Goal: Obtain resource: Download file/media

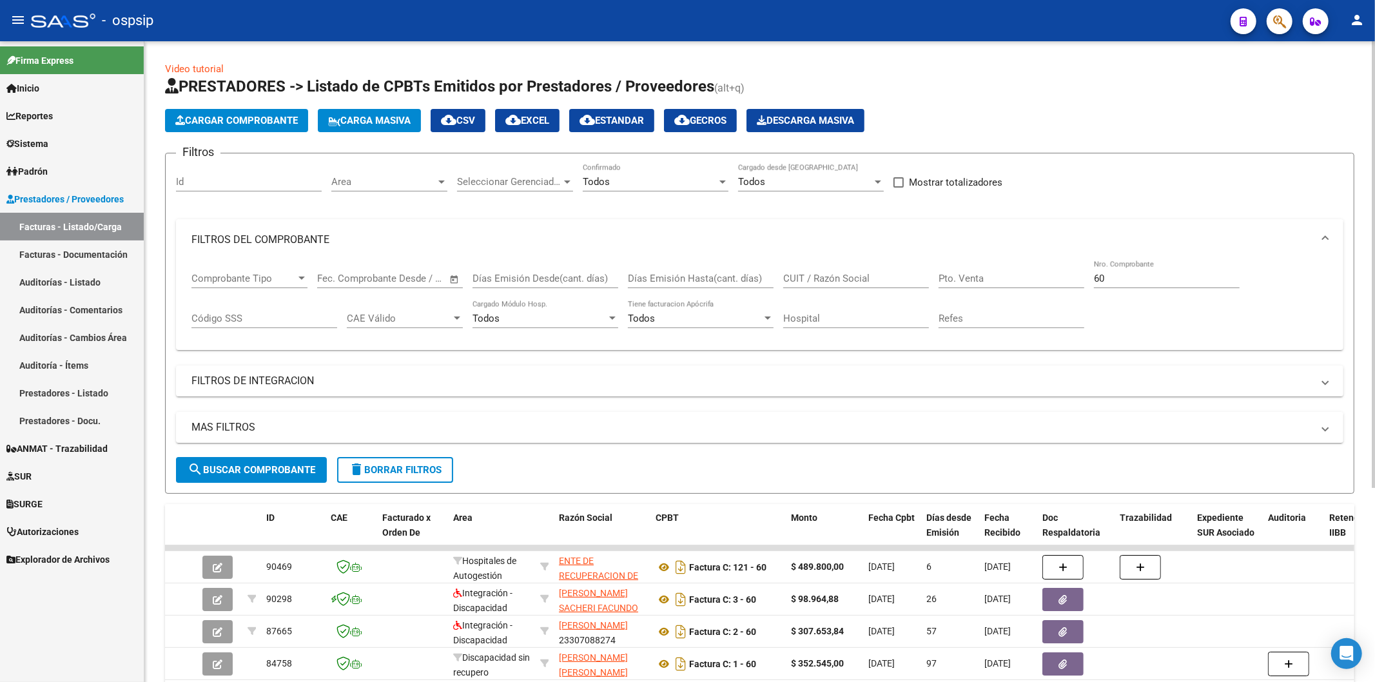
click at [1131, 278] on input "60" at bounding box center [1167, 279] width 146 height 12
type input "6"
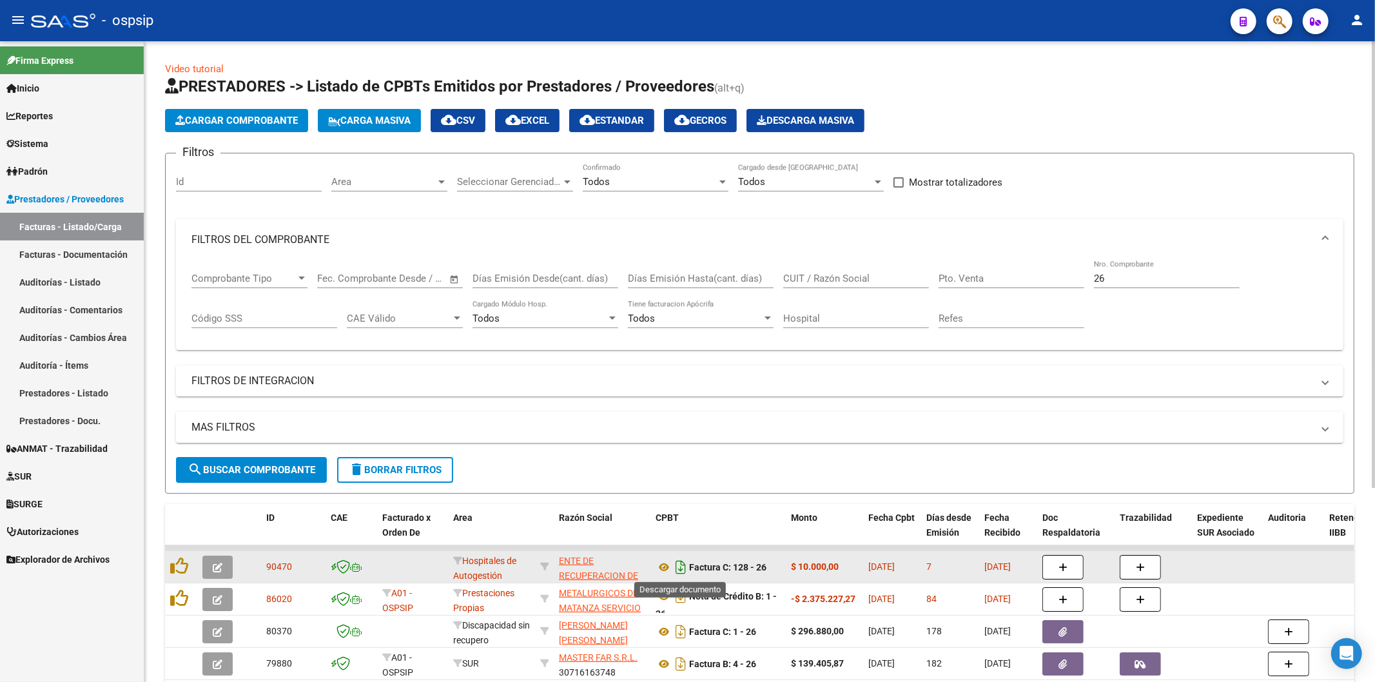
click at [679, 561] on icon "Descargar documento" at bounding box center [681, 567] width 17 height 21
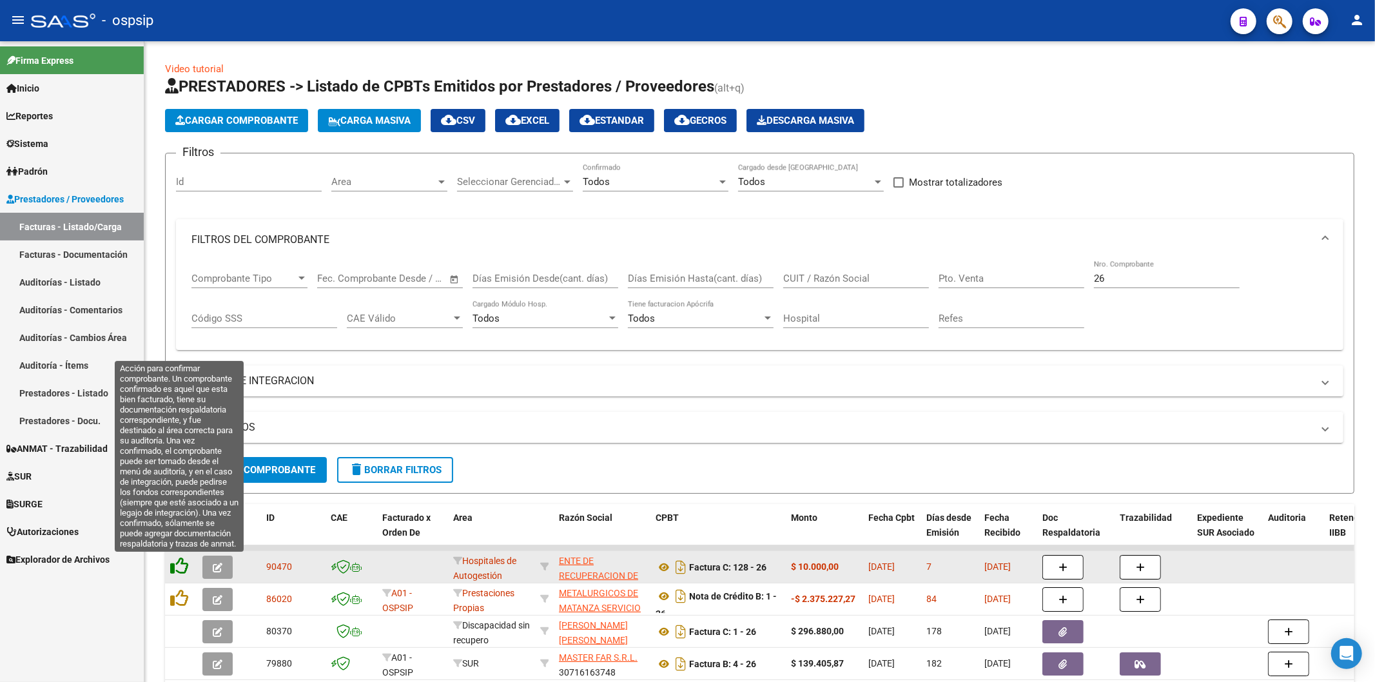
click at [178, 569] on icon at bounding box center [179, 566] width 18 height 18
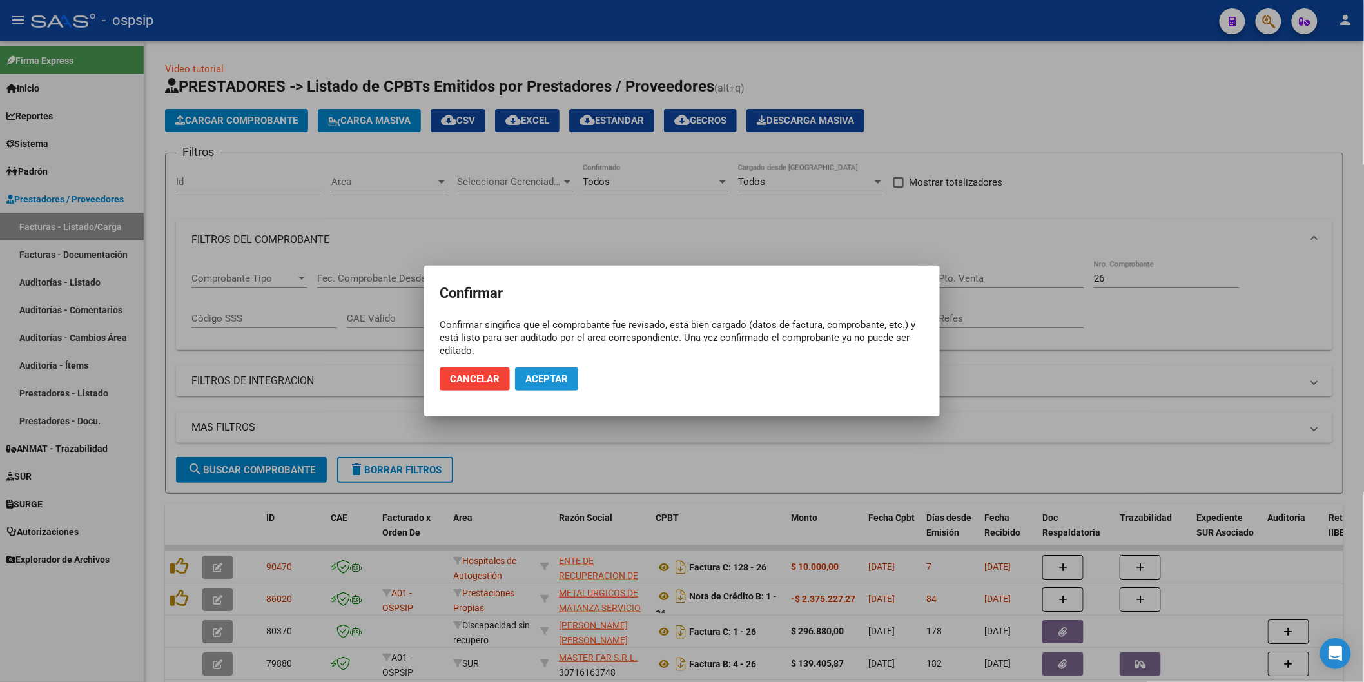
click at [549, 373] on span "Aceptar" at bounding box center [547, 379] width 43 height 12
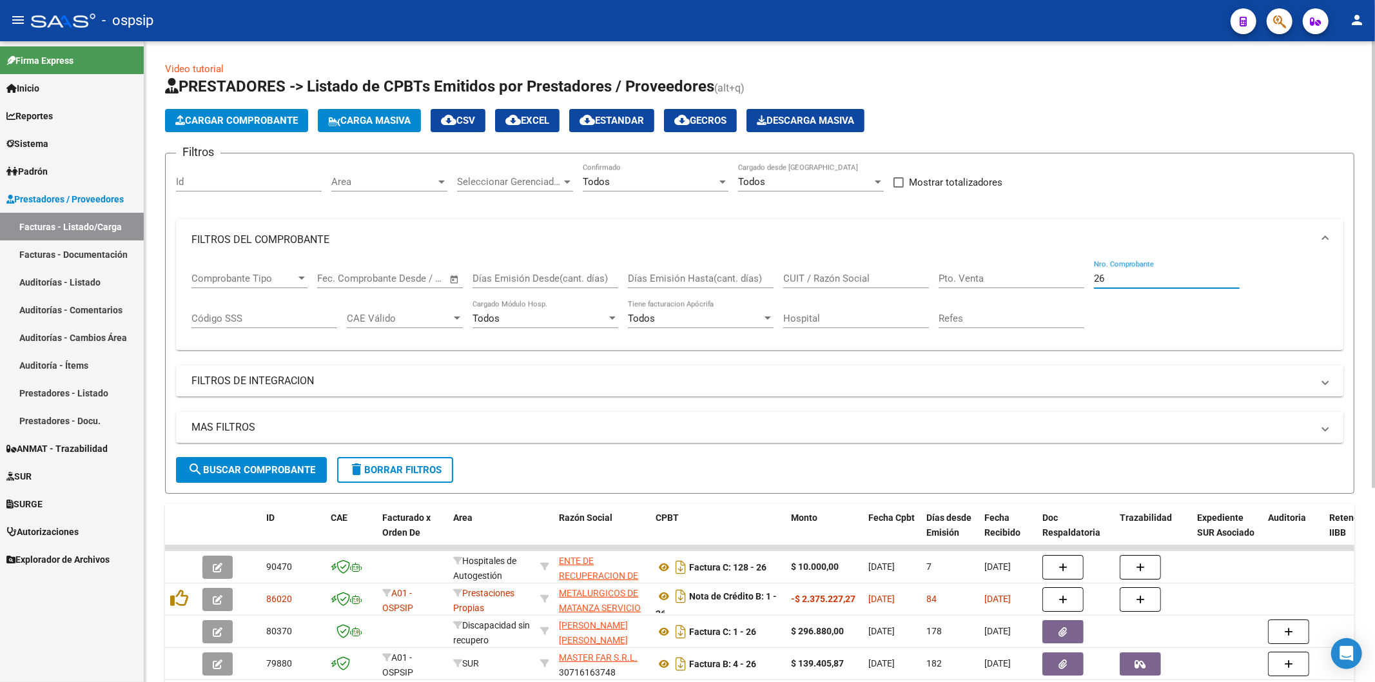
click at [1116, 280] on input "26" at bounding box center [1167, 279] width 146 height 12
type input "2"
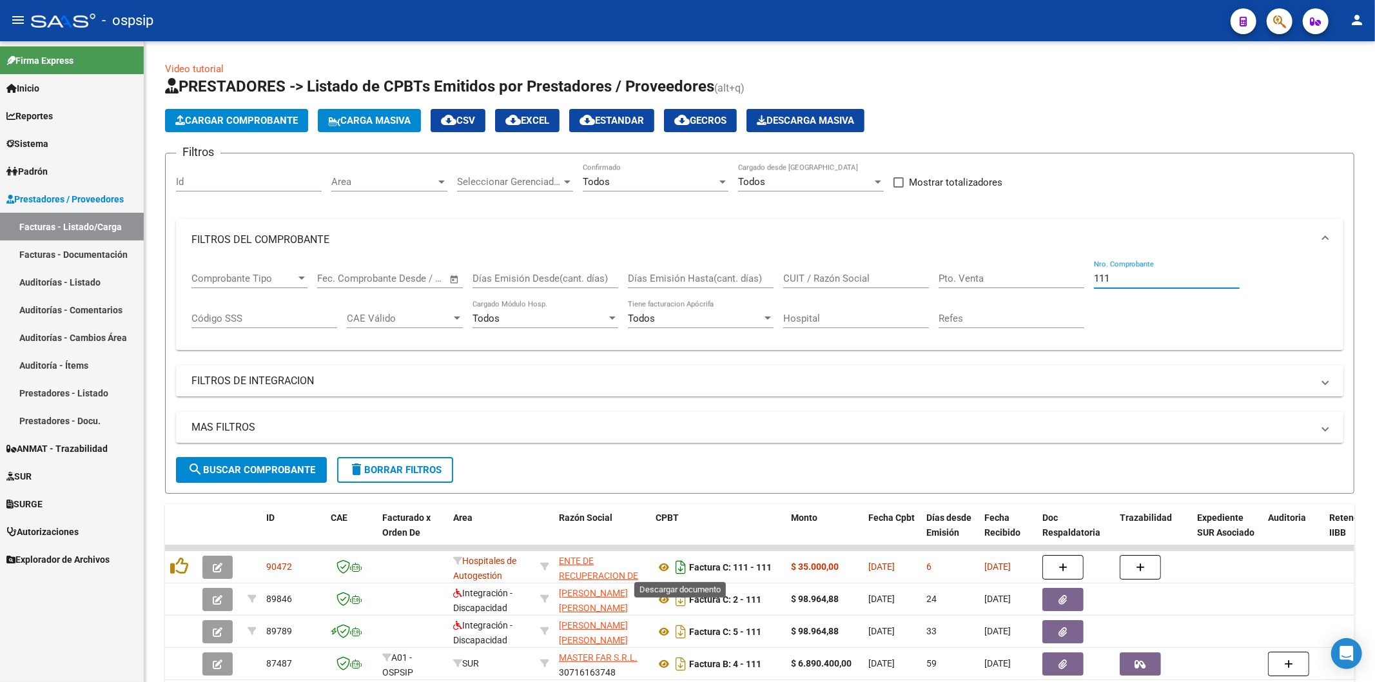
type input "111"
click at [685, 567] on icon "Descargar documento" at bounding box center [681, 567] width 17 height 21
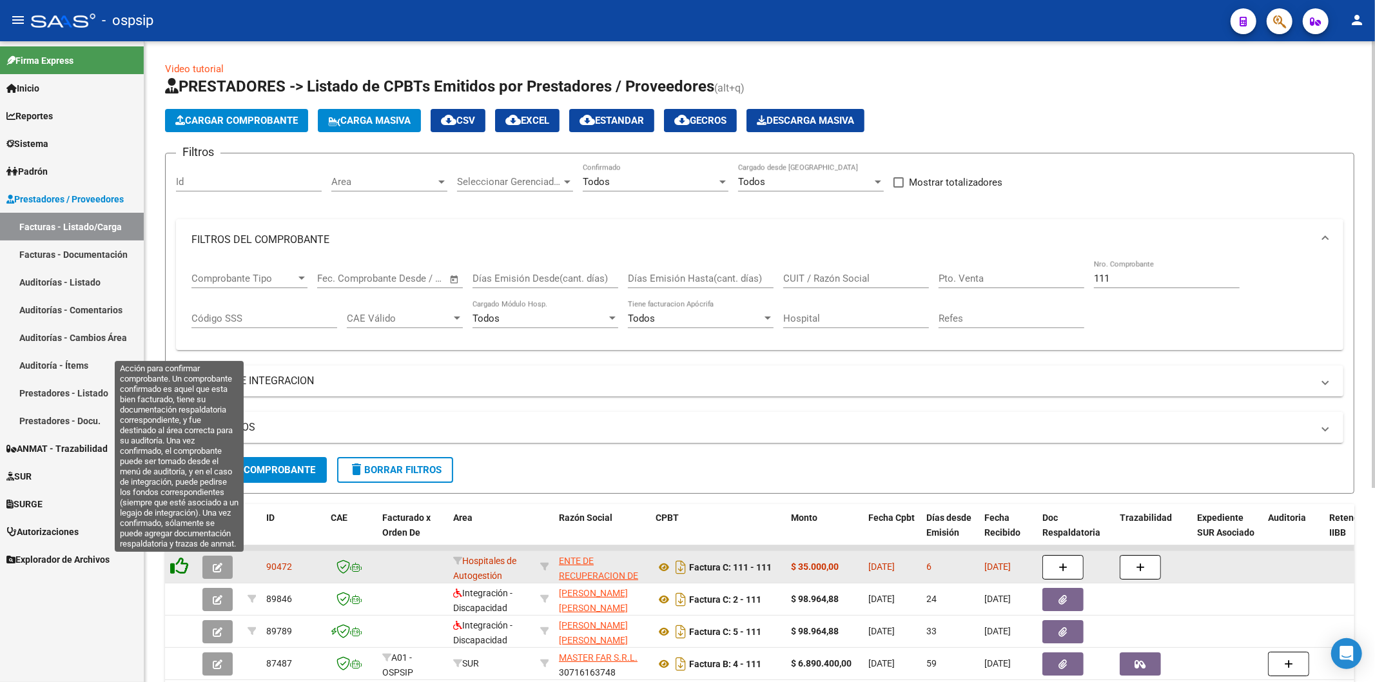
click at [175, 560] on icon at bounding box center [179, 566] width 18 height 18
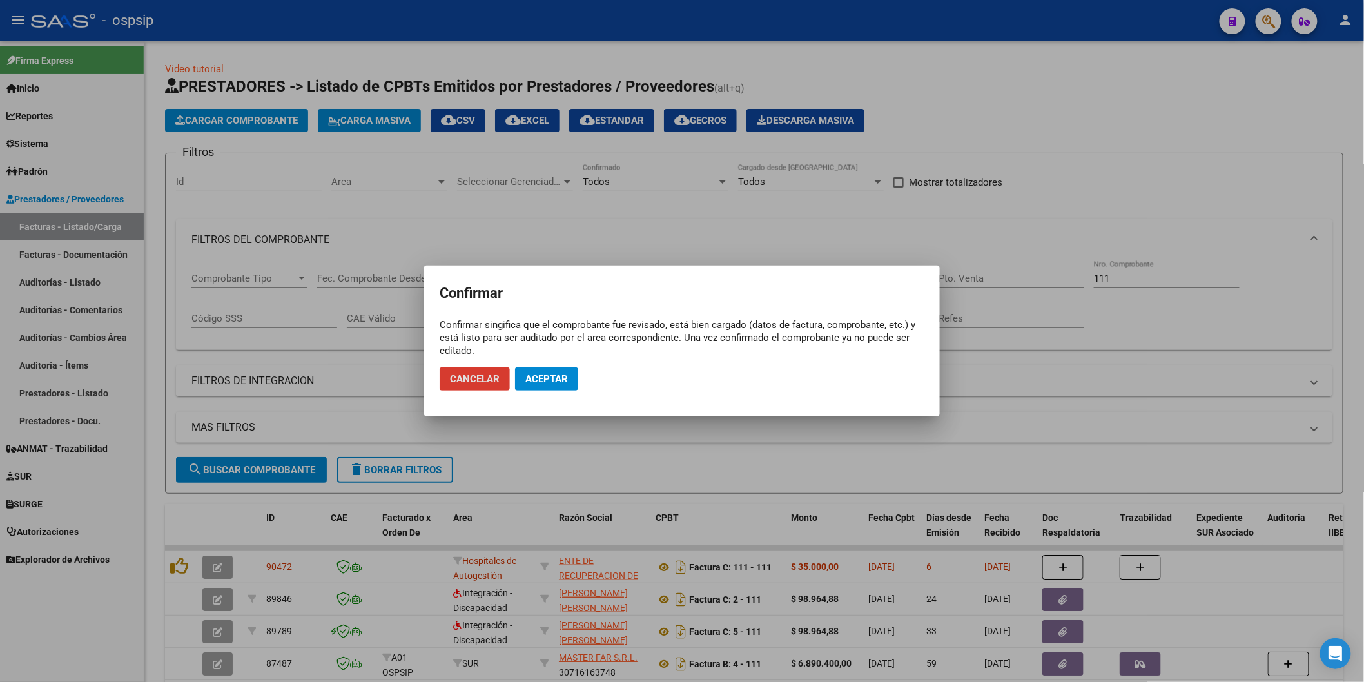
click at [563, 375] on span "Aceptar" at bounding box center [547, 379] width 43 height 12
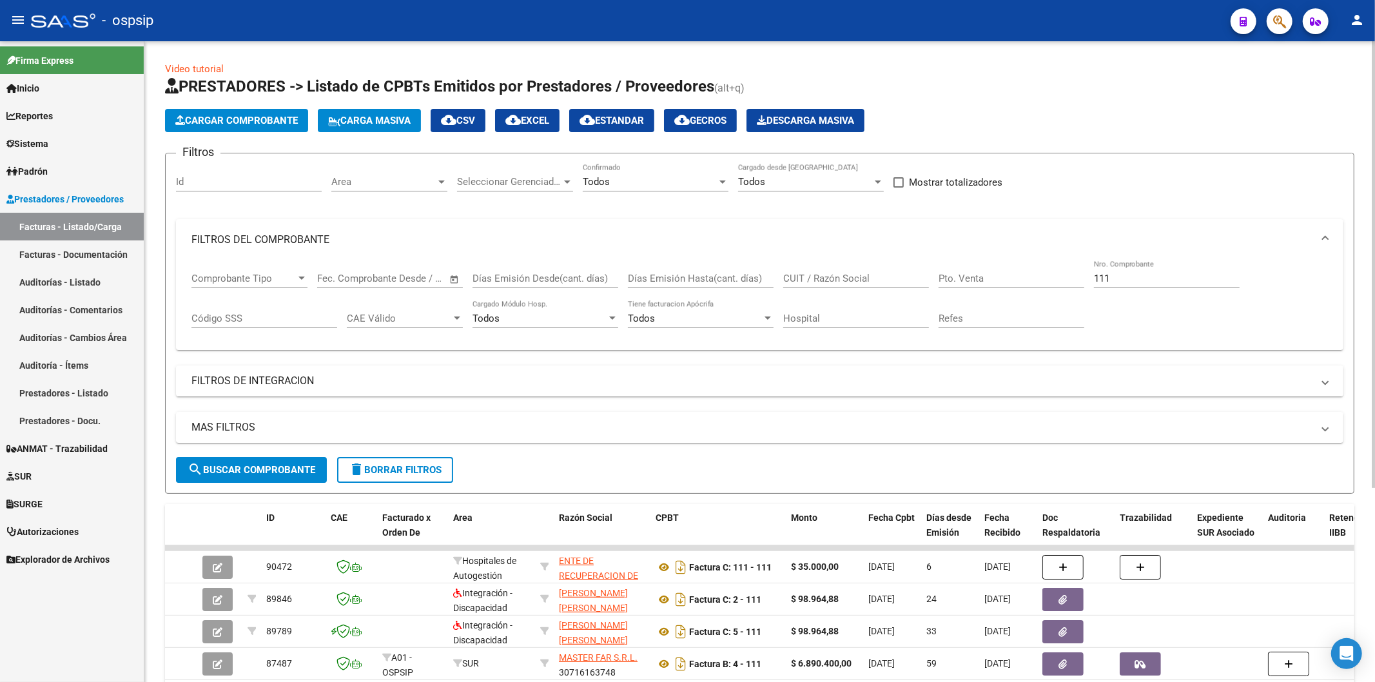
click at [1146, 273] on input "111" at bounding box center [1167, 279] width 146 height 12
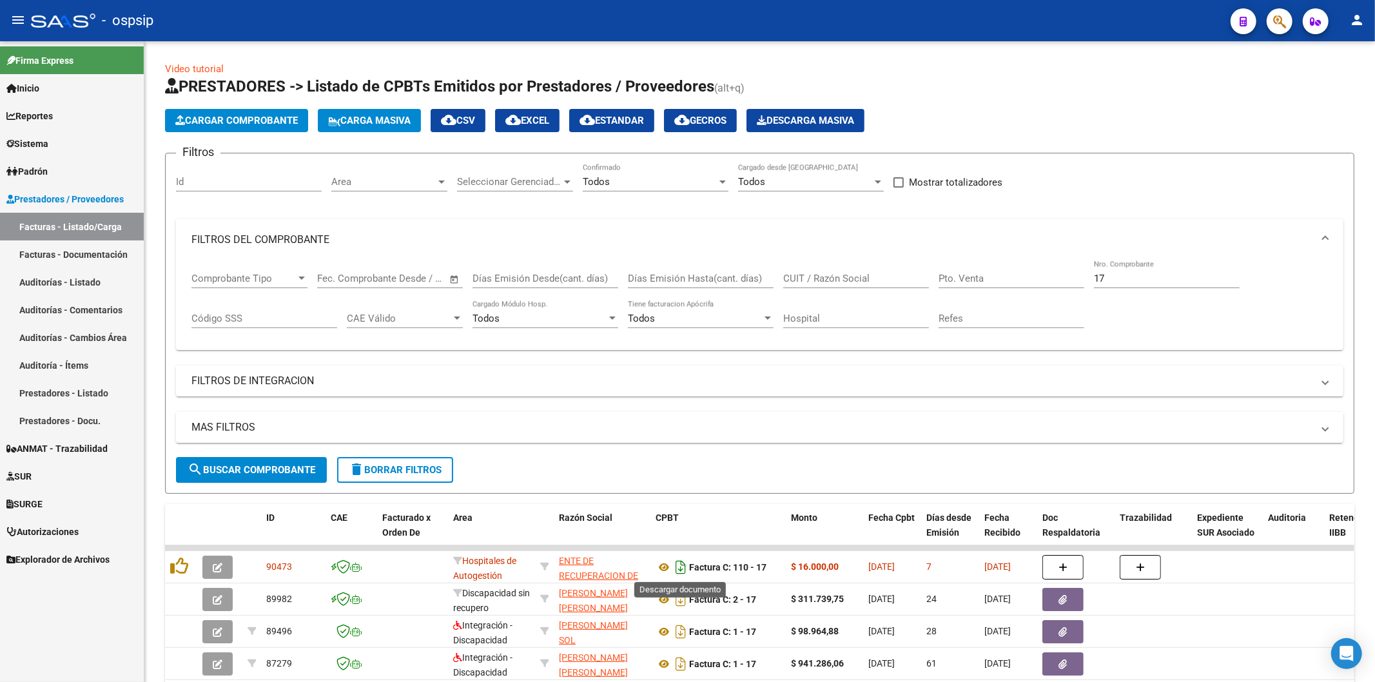
click at [685, 568] on icon "Descargar documento" at bounding box center [681, 567] width 17 height 21
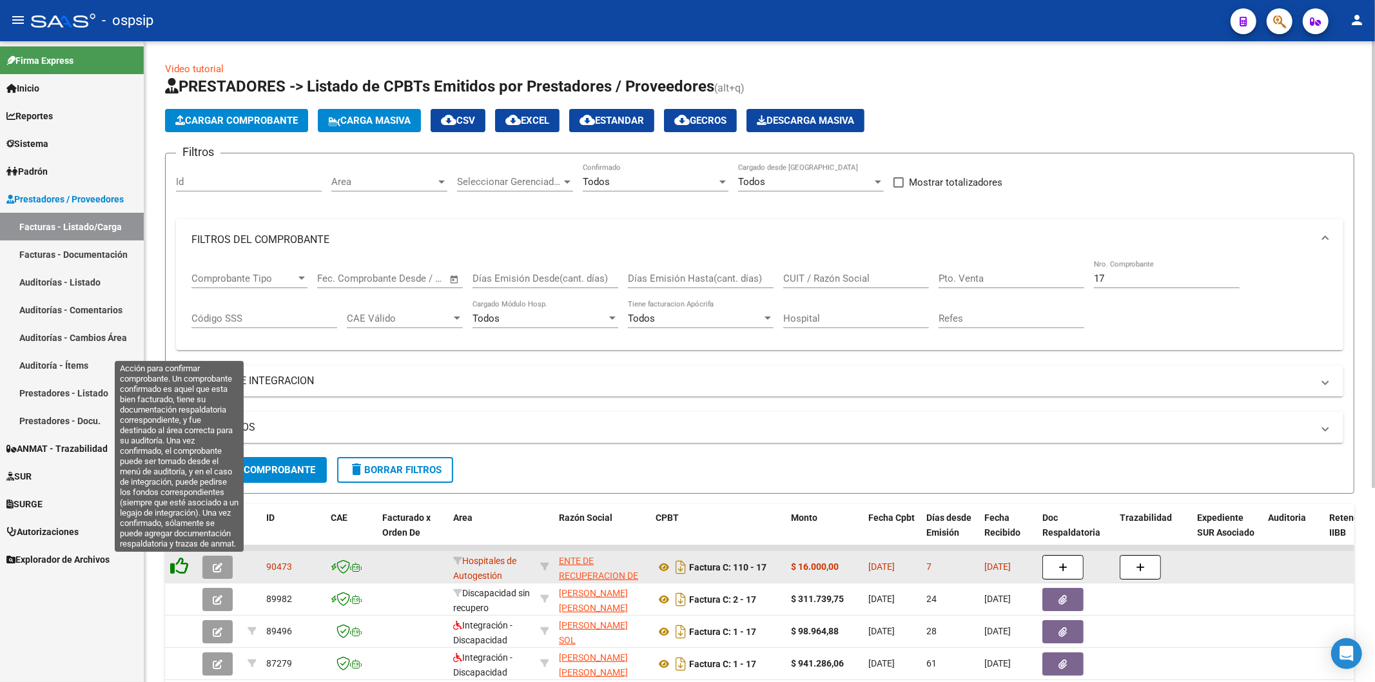
click at [182, 568] on icon at bounding box center [179, 566] width 18 height 18
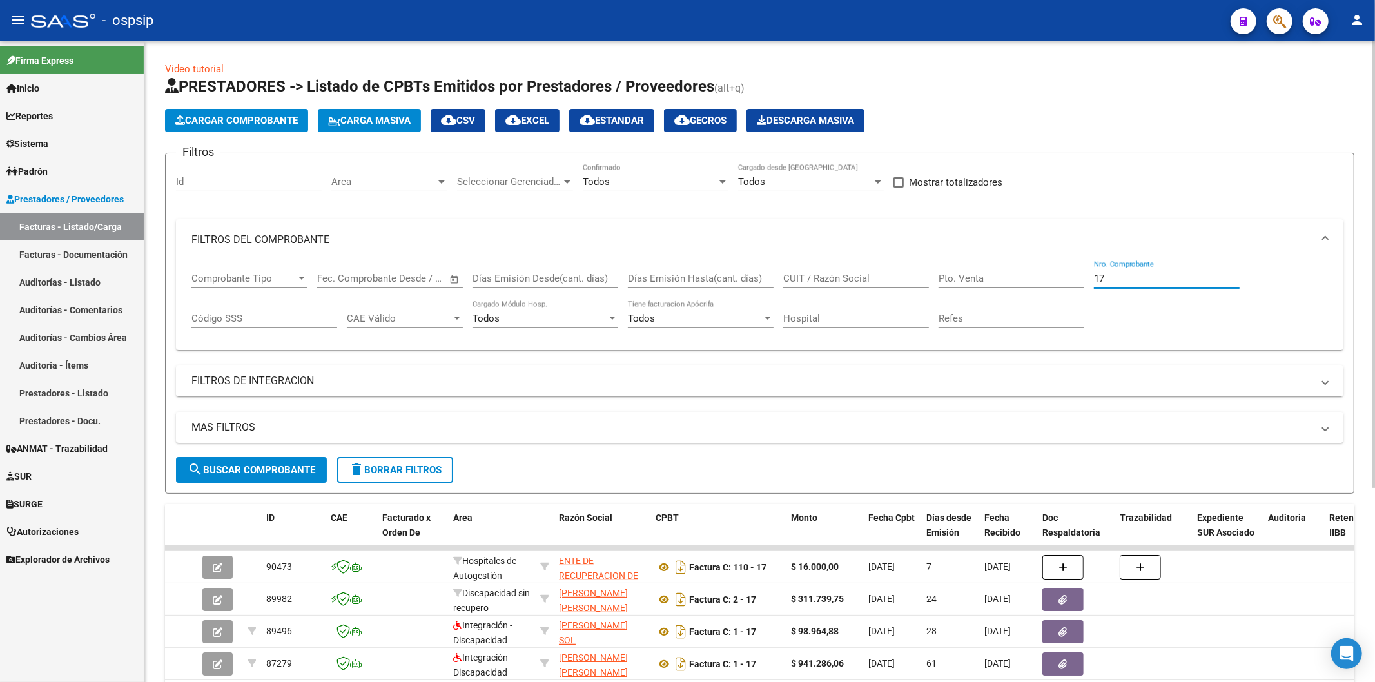
click at [1114, 274] on input "17" at bounding box center [1167, 279] width 146 height 12
type input "1"
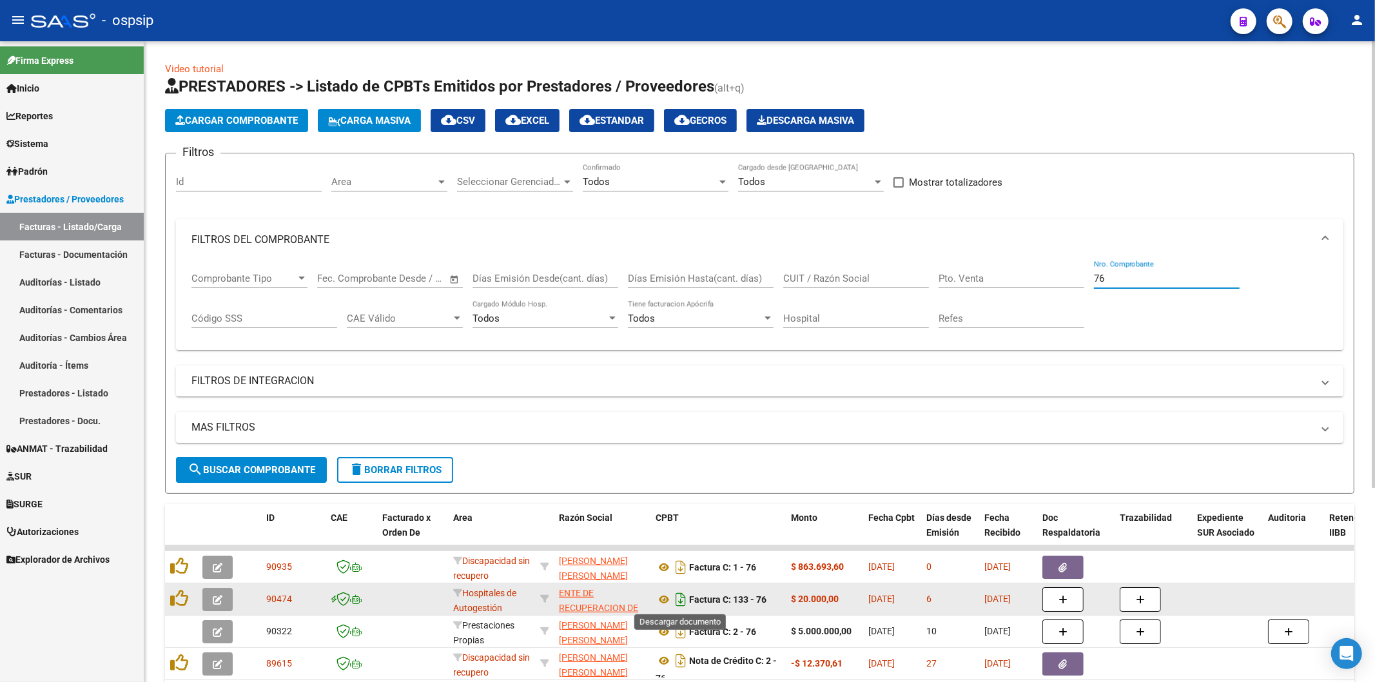
click at [677, 602] on icon "Descargar documento" at bounding box center [681, 599] width 17 height 21
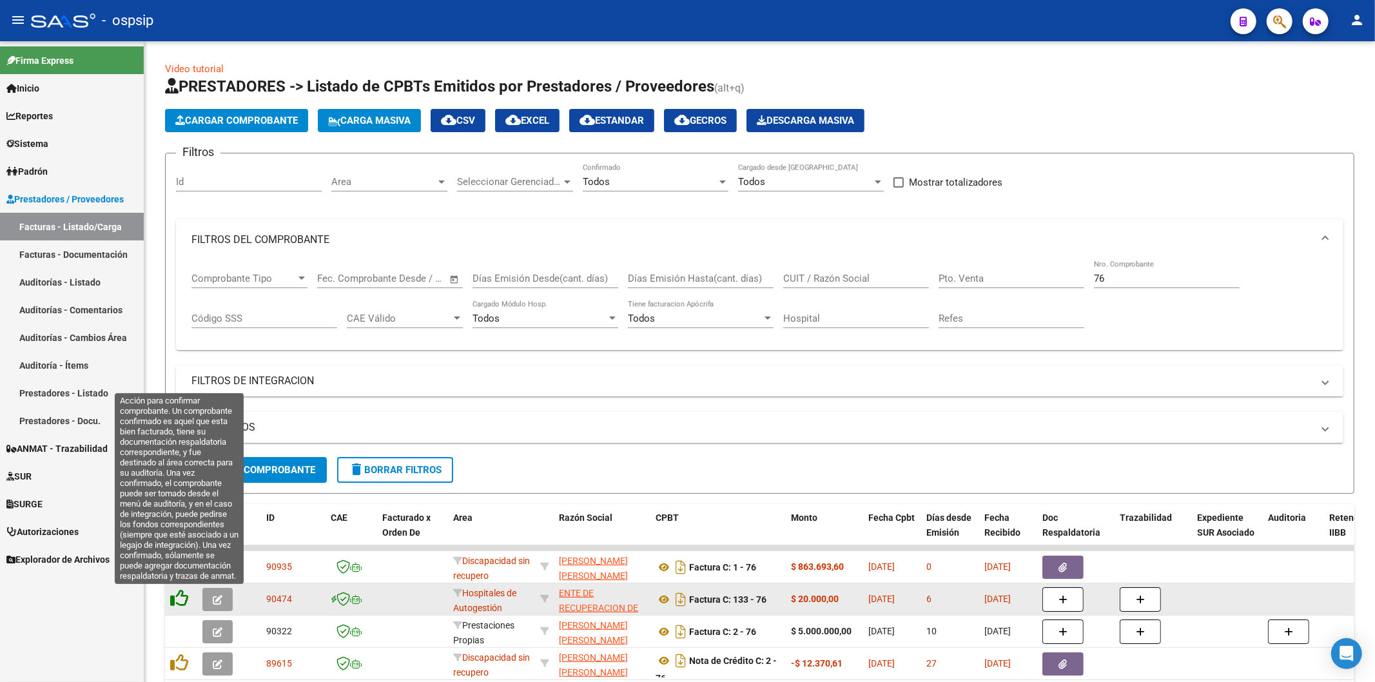
click at [173, 602] on icon at bounding box center [179, 598] width 18 height 18
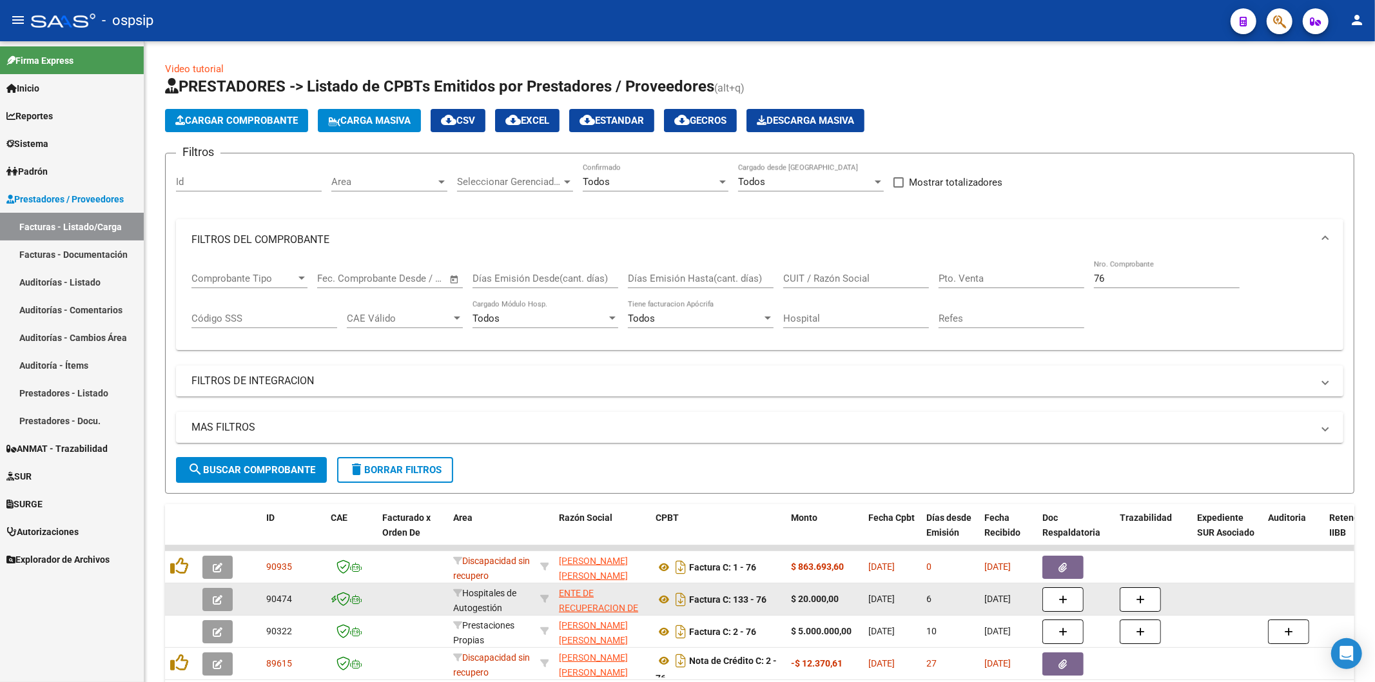
click at [1128, 275] on input "76" at bounding box center [1167, 279] width 146 height 12
type input "7"
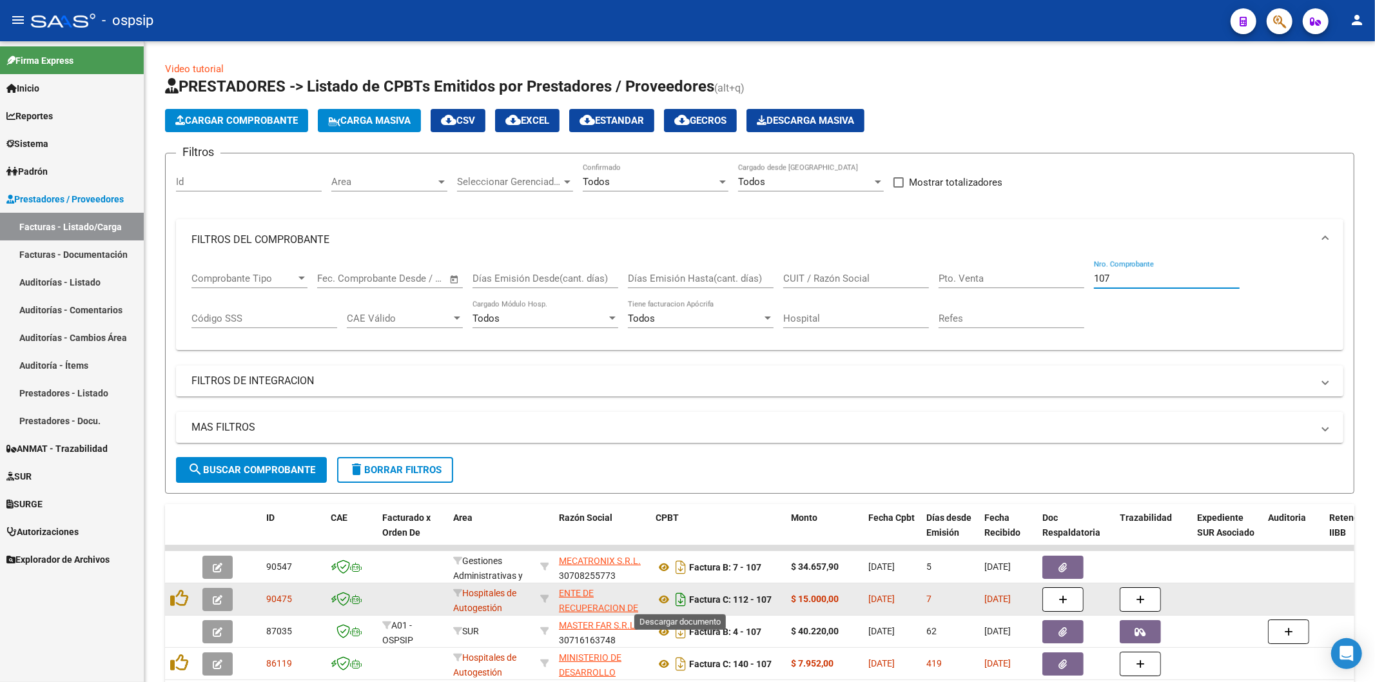
click at [678, 601] on icon "Descargar documento" at bounding box center [681, 599] width 17 height 21
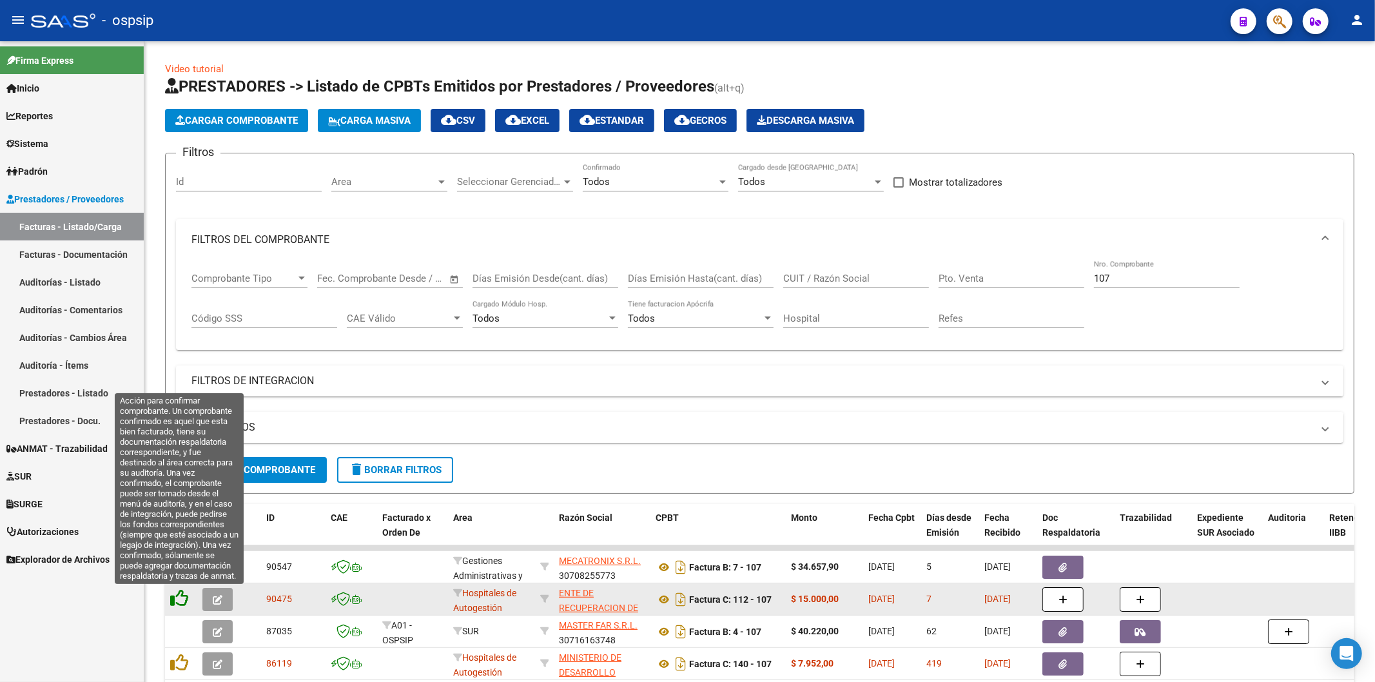
click at [173, 600] on icon at bounding box center [179, 598] width 18 height 18
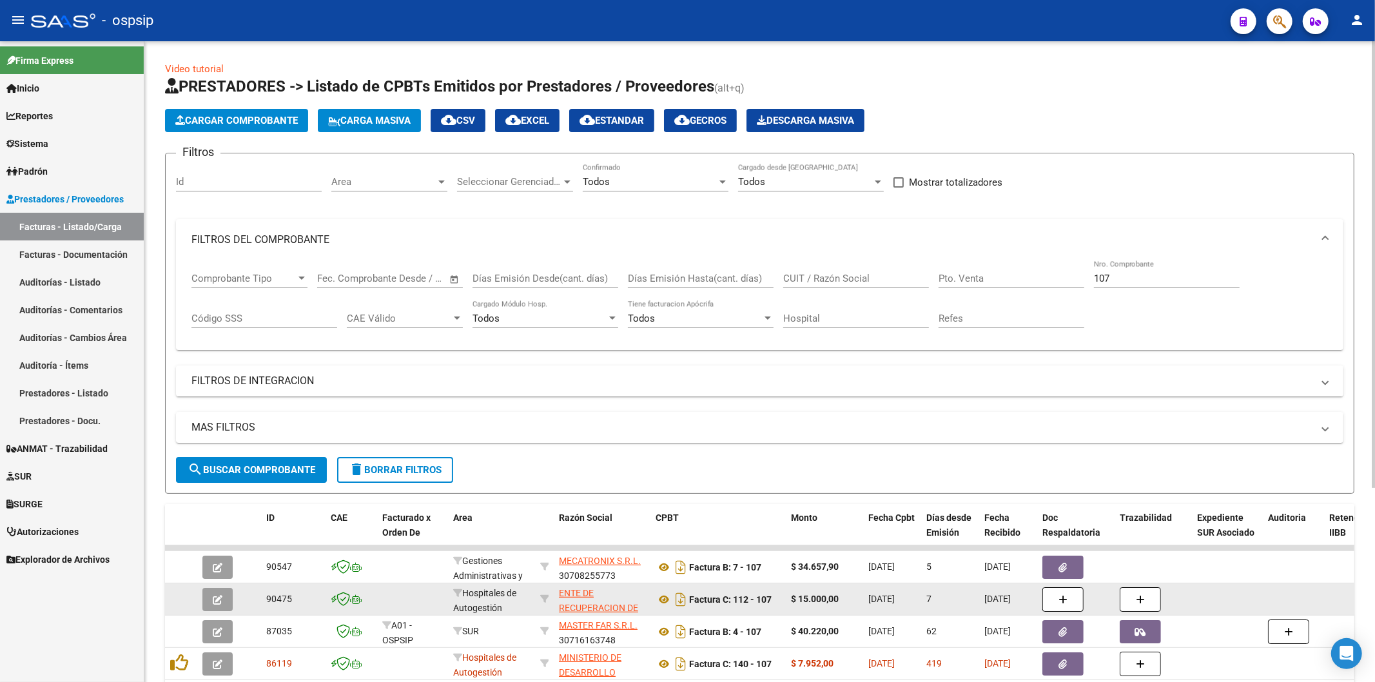
click at [1148, 284] on input "107" at bounding box center [1167, 279] width 146 height 12
type input "1"
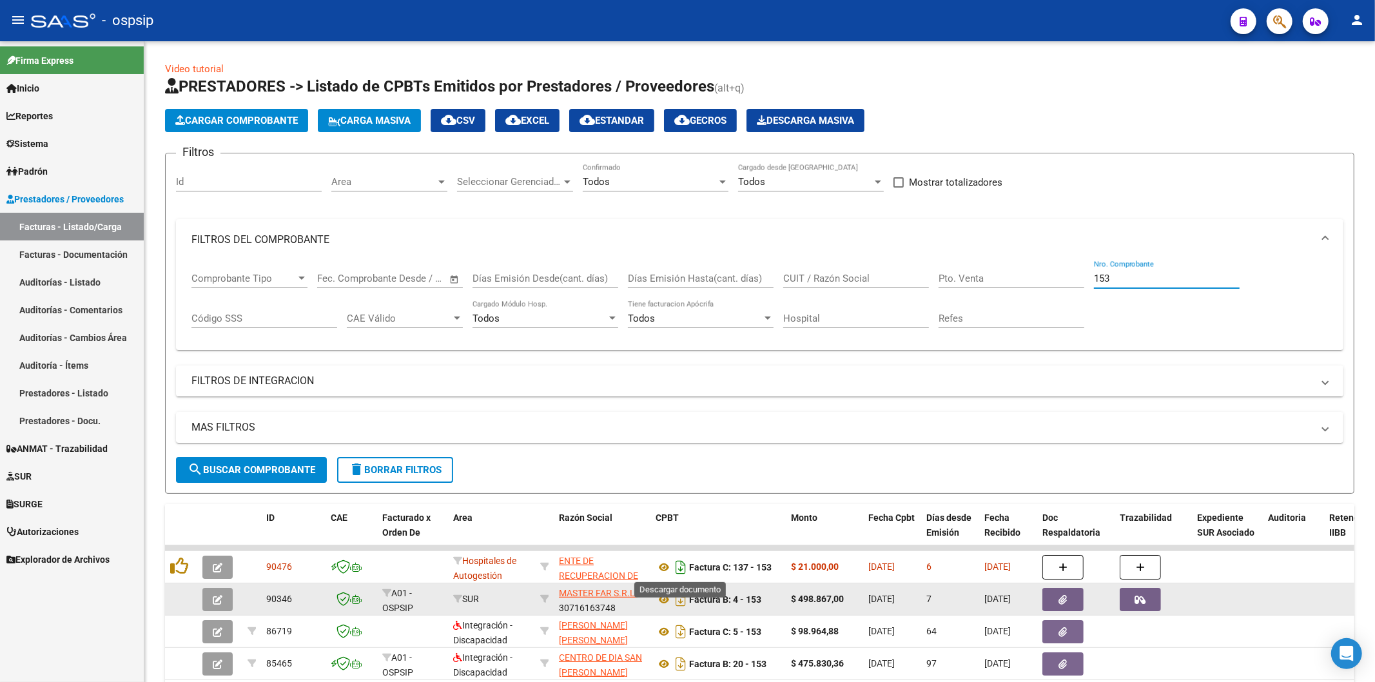
type input "153"
click at [682, 575] on icon "Descargar documento" at bounding box center [681, 567] width 17 height 21
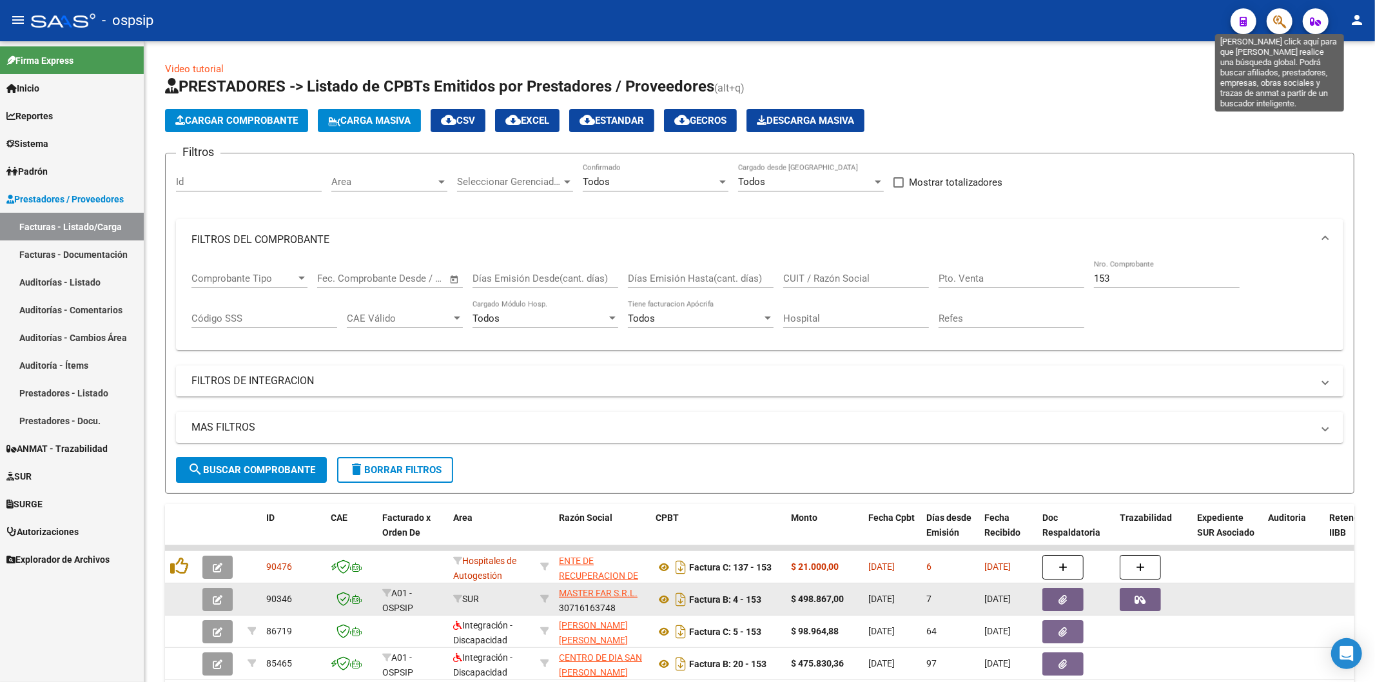
click at [1277, 28] on icon "button" at bounding box center [1280, 21] width 13 height 15
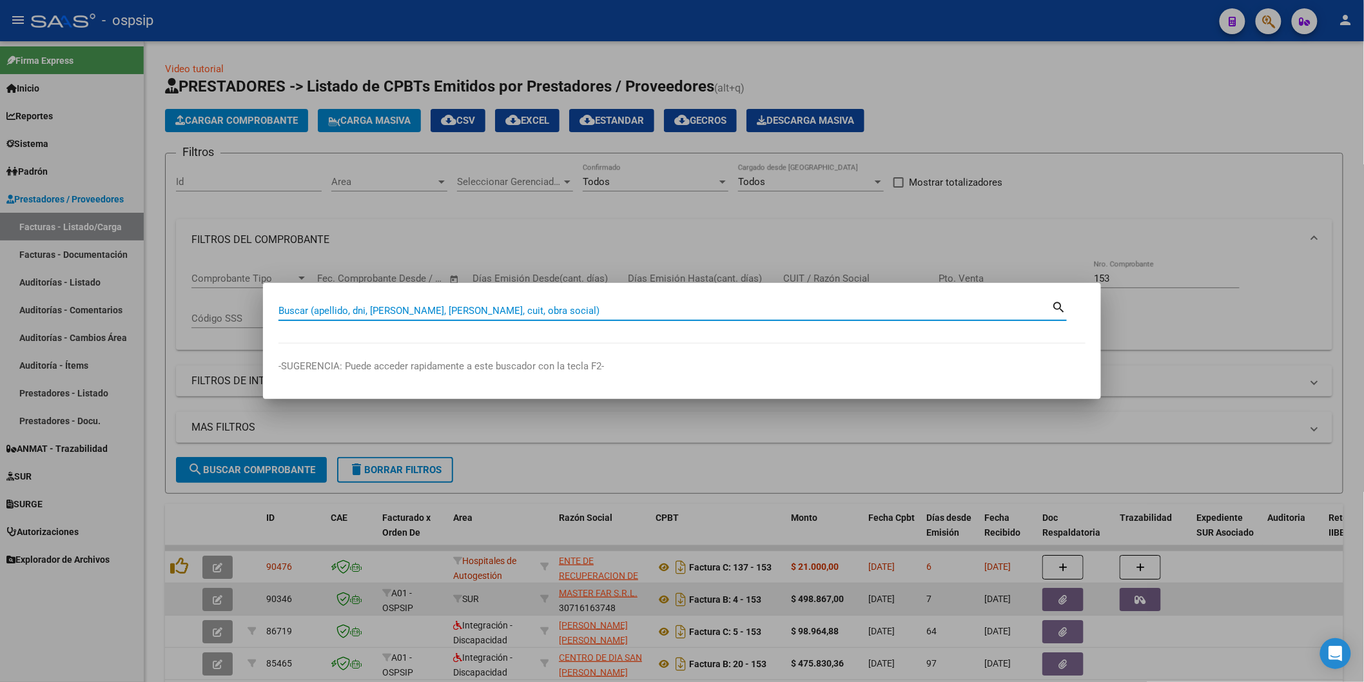
paste input "36961005"
type input "36961005"
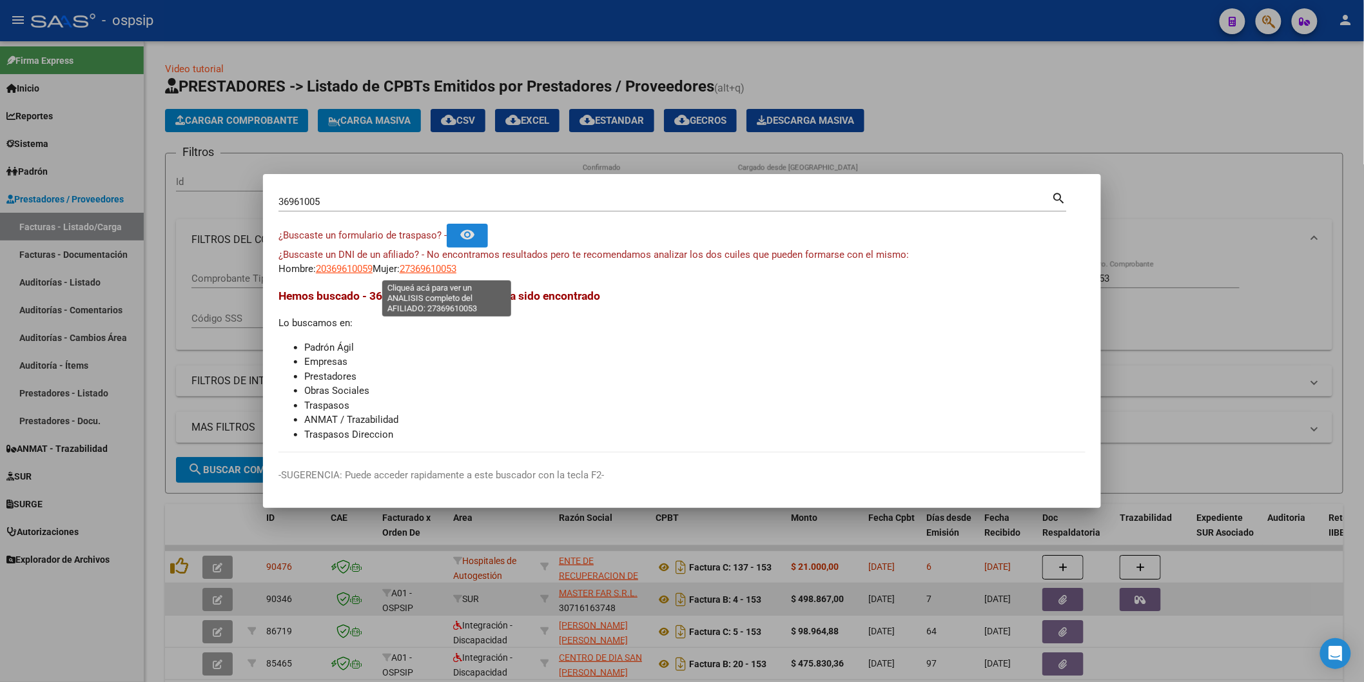
click at [457, 268] on span "27369610053" at bounding box center [428, 269] width 57 height 12
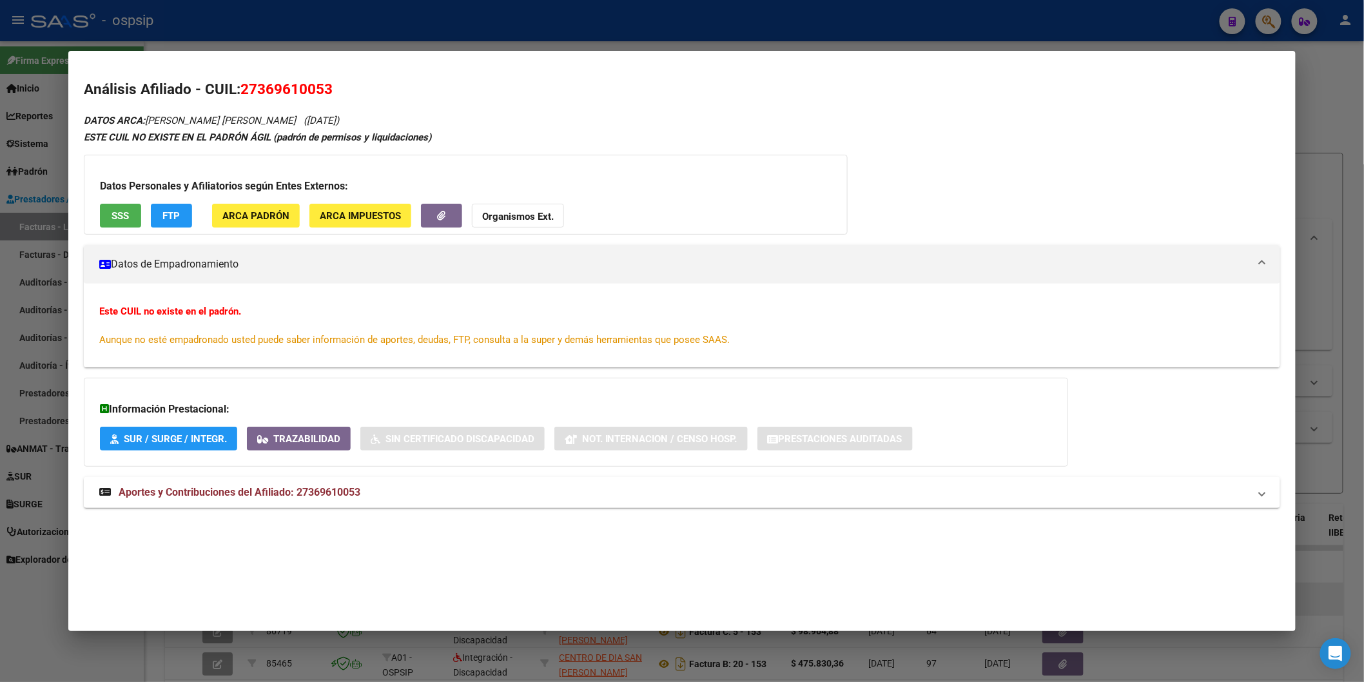
click at [106, 208] on button "SSS" at bounding box center [120, 216] width 41 height 24
click at [106, 217] on button "SSS" at bounding box center [120, 216] width 41 height 24
click at [235, 487] on span "Aportes y Contribuciones del Afiliado: 27369610053" at bounding box center [240, 492] width 242 height 12
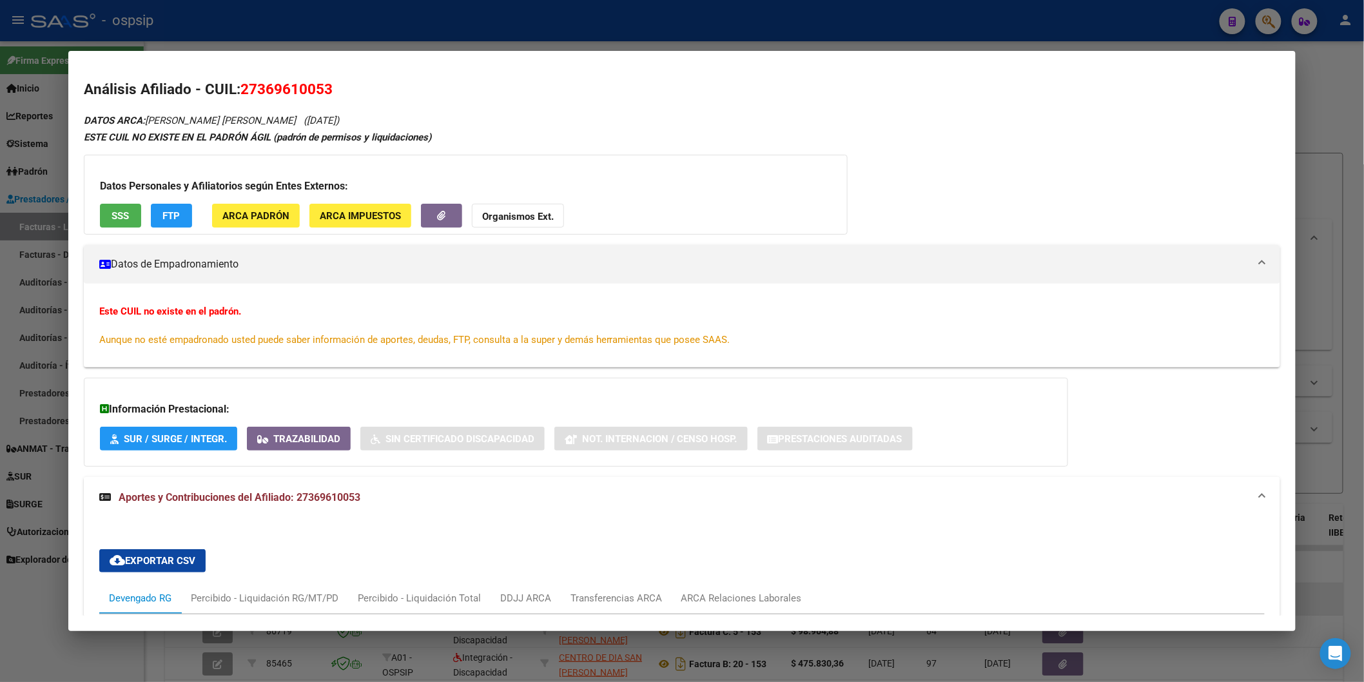
scroll to position [286, 0]
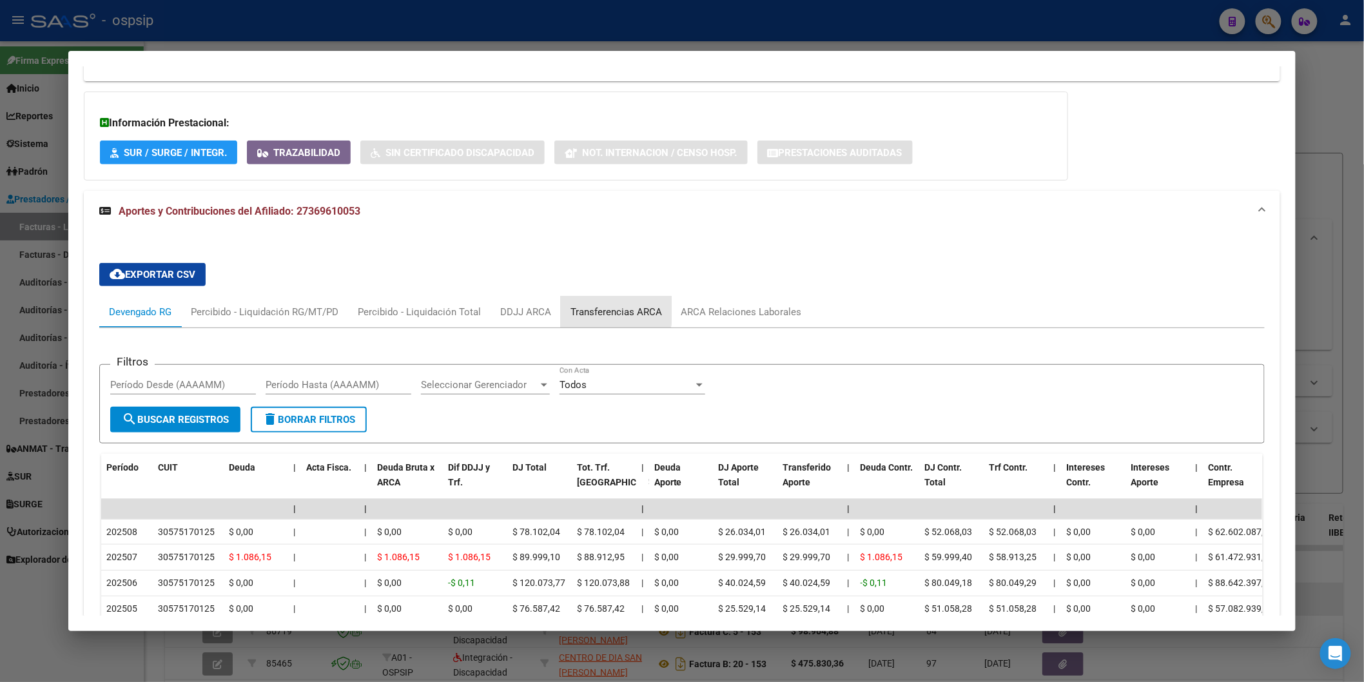
click at [578, 308] on div "Transferencias ARCA" at bounding box center [617, 312] width 92 height 14
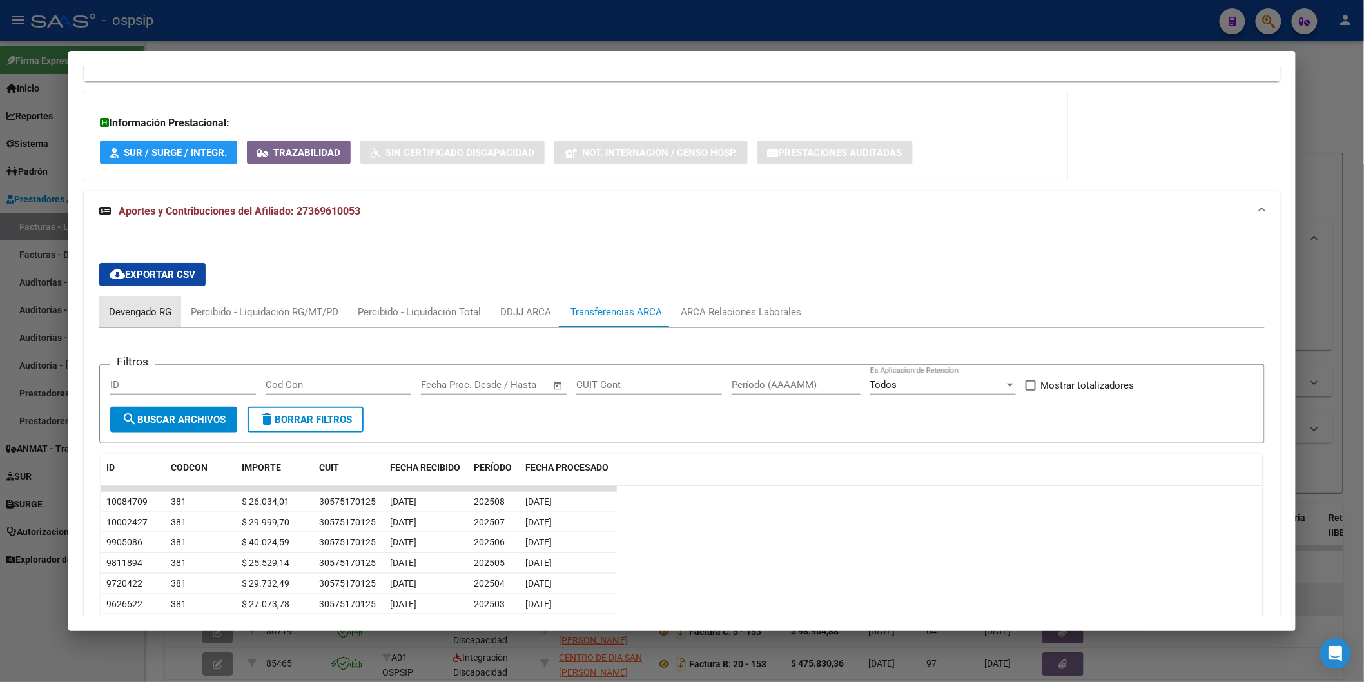
click at [140, 303] on div "Devengado RG" at bounding box center [140, 312] width 82 height 31
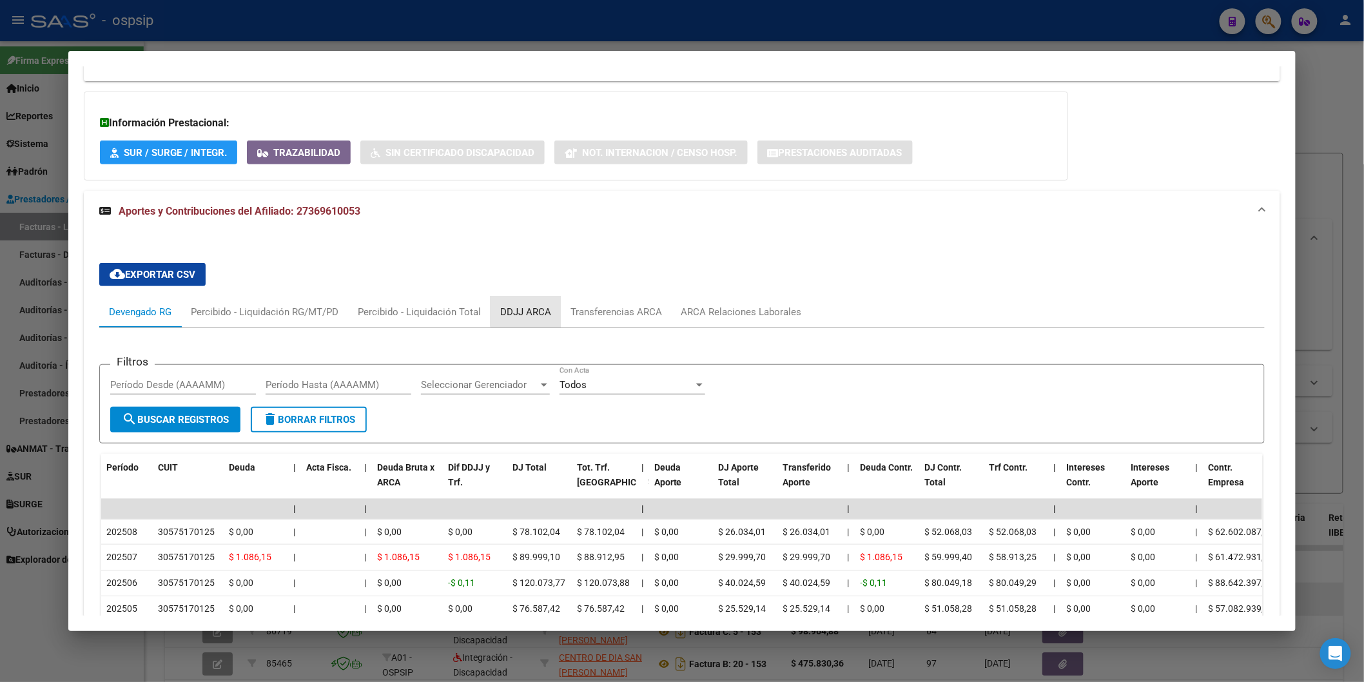
click at [536, 306] on div "DDJJ ARCA" at bounding box center [525, 312] width 51 height 14
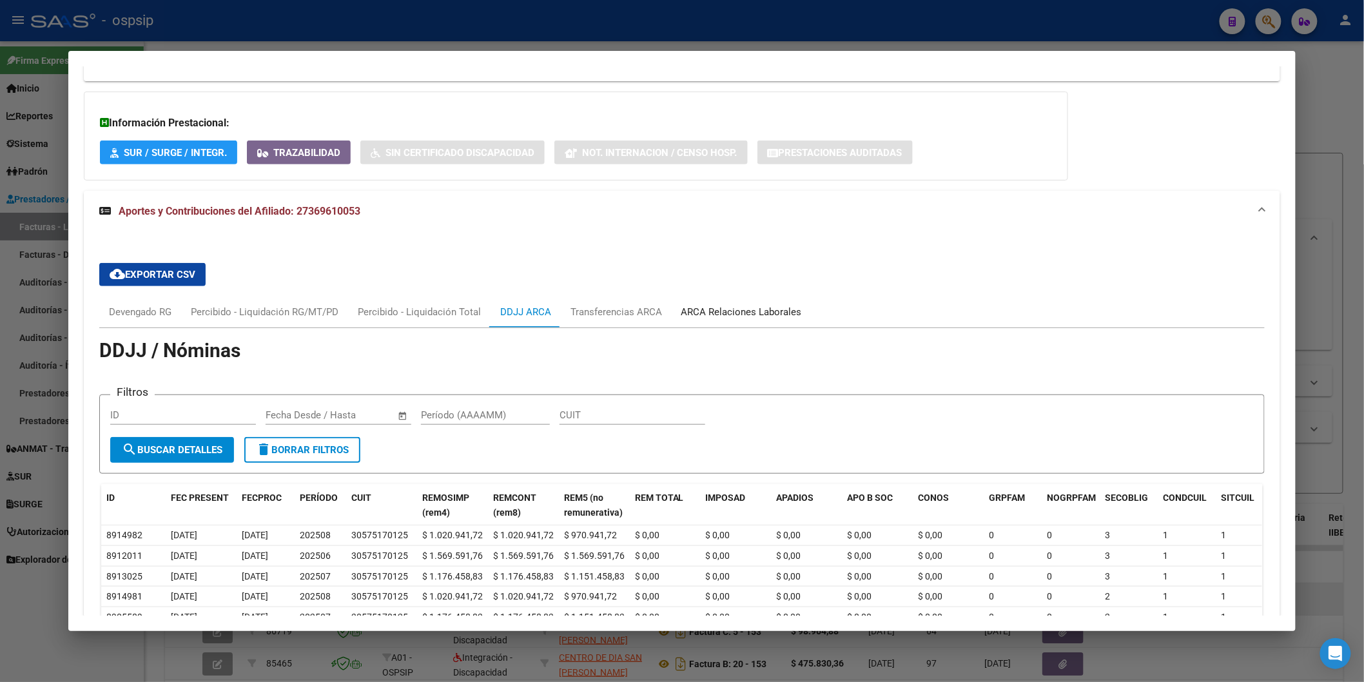
click at [685, 303] on div "ARCA Relaciones Laborales" at bounding box center [742, 312] width 140 height 31
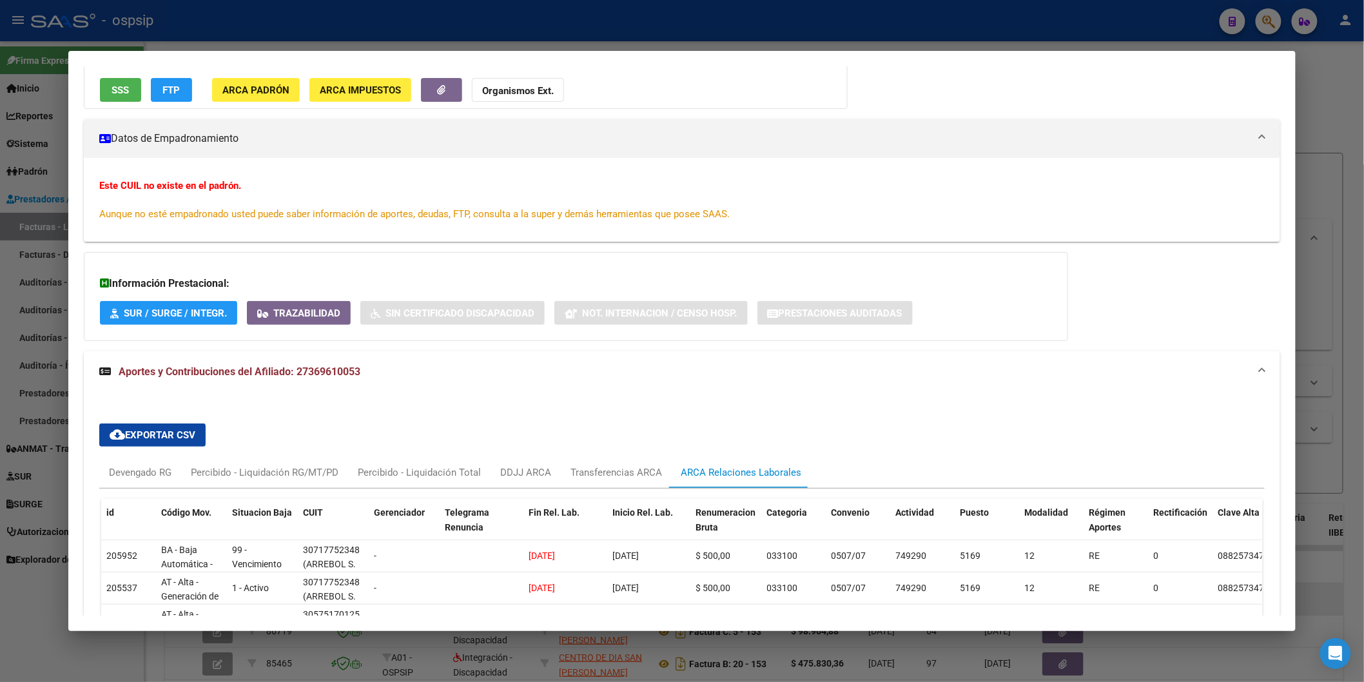
scroll to position [255, 0]
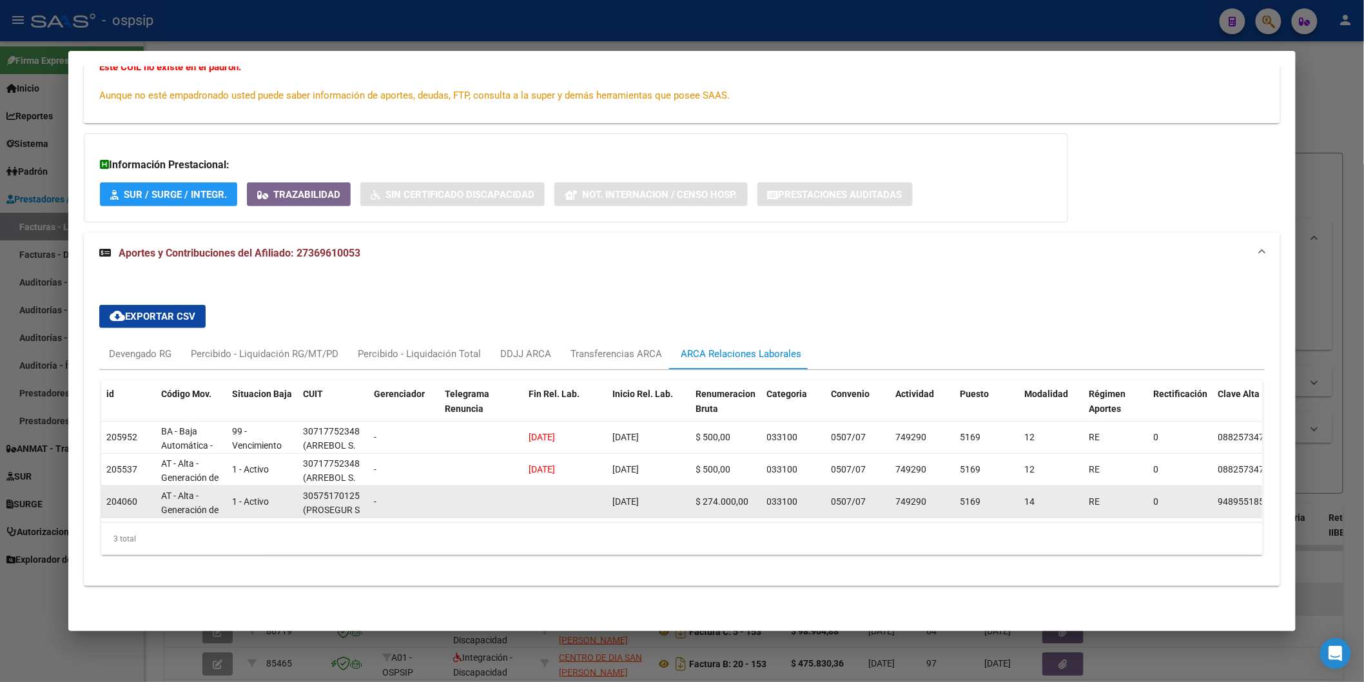
drag, startPoint x: 602, startPoint y: 489, endPoint x: 677, endPoint y: 499, distance: 76.1
click at [677, 499] on datatable-body-cell "[DATE]" at bounding box center [649, 502] width 84 height 32
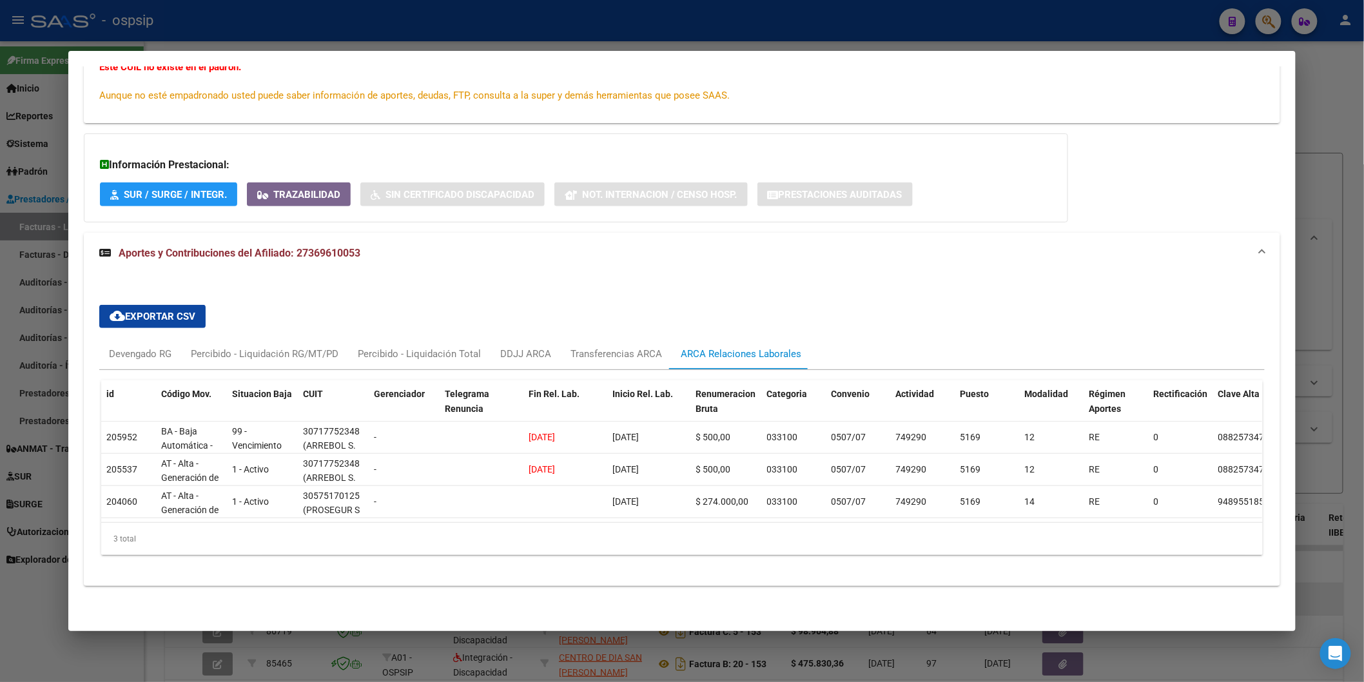
click at [645, 551] on div "3 total" at bounding box center [682, 539] width 1162 height 32
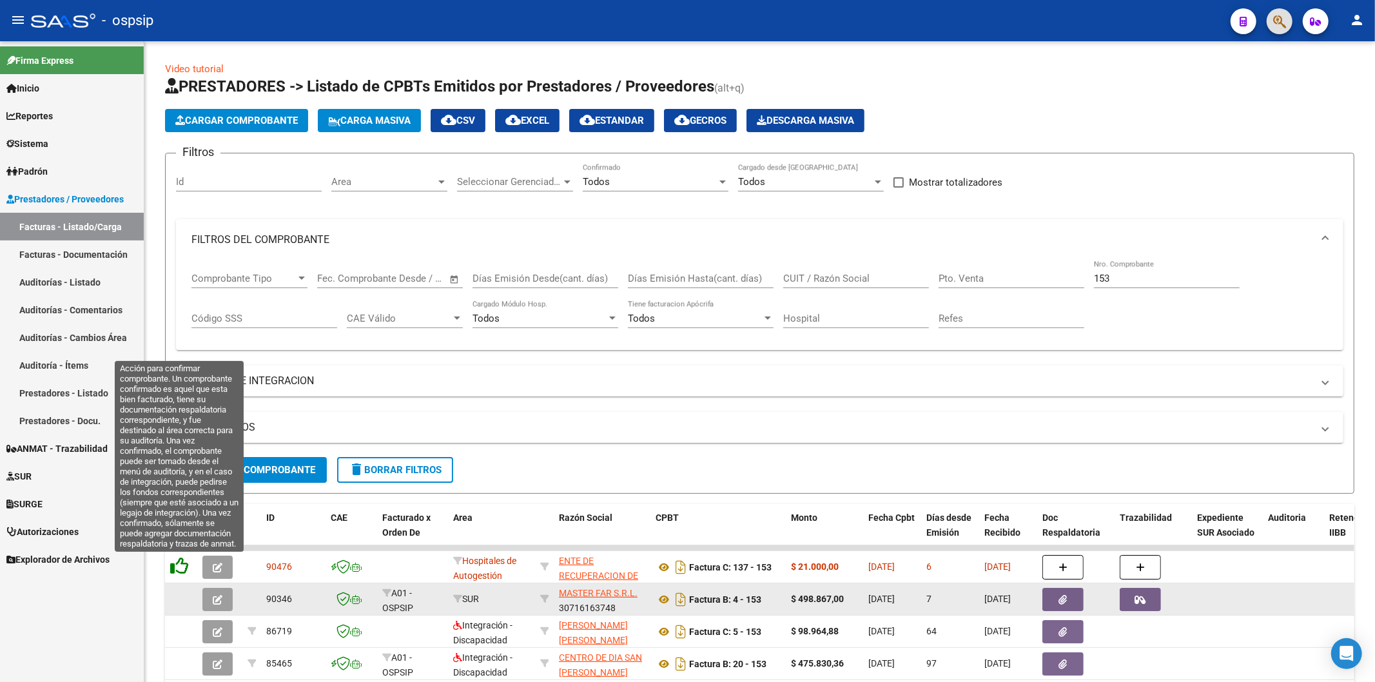
click at [172, 568] on icon at bounding box center [179, 566] width 18 height 18
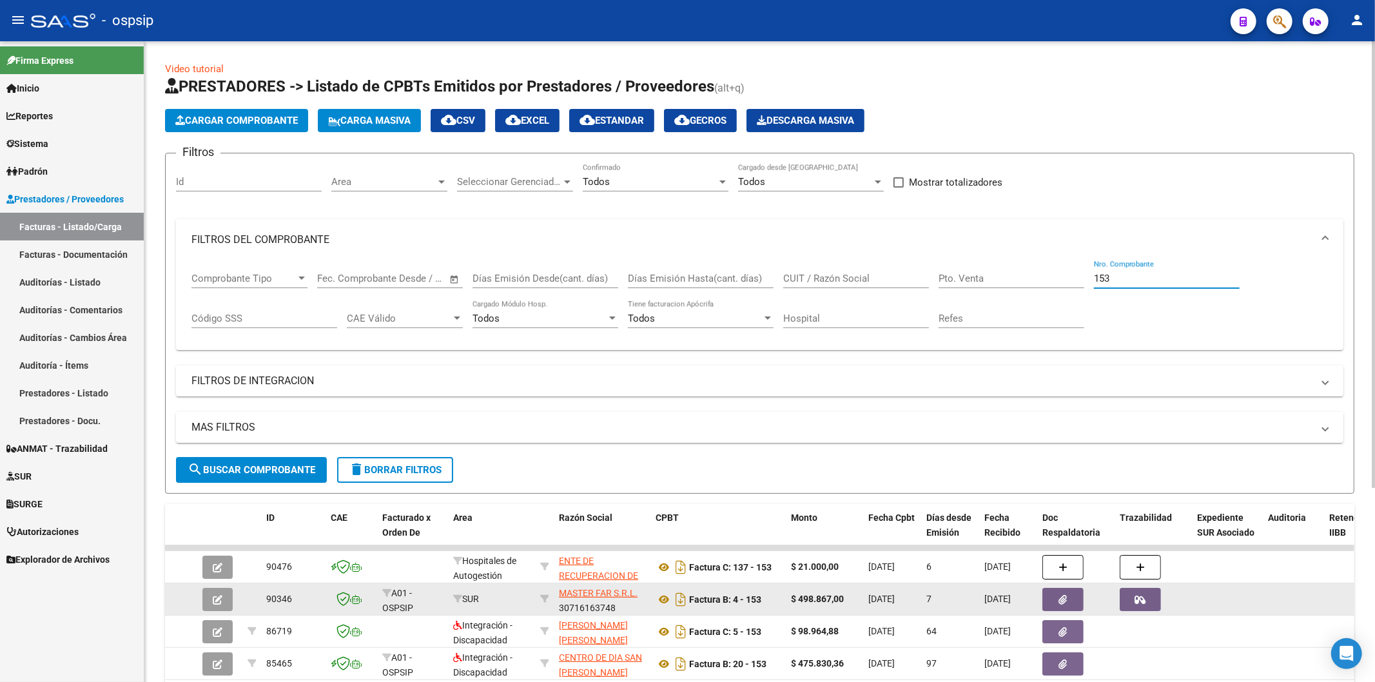
click at [1125, 280] on input "153" at bounding box center [1167, 279] width 146 height 12
type input "1"
type input "217"
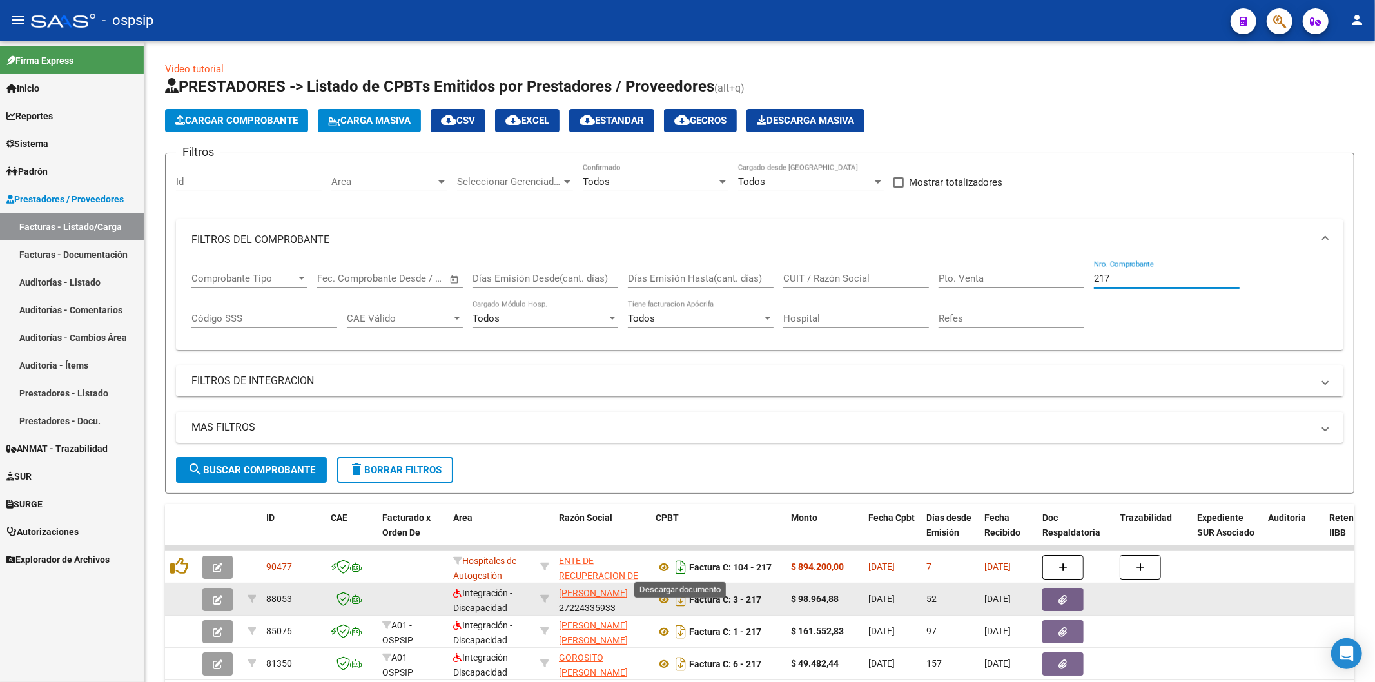
click at [680, 567] on icon "Descargar documento" at bounding box center [681, 567] width 17 height 21
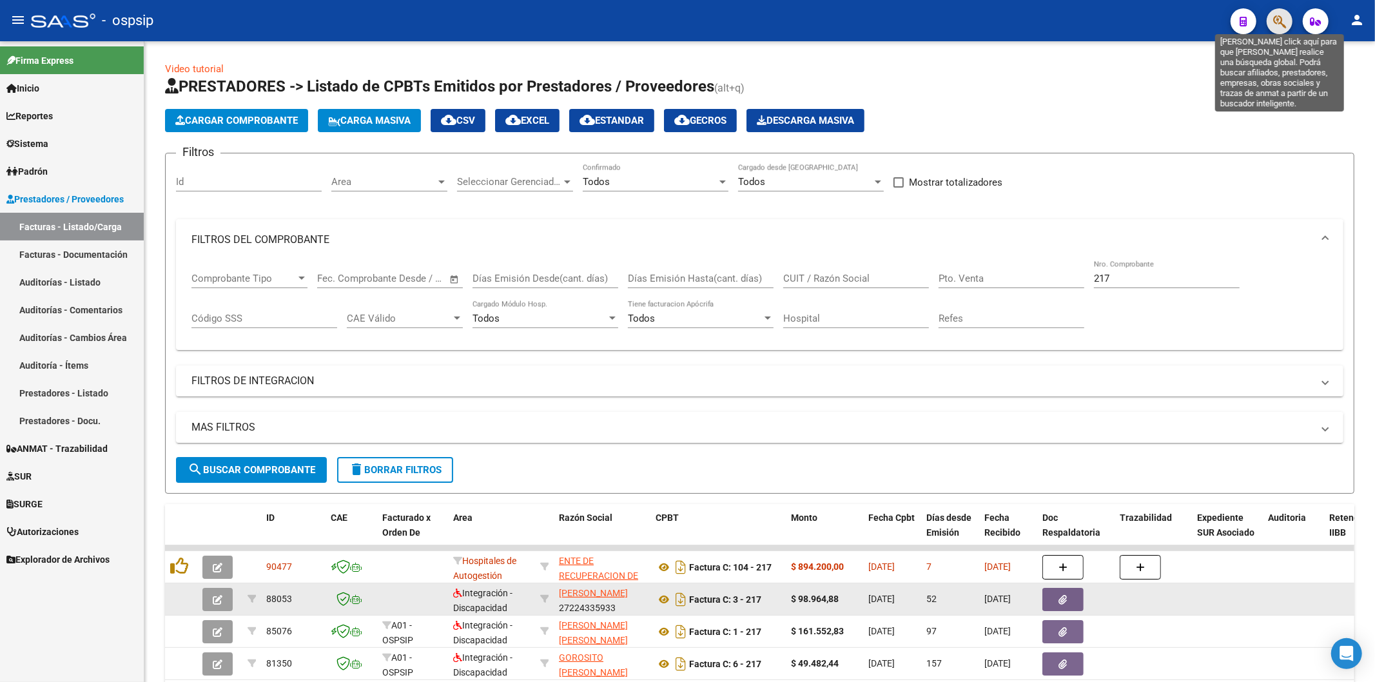
click at [1278, 17] on icon "button" at bounding box center [1280, 21] width 13 height 15
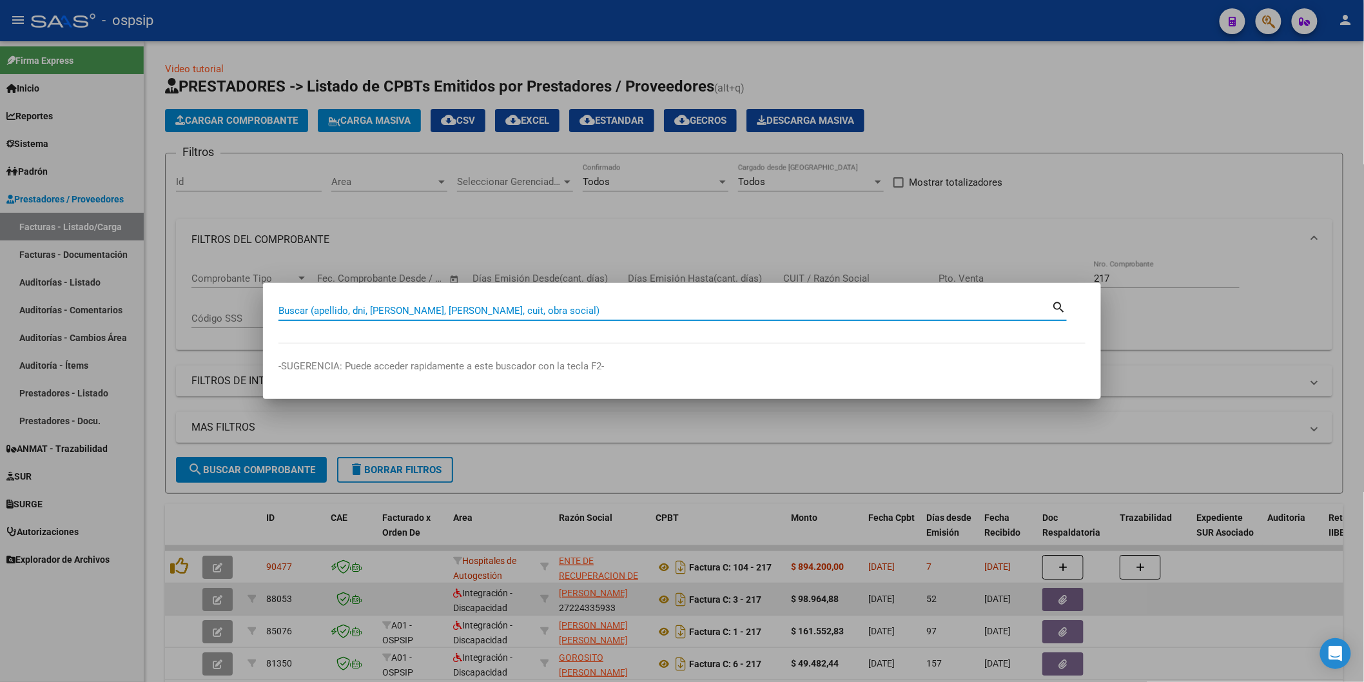
paste input "39953212"
type input "39953212"
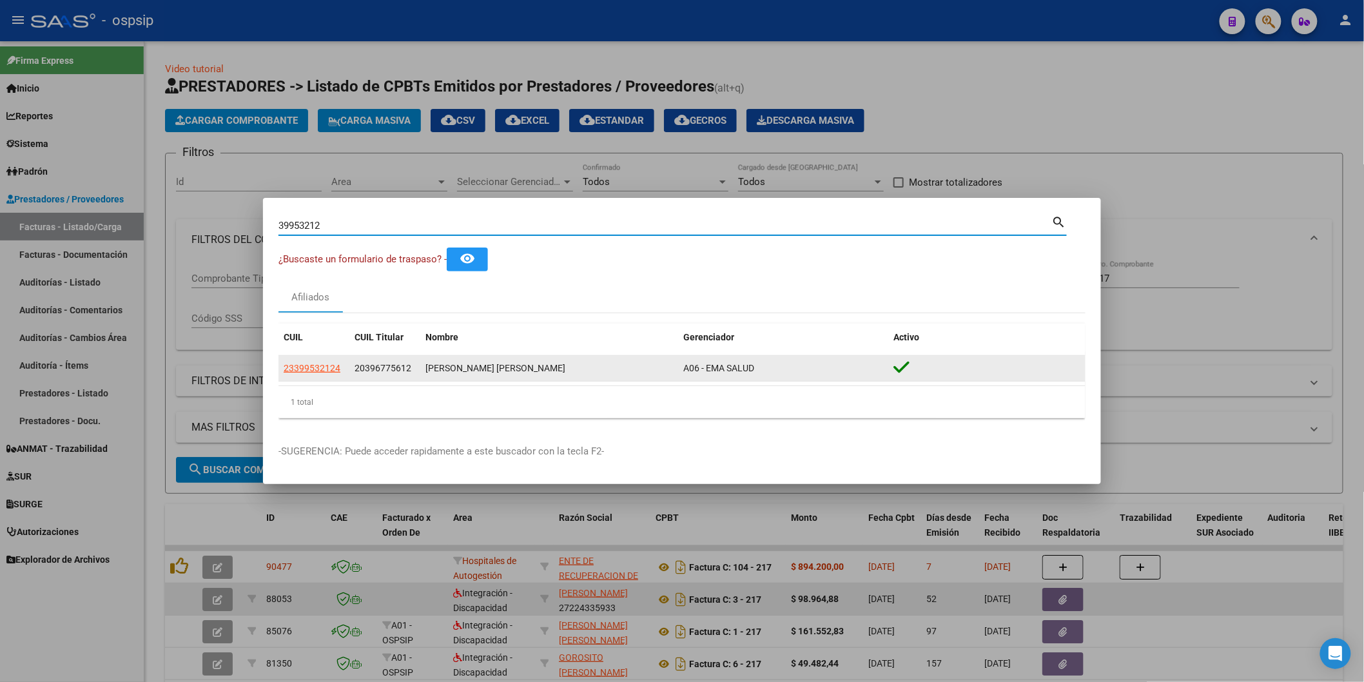
click at [313, 364] on span "23399532124" at bounding box center [312, 368] width 57 height 10
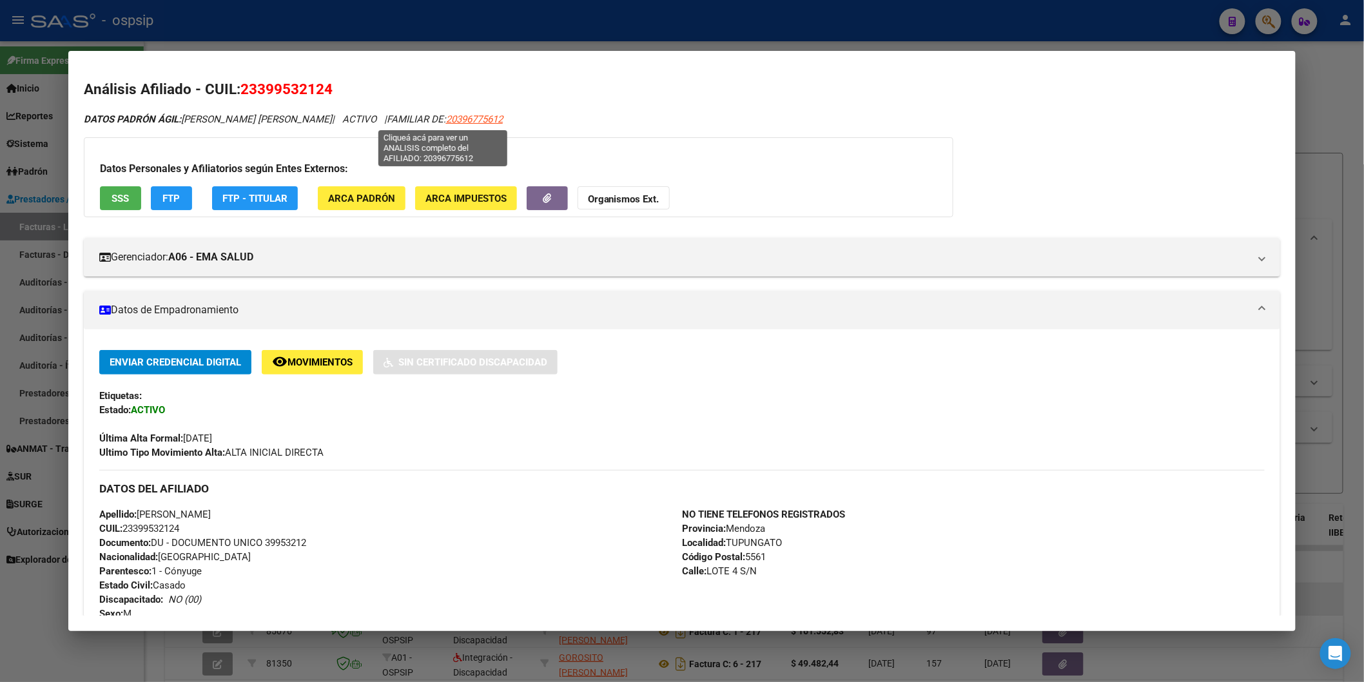
click at [448, 124] on span "20396775612" at bounding box center [474, 119] width 57 height 12
type textarea "20396775612"
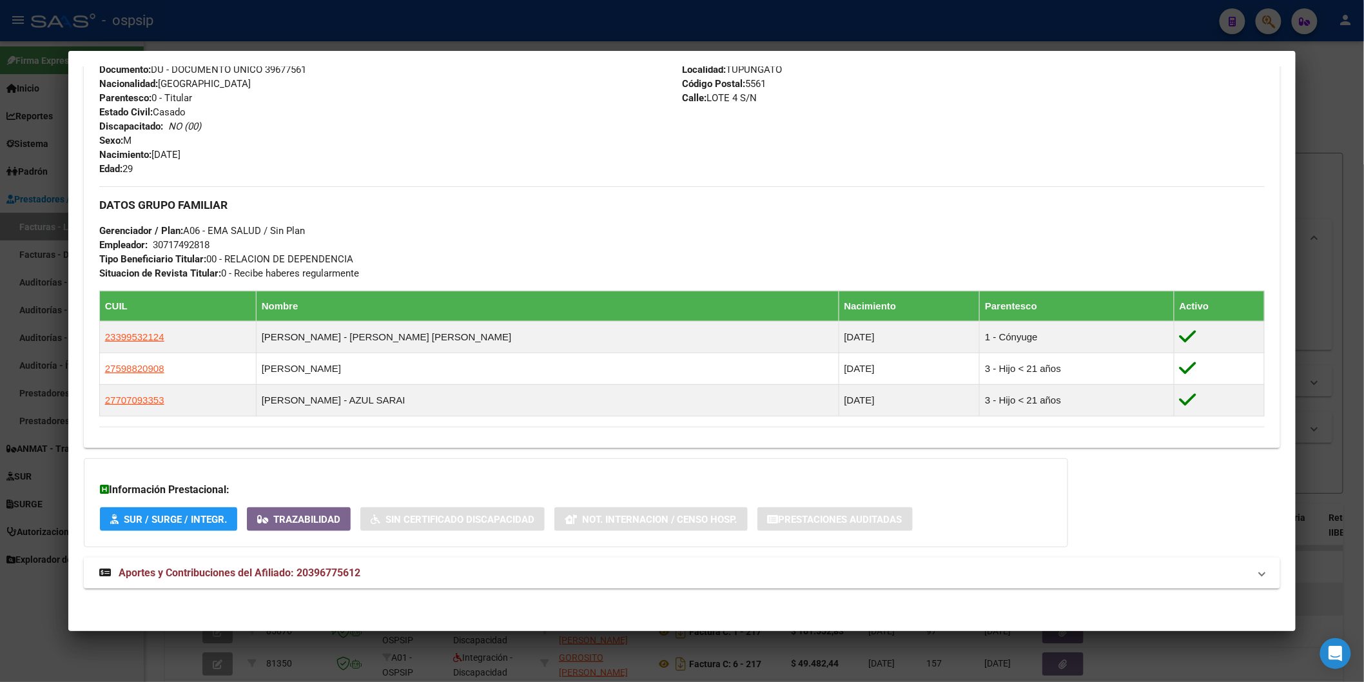
scroll to position [462, 0]
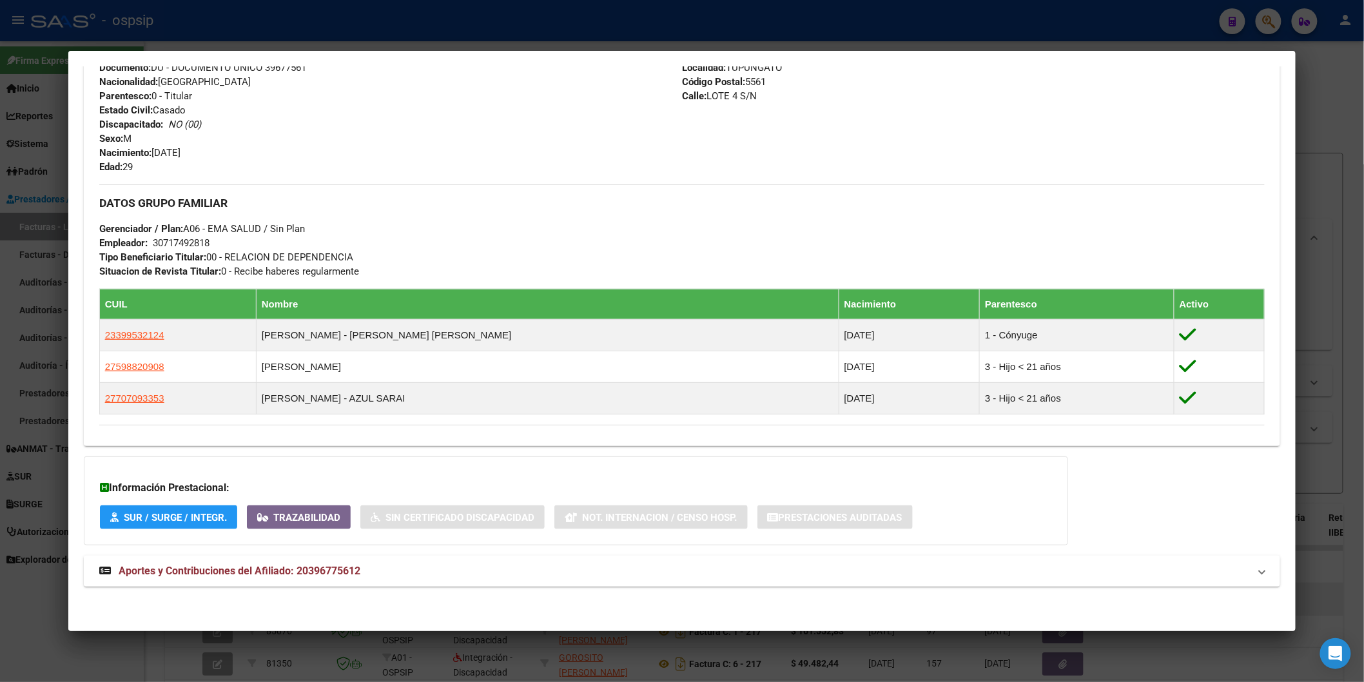
click at [253, 568] on span "Aportes y Contribuciones del Afiliado: 20396775612" at bounding box center [240, 571] width 242 height 12
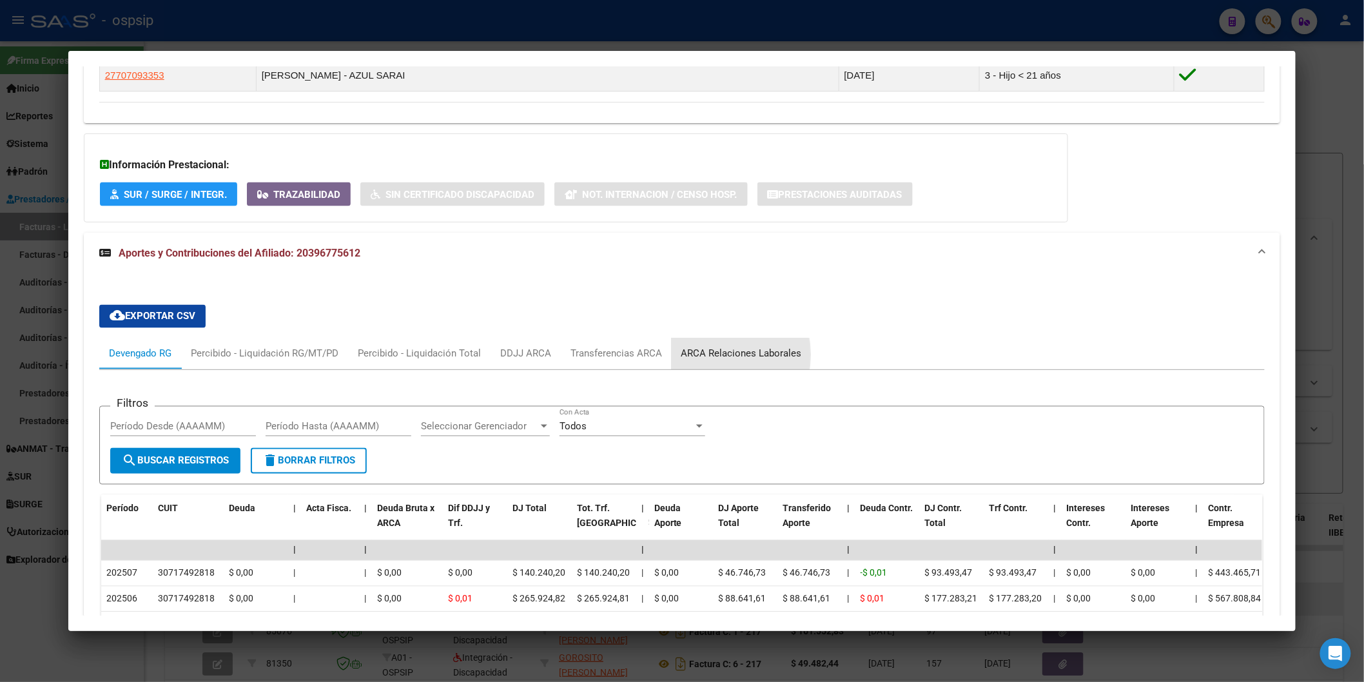
click at [694, 356] on div "ARCA Relaciones Laborales" at bounding box center [742, 354] width 121 height 14
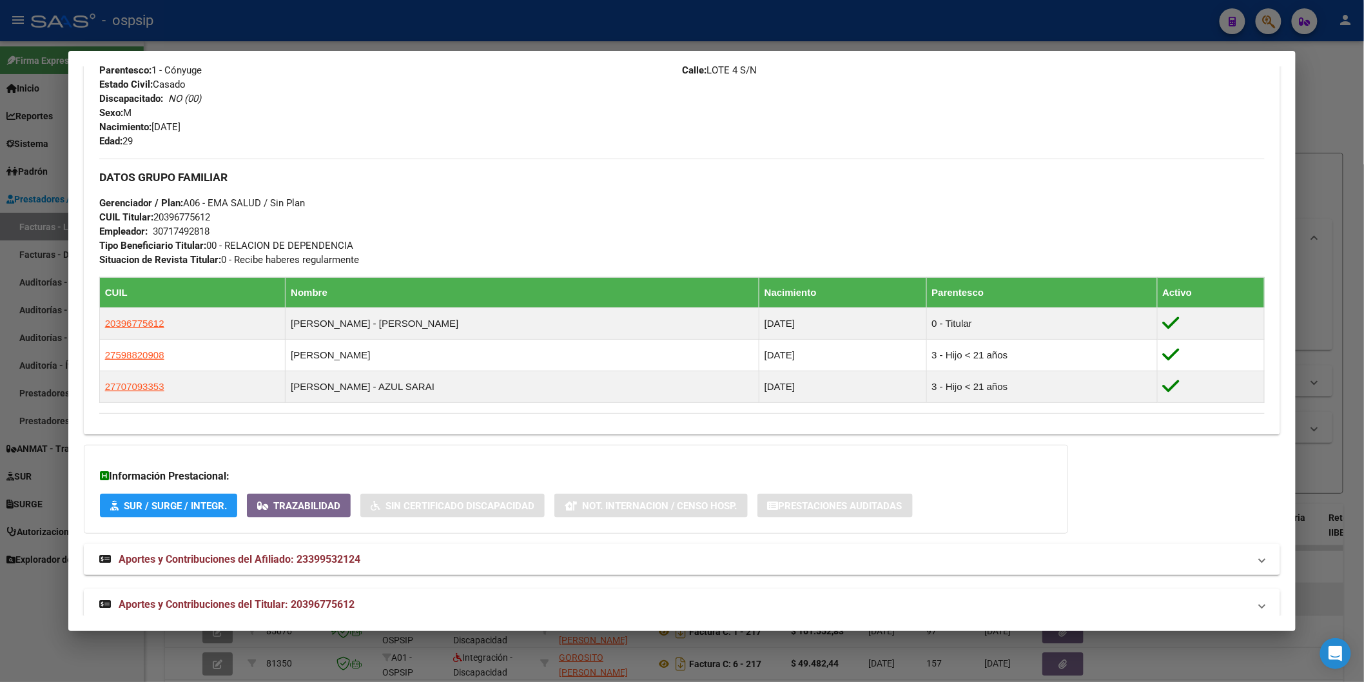
scroll to position [520, 0]
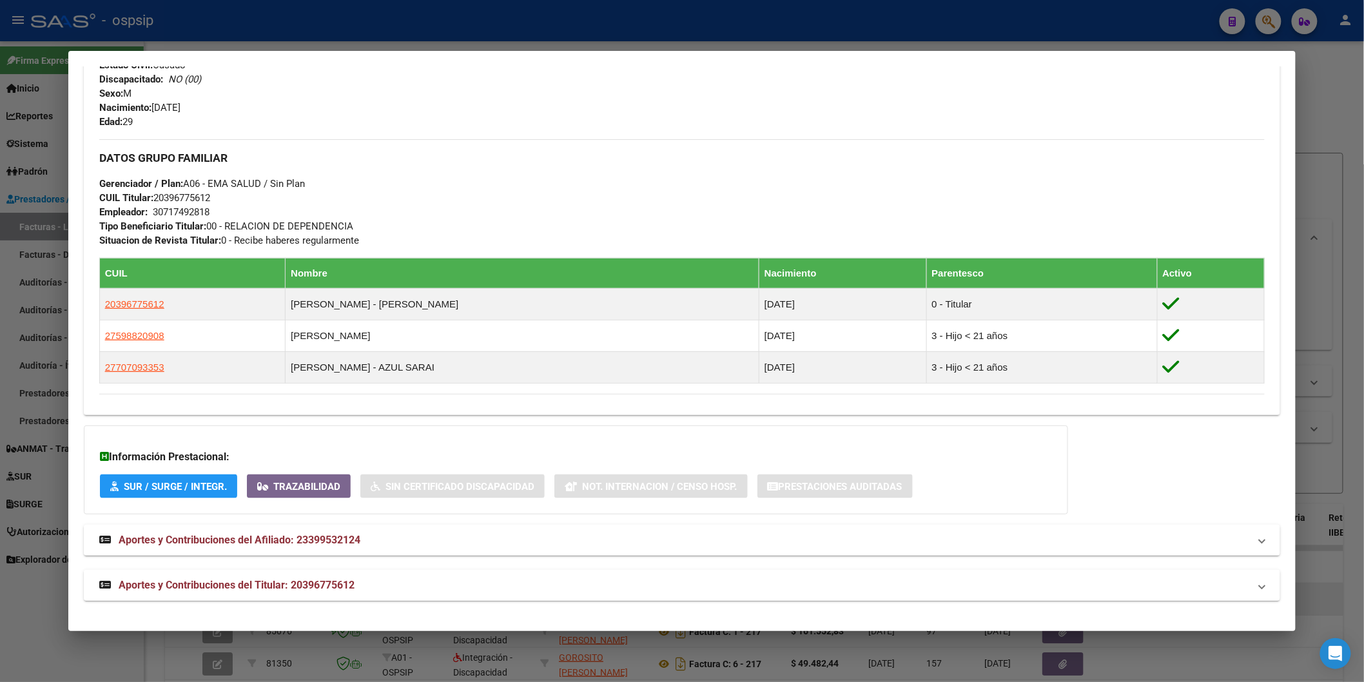
click at [195, 581] on span "Aportes y Contribuciones del Titular: 20396775612" at bounding box center [237, 585] width 236 height 12
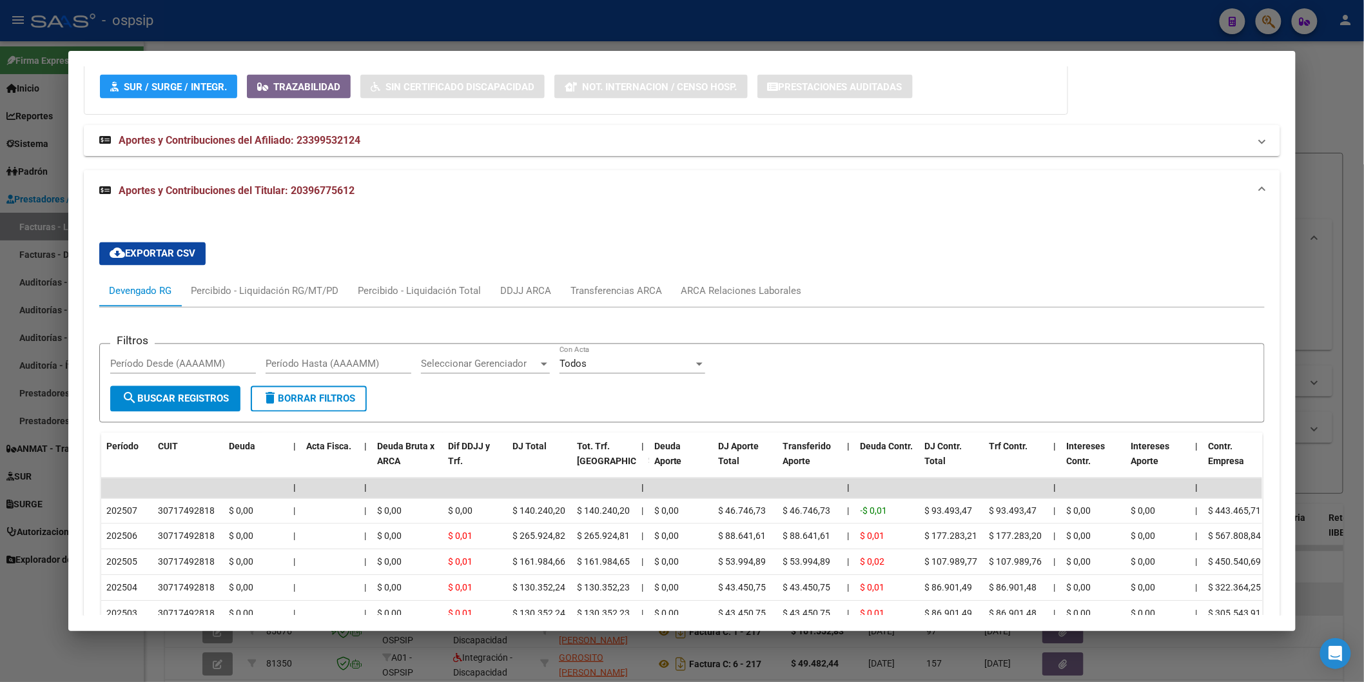
scroll to position [916, 0]
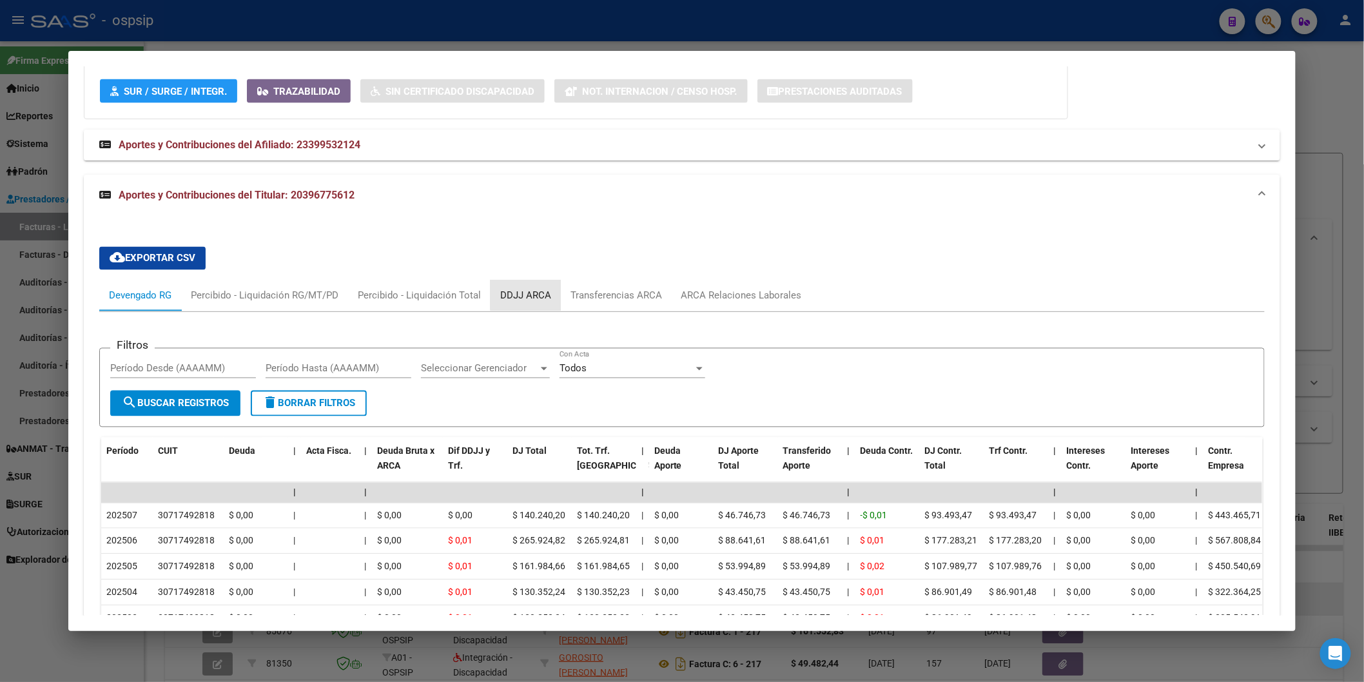
click at [533, 290] on div "DDJJ ARCA" at bounding box center [525, 296] width 51 height 14
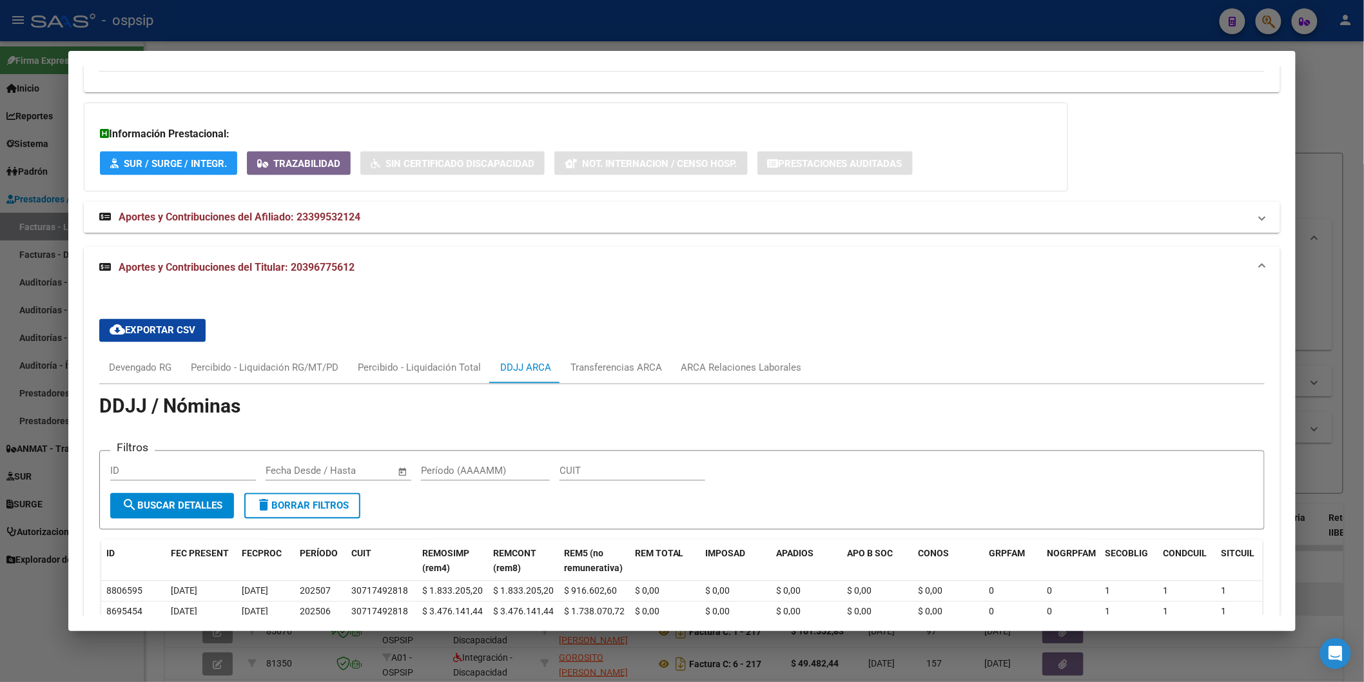
click at [707, 365] on div "ARCA Relaciones Laborales" at bounding box center [742, 368] width 121 height 14
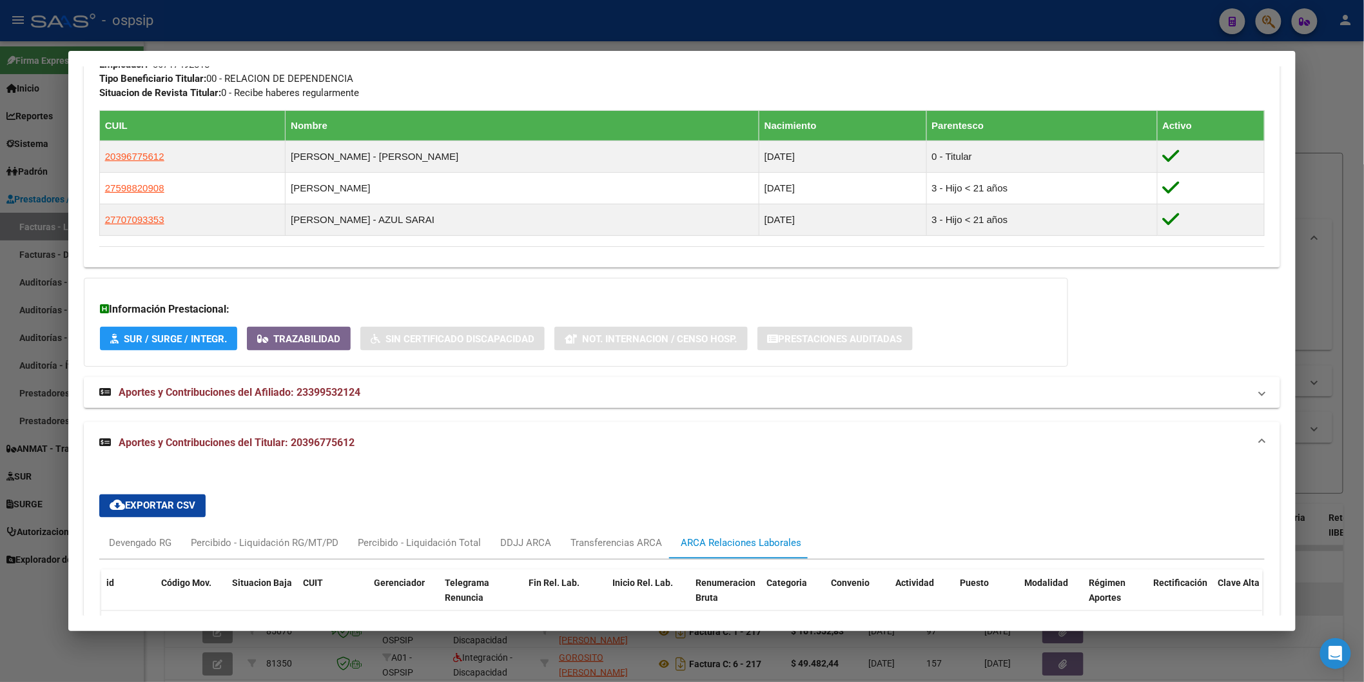
scroll to position [790, 0]
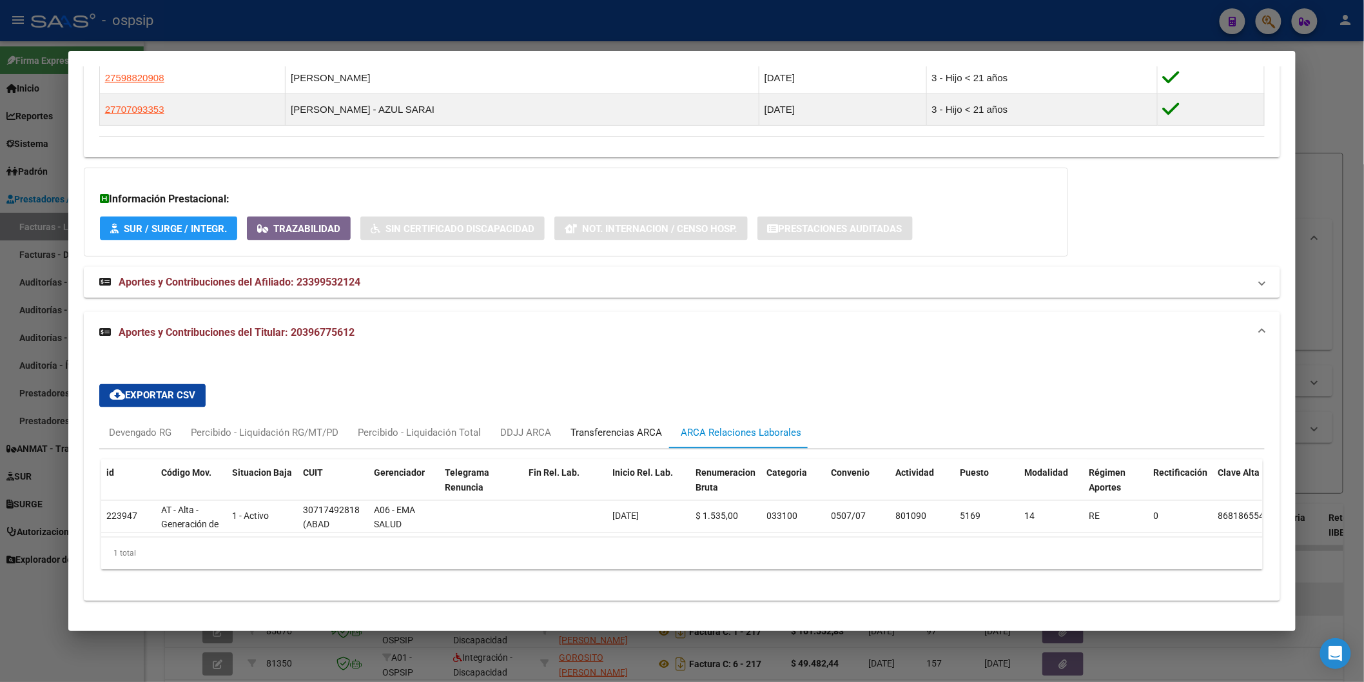
click at [584, 426] on div "Transferencias ARCA" at bounding box center [617, 433] width 92 height 14
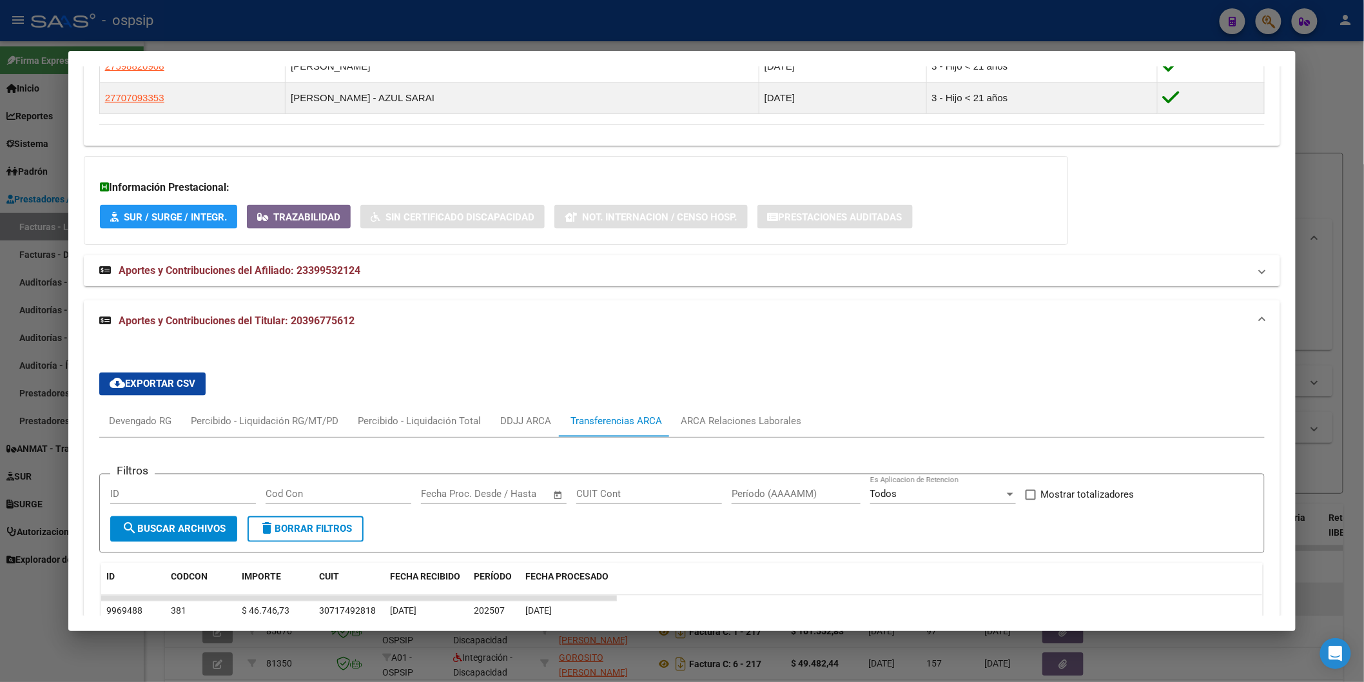
click at [250, 275] on span "Aportes y Contribuciones del Afiliado: 23399532124" at bounding box center [240, 270] width 242 height 12
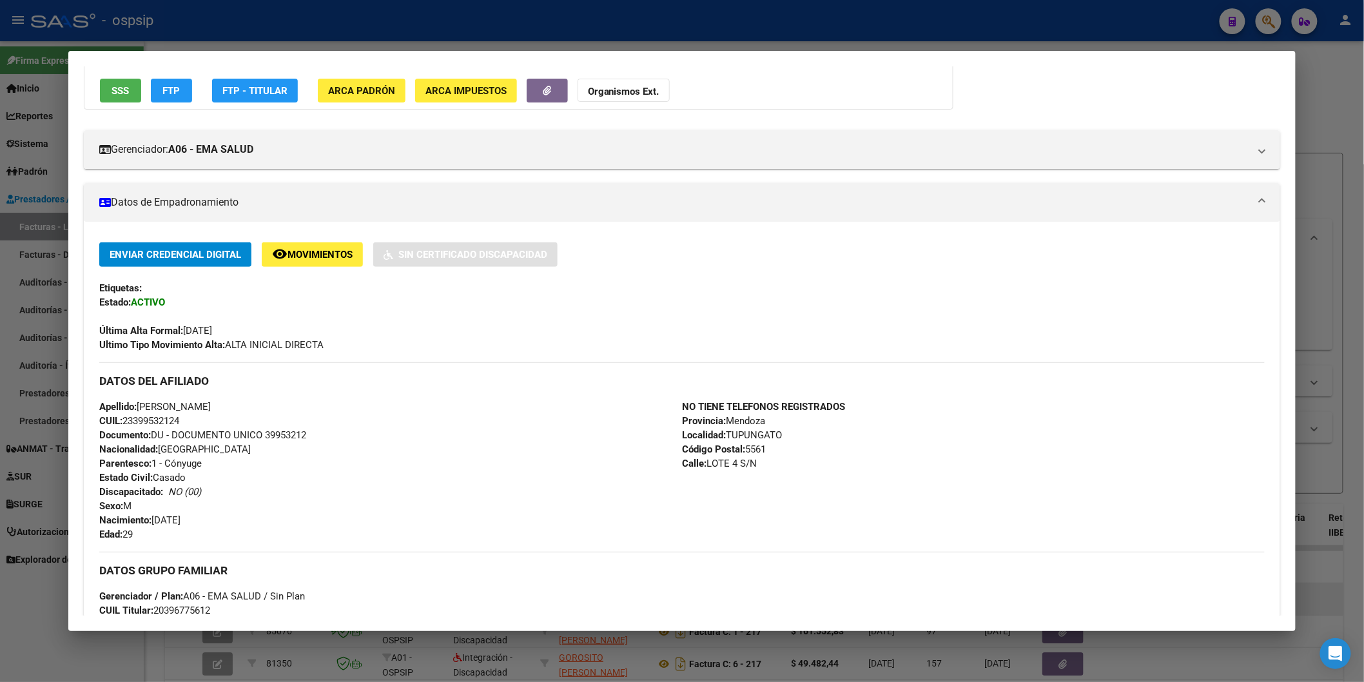
scroll to position [0, 0]
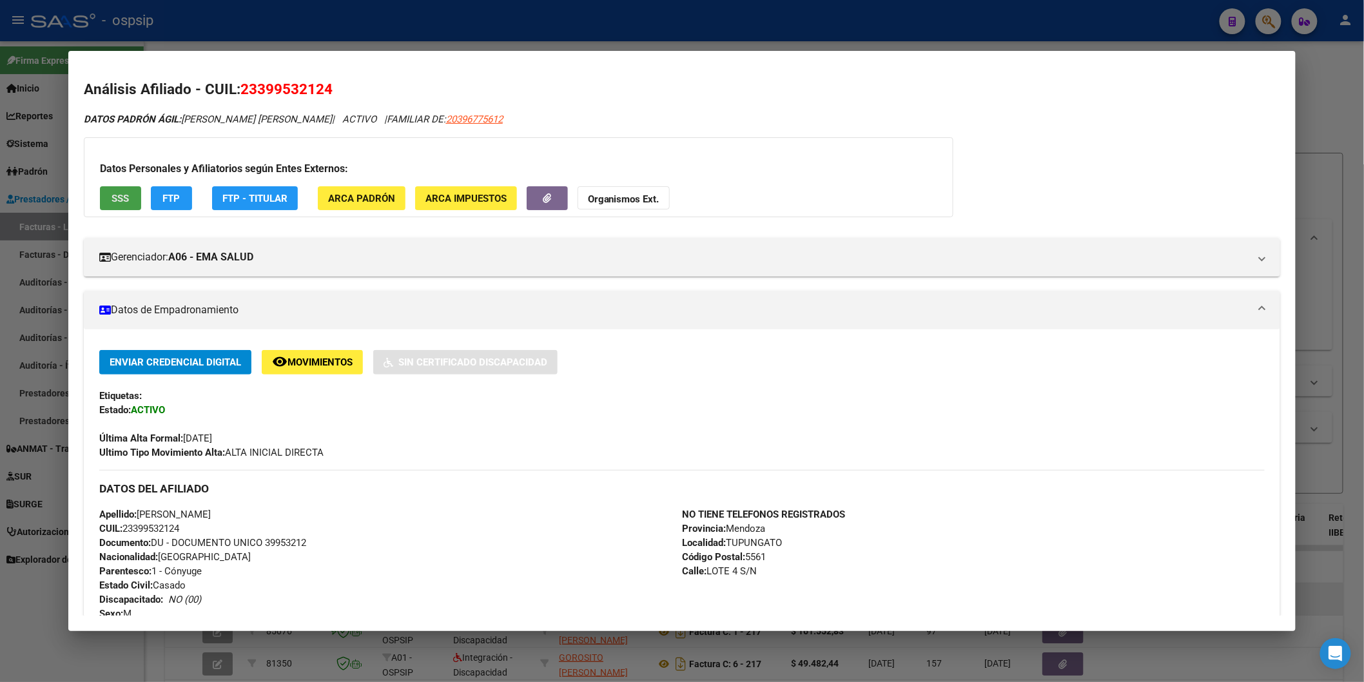
click at [114, 202] on span "SSS" at bounding box center [120, 199] width 17 height 12
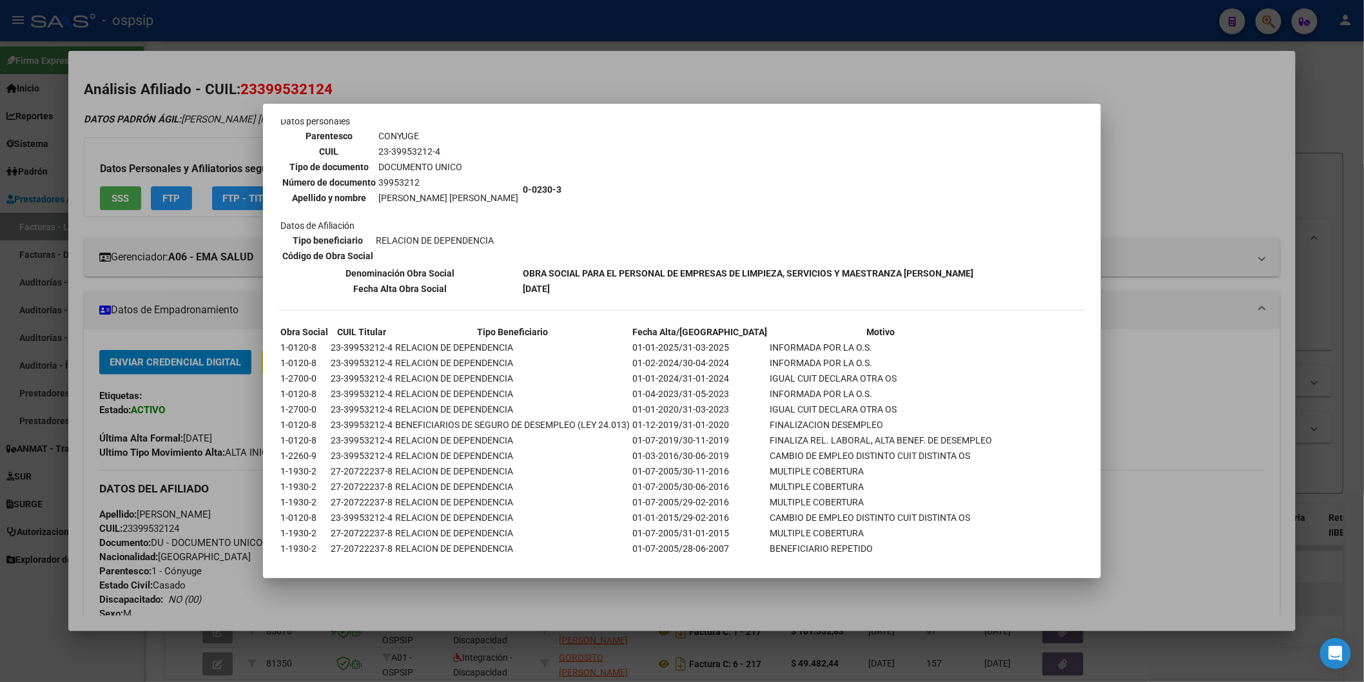
scroll to position [98, 0]
click at [218, 518] on div at bounding box center [682, 341] width 1364 height 682
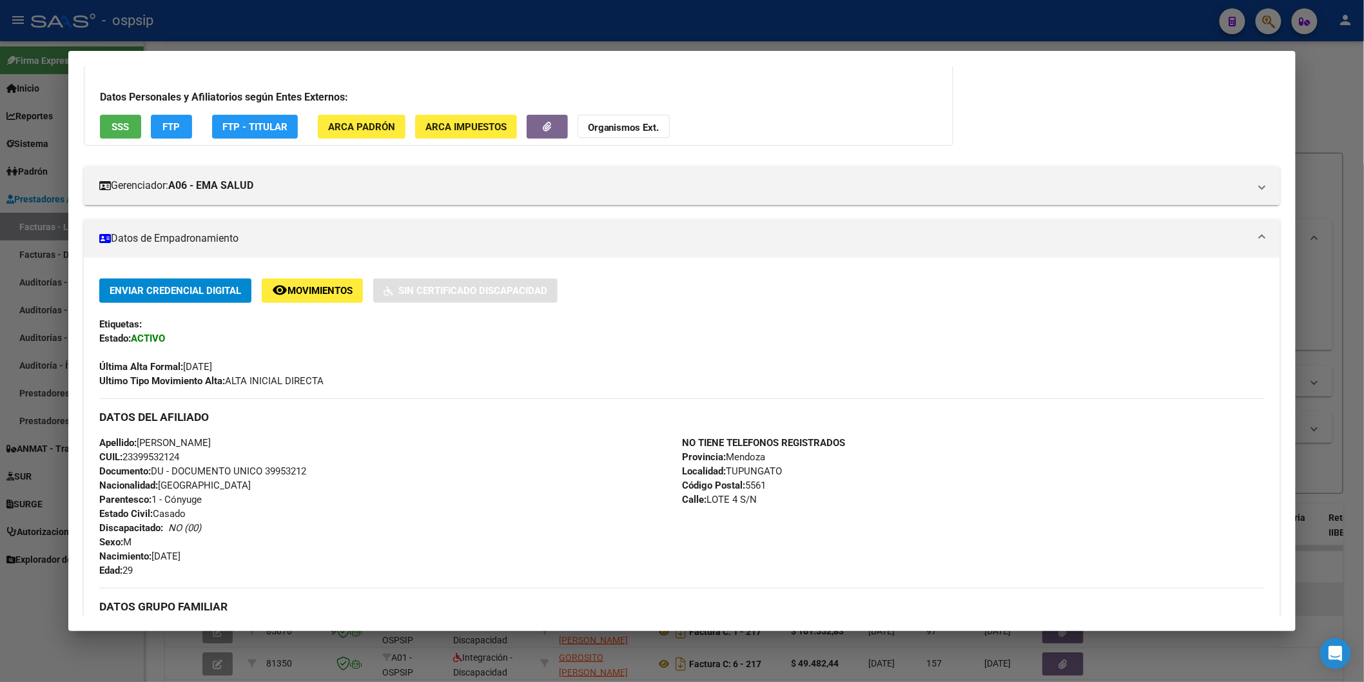
scroll to position [0, 0]
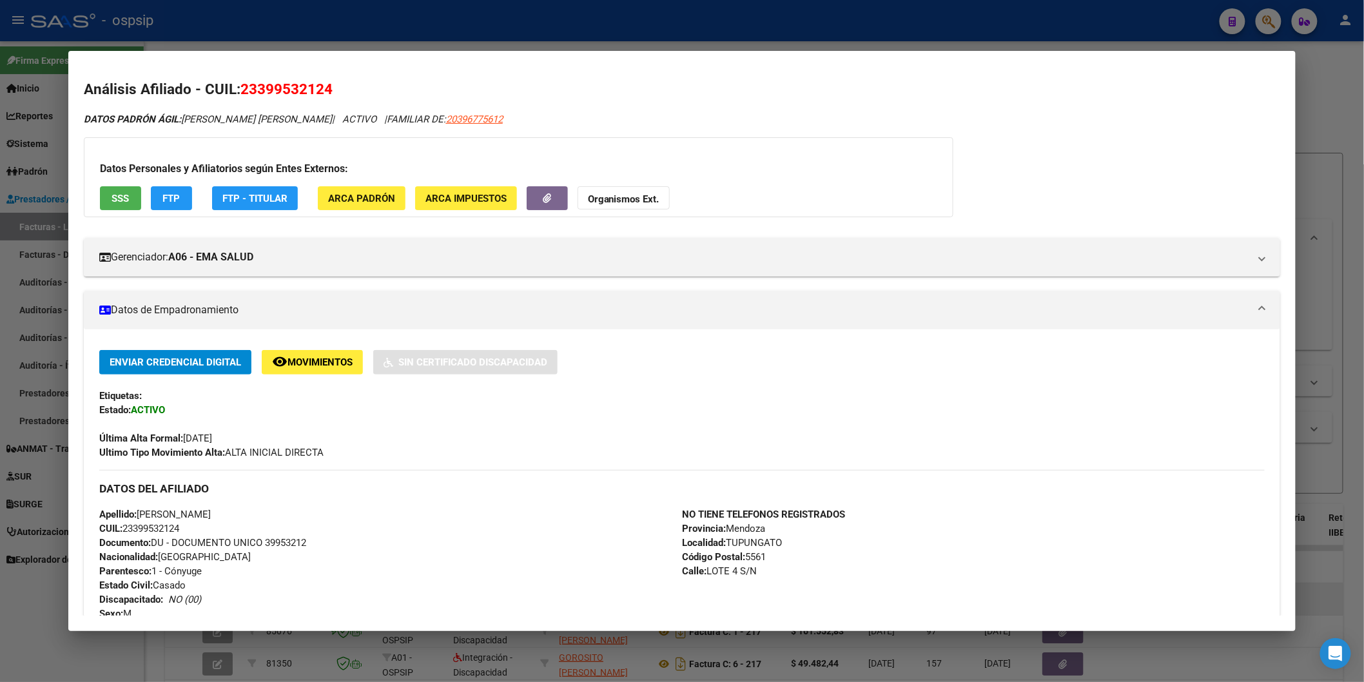
click at [100, 198] on button "SSS" at bounding box center [120, 198] width 41 height 24
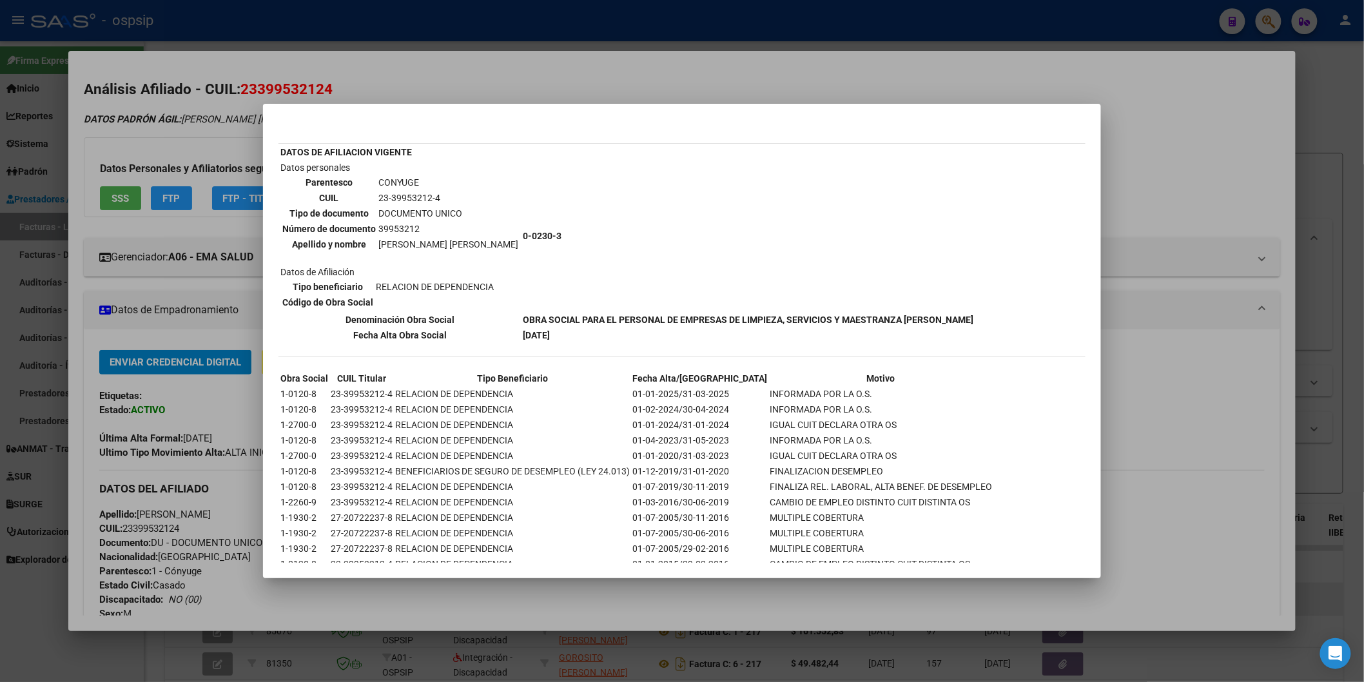
scroll to position [98, 0]
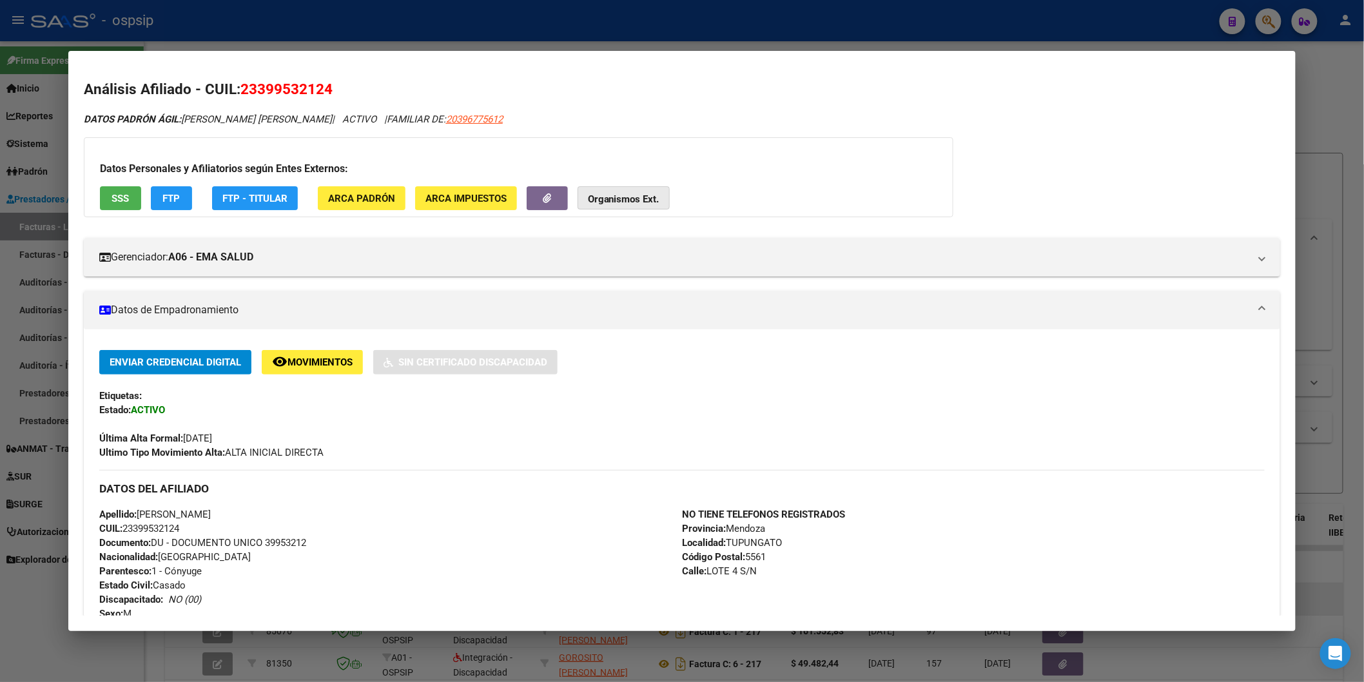
click at [610, 195] on strong "Organismos Ext." at bounding box center [624, 199] width 72 height 12
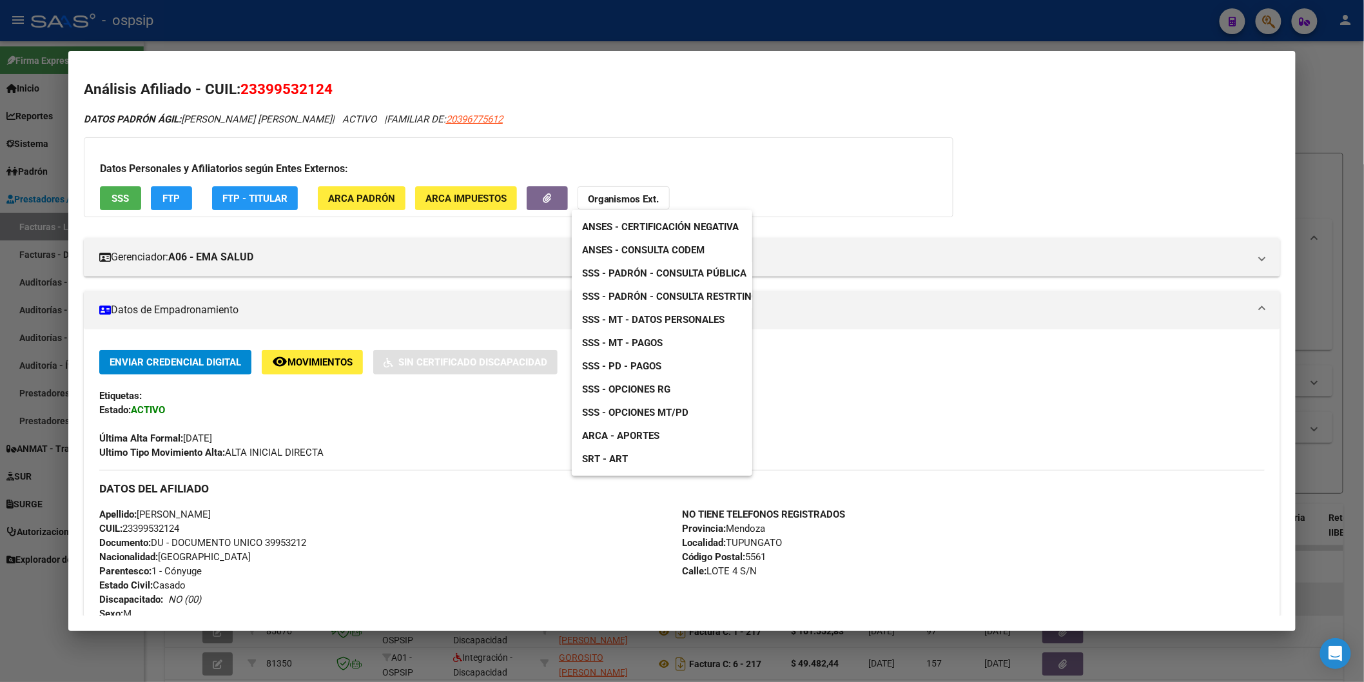
click at [658, 244] on span "ANSES - Consulta CODEM" at bounding box center [643, 250] width 123 height 12
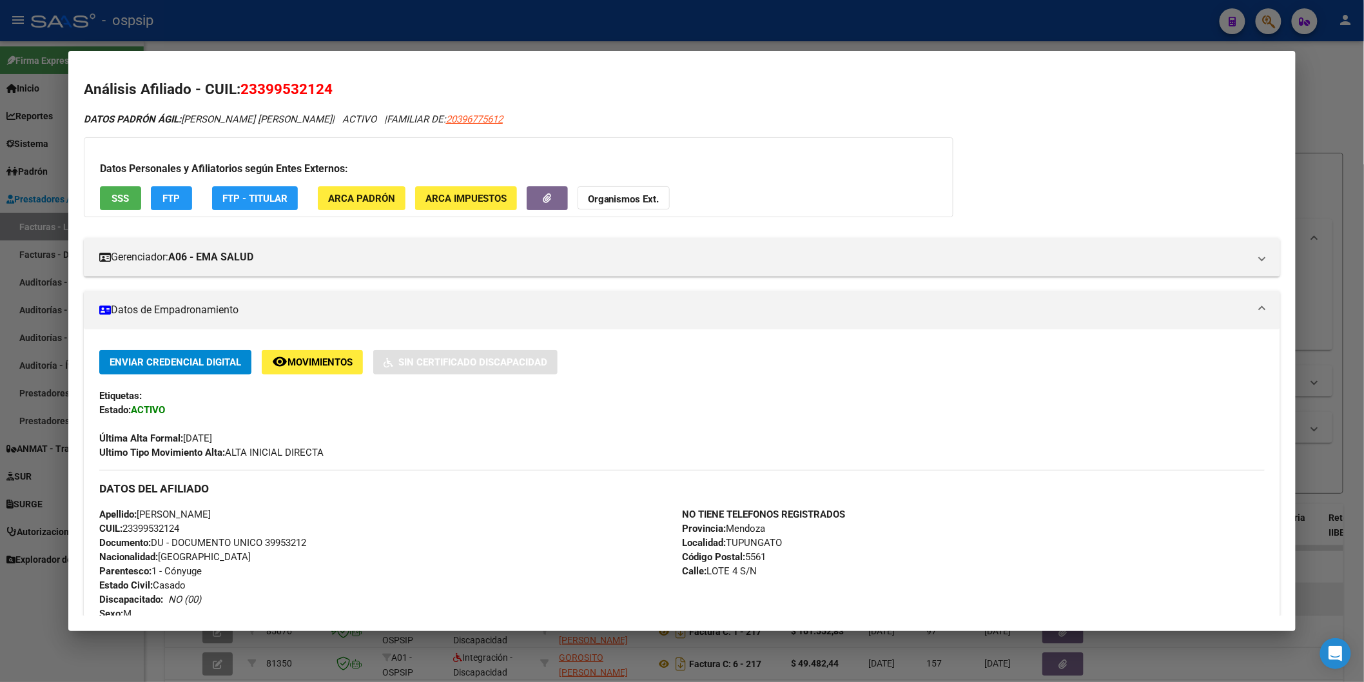
click at [104, 199] on button "SSS" at bounding box center [120, 198] width 41 height 24
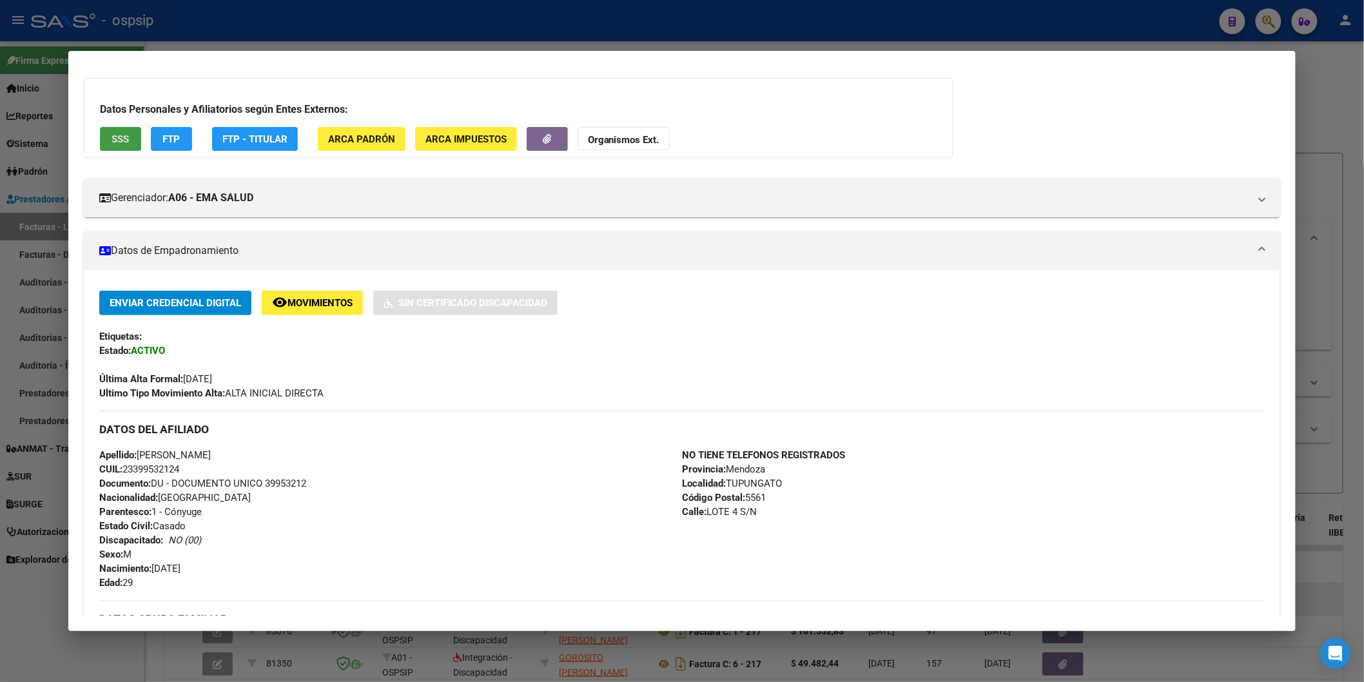
scroll to position [0, 0]
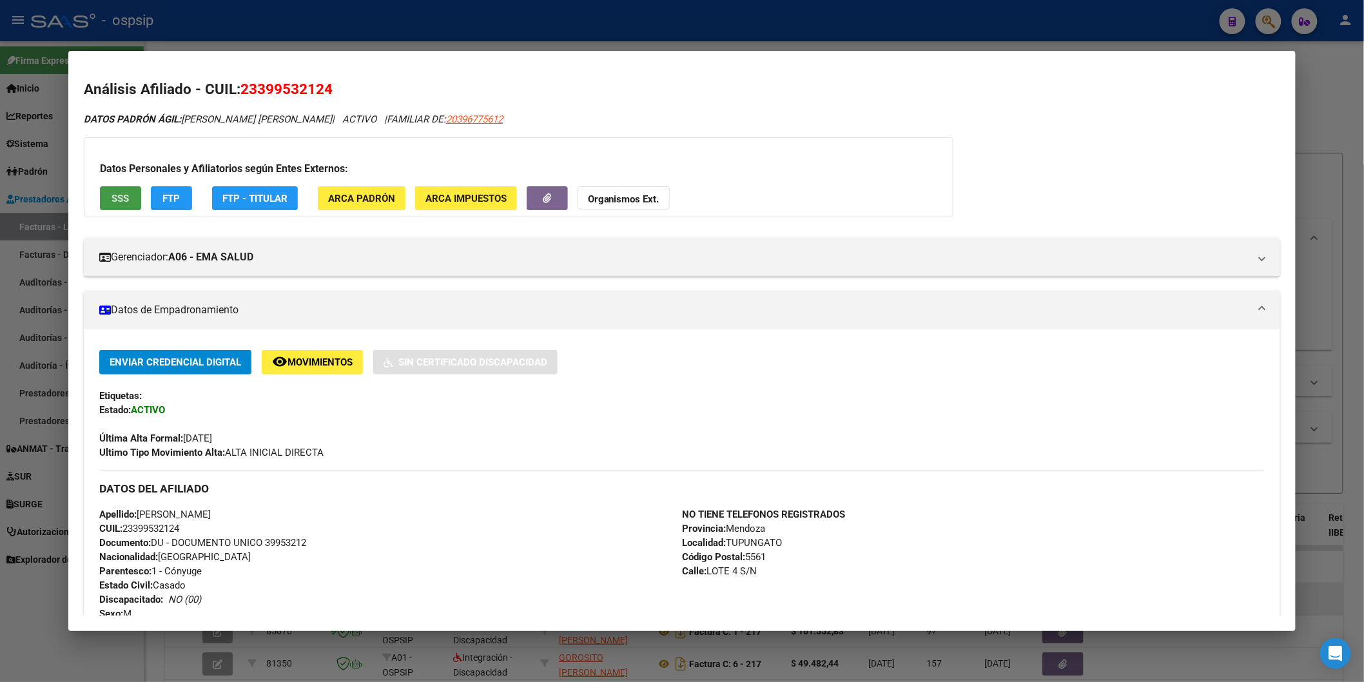
click at [118, 202] on span "SSS" at bounding box center [120, 199] width 17 height 12
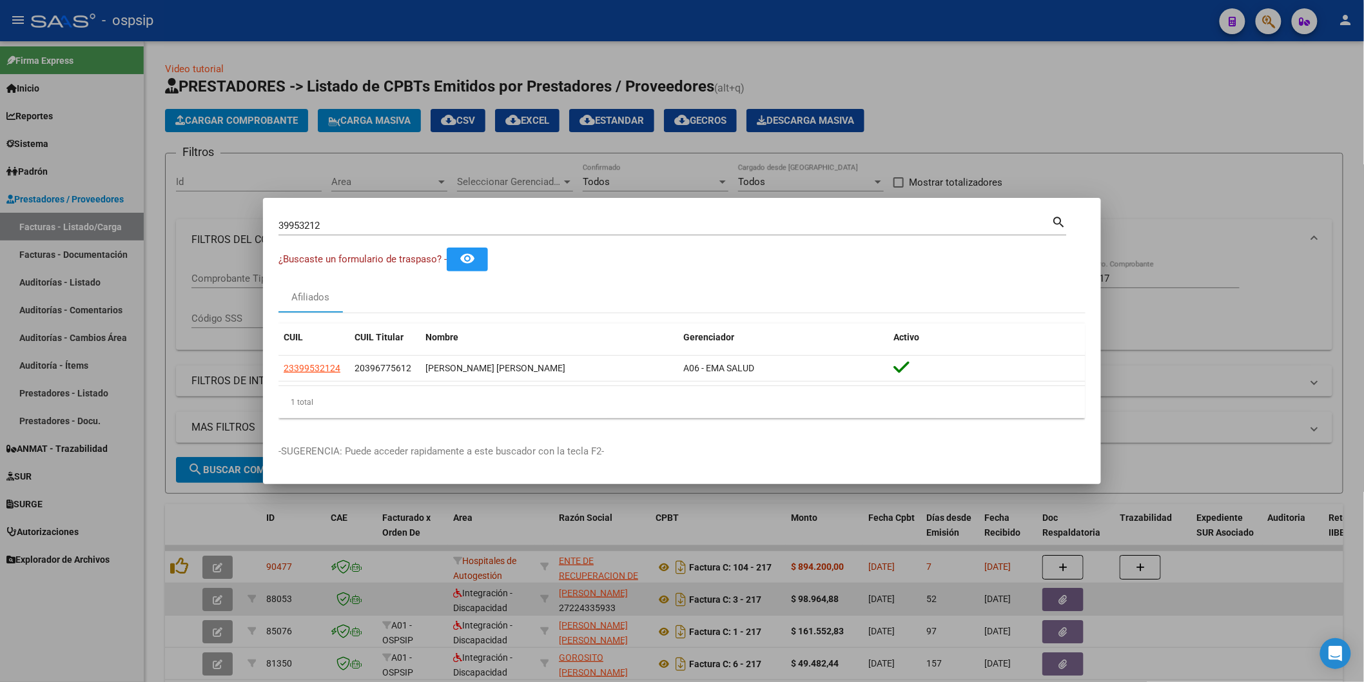
click at [339, 229] on input "39953212" at bounding box center [666, 226] width 774 height 12
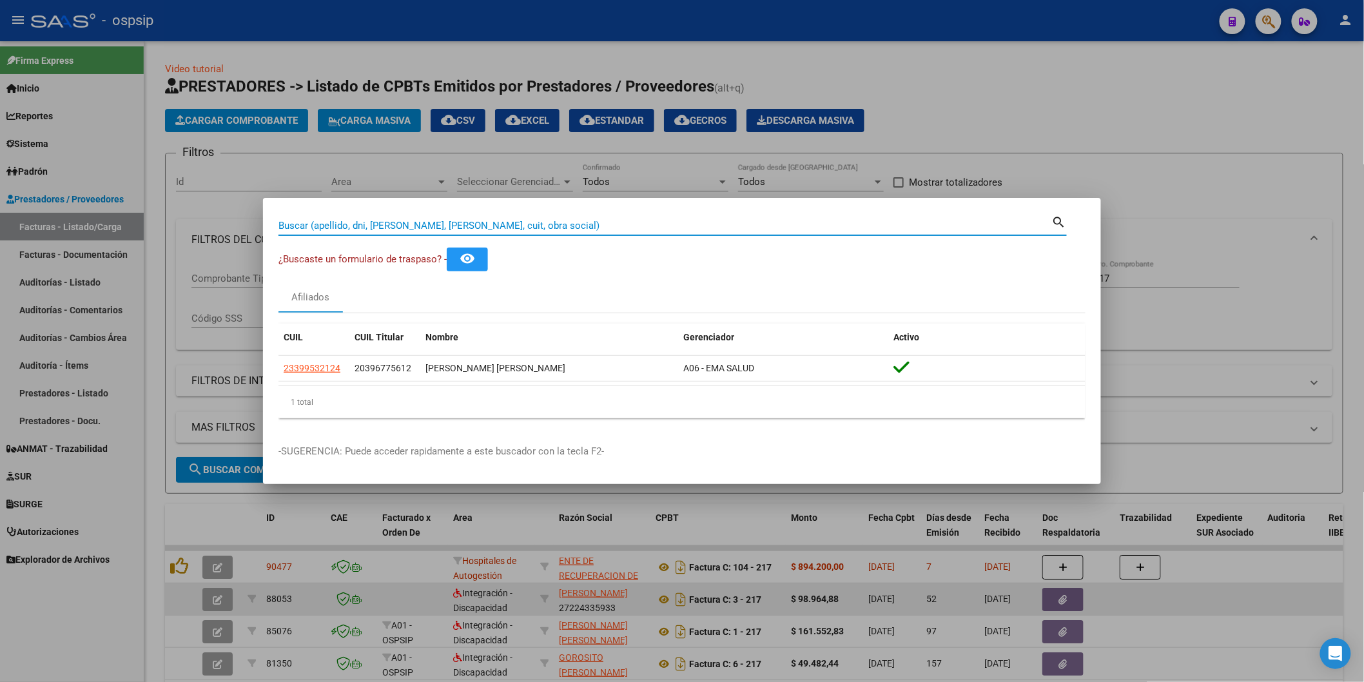
paste input "33094546"
type input "33094546"
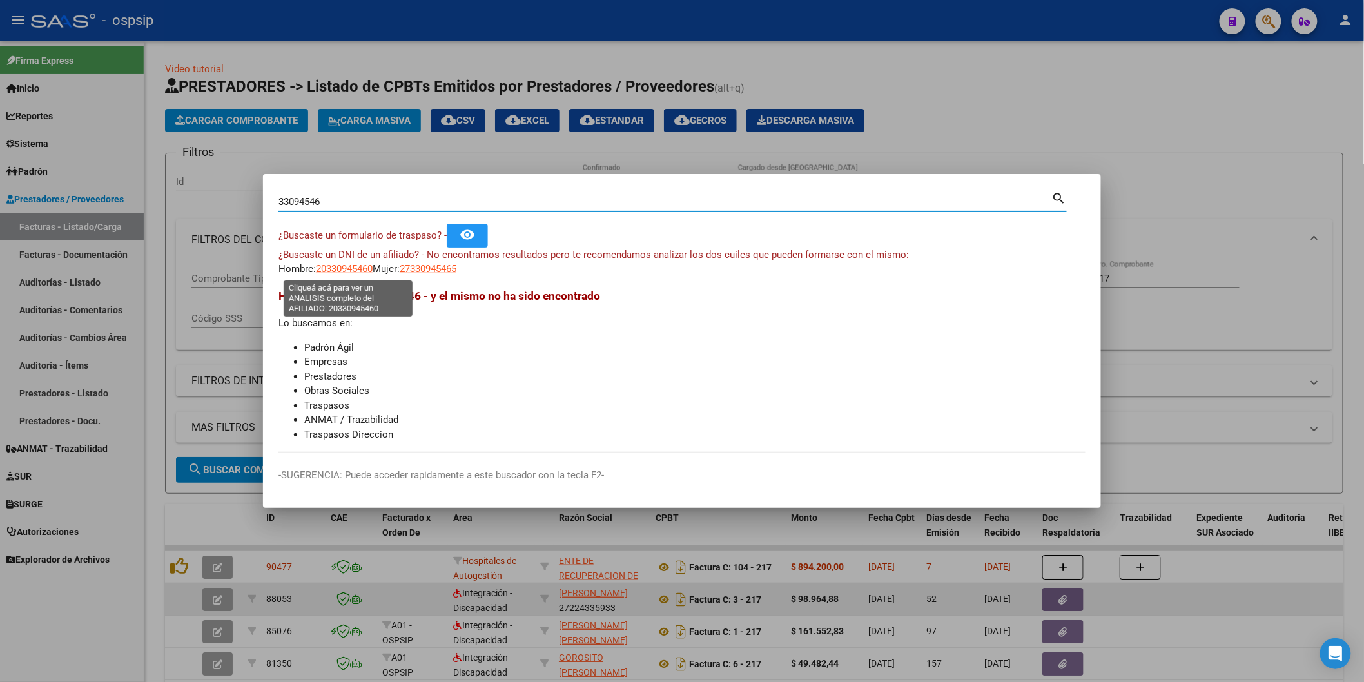
click at [365, 273] on span "20330945460" at bounding box center [344, 269] width 57 height 12
type textarea "20330945460"
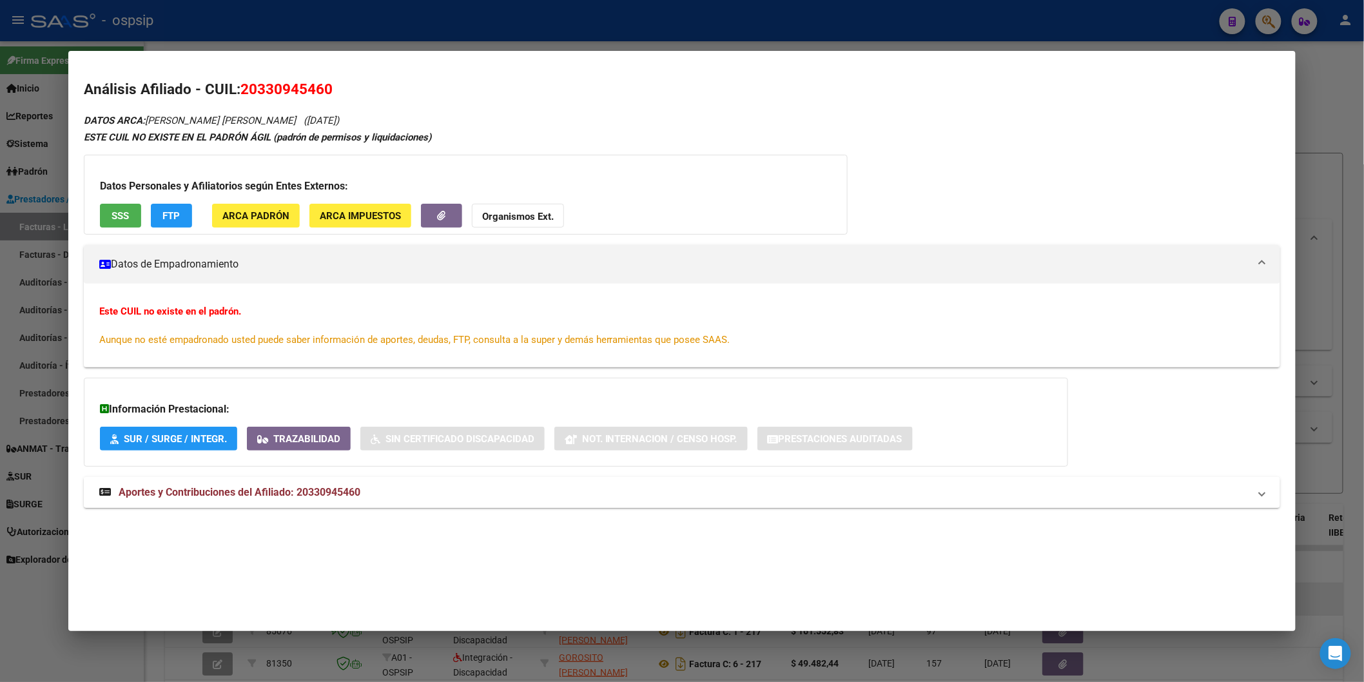
click at [248, 491] on span "Aportes y Contribuciones del Afiliado: 20330945460" at bounding box center [240, 492] width 242 height 12
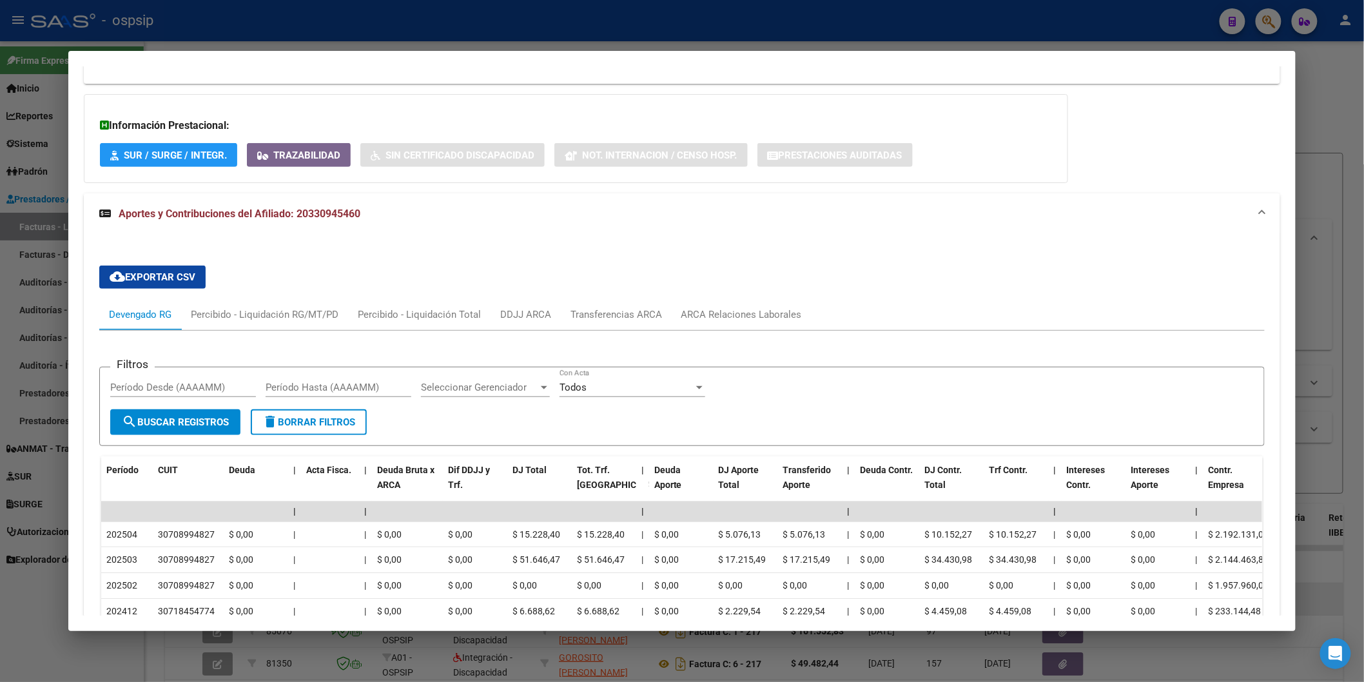
scroll to position [286, 0]
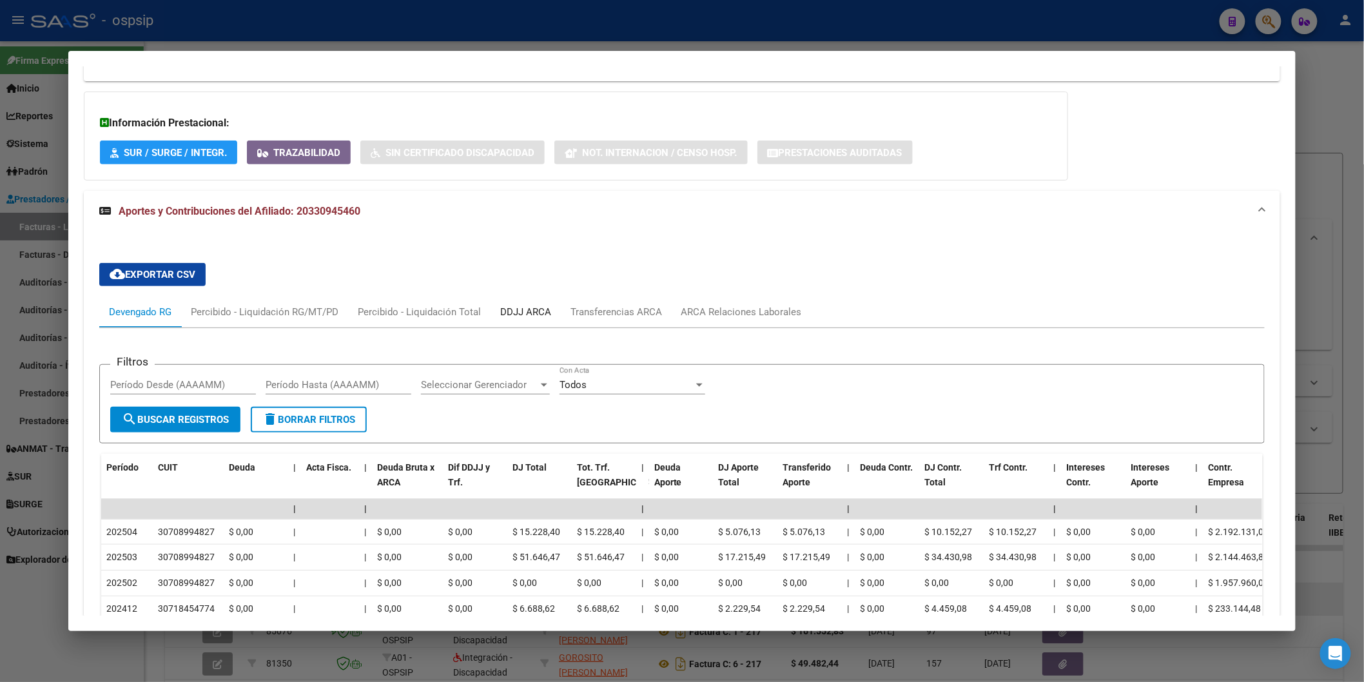
click at [522, 308] on div "DDJJ ARCA" at bounding box center [525, 312] width 51 height 14
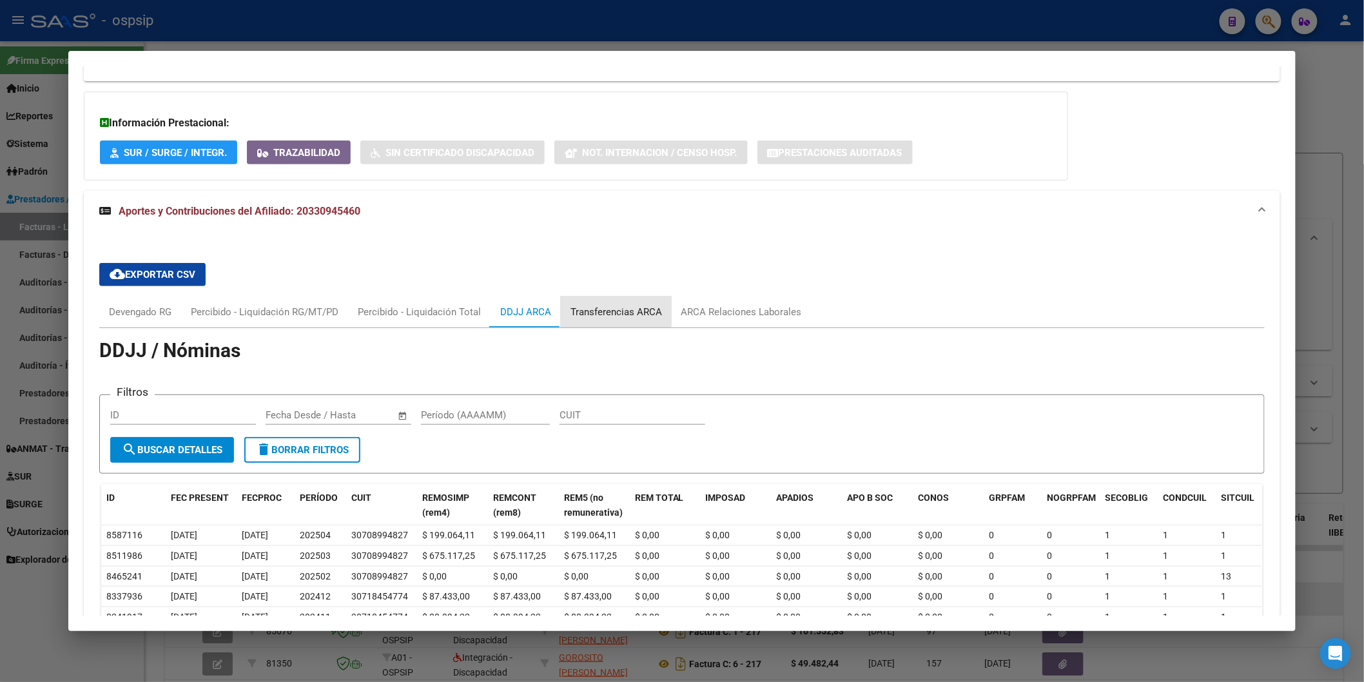
click at [589, 299] on div "Transferencias ARCA" at bounding box center [616, 312] width 111 height 31
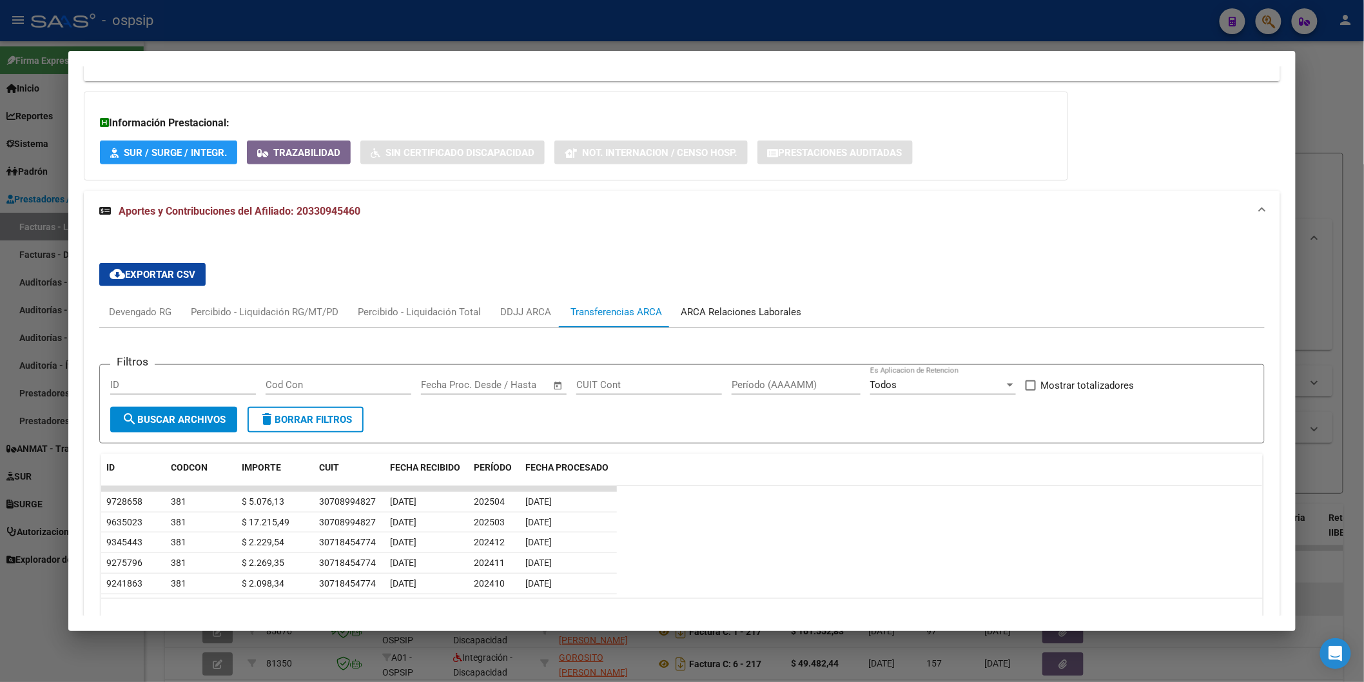
click at [730, 303] on div "ARCA Relaciones Laborales" at bounding box center [742, 312] width 140 height 31
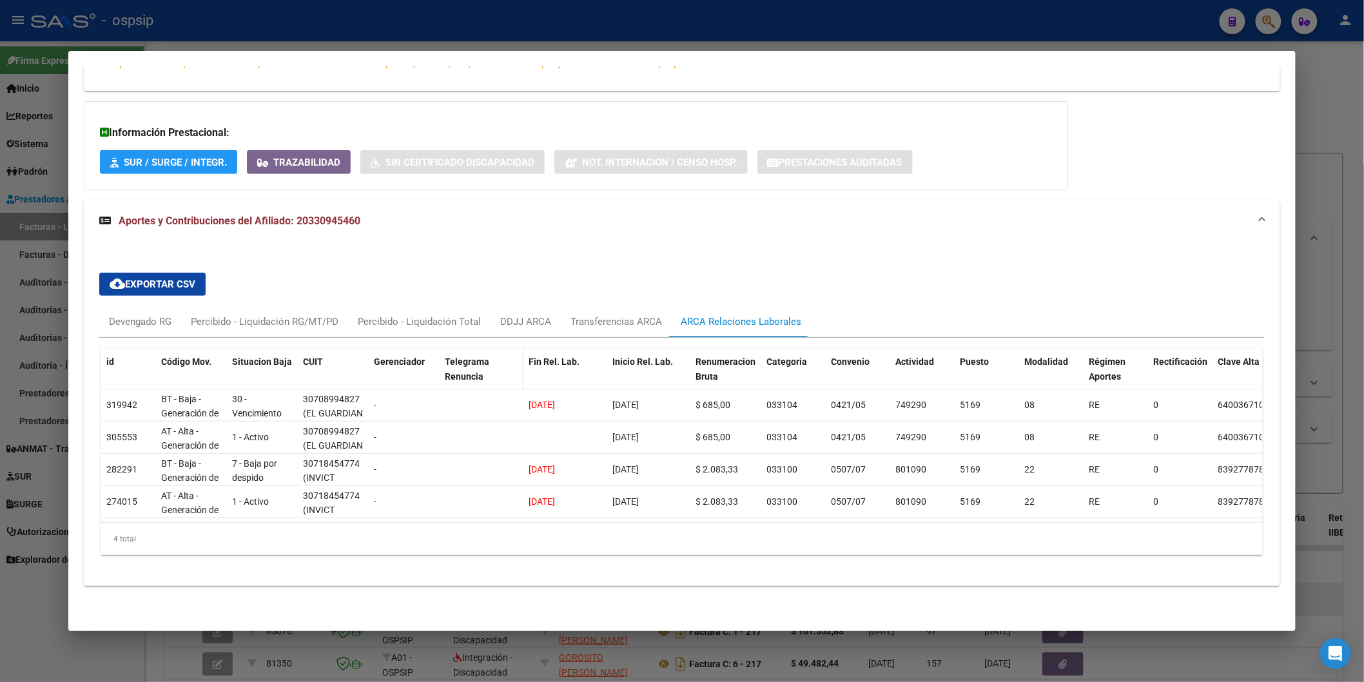
scroll to position [0, 0]
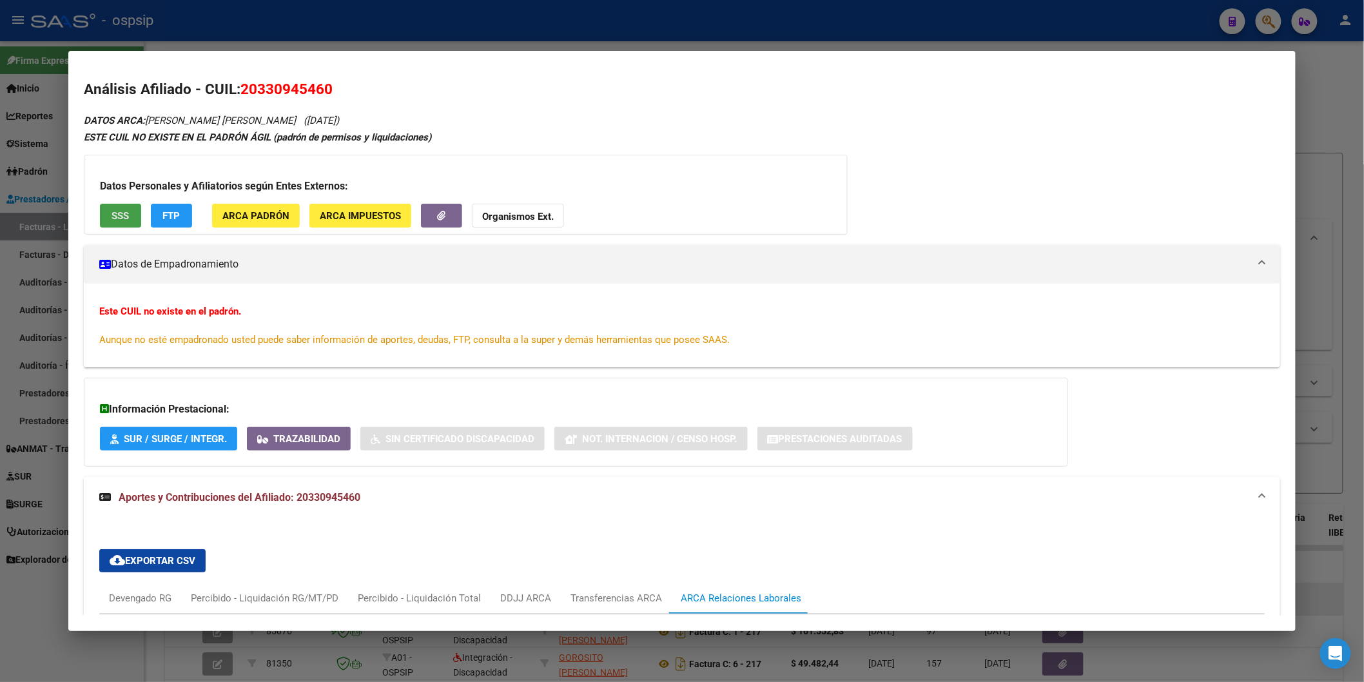
click at [119, 207] on button "SSS" at bounding box center [120, 216] width 41 height 24
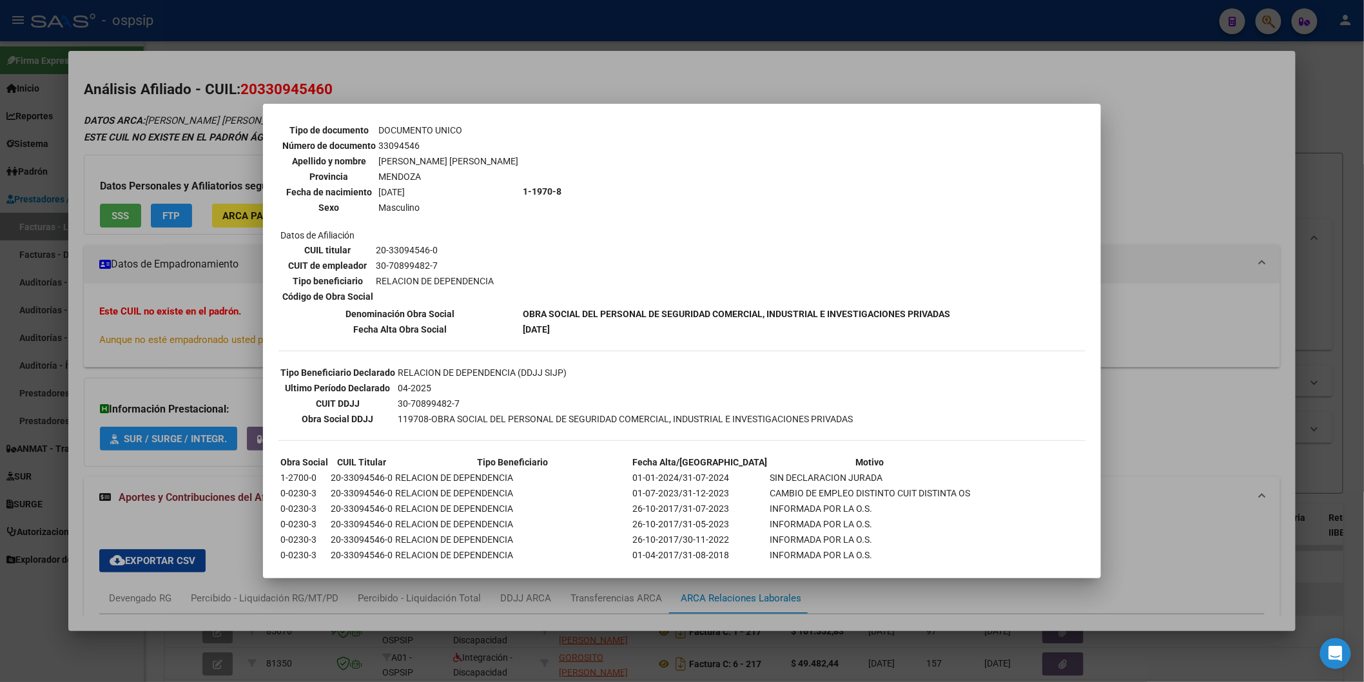
scroll to position [143, 0]
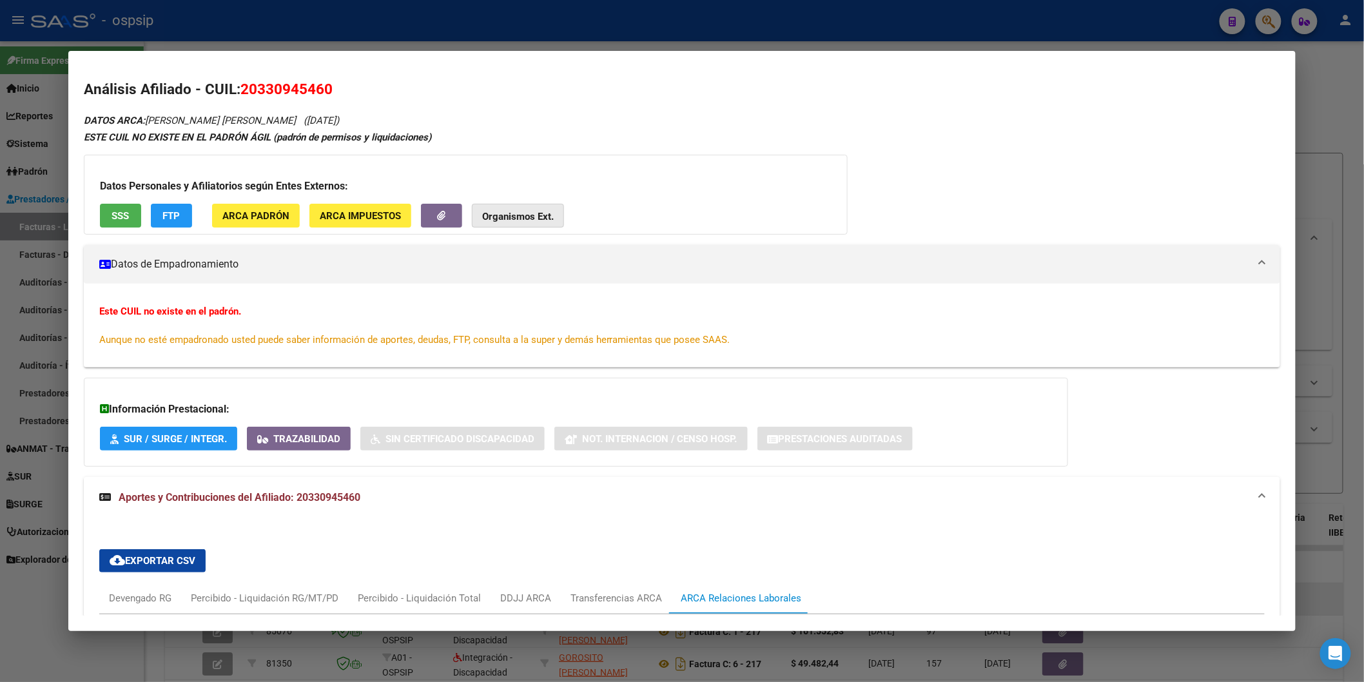
click at [550, 213] on button "Organismos Ext." at bounding box center [518, 216] width 92 height 24
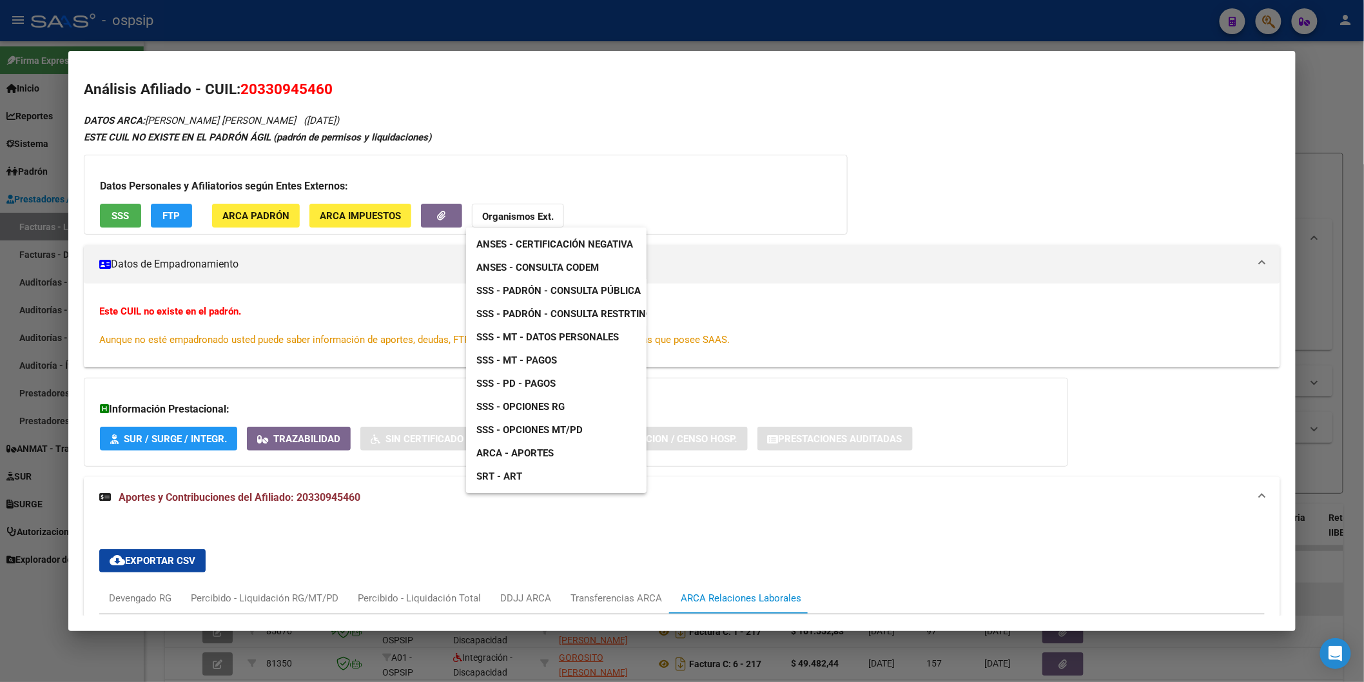
click at [698, 242] on div at bounding box center [682, 341] width 1364 height 682
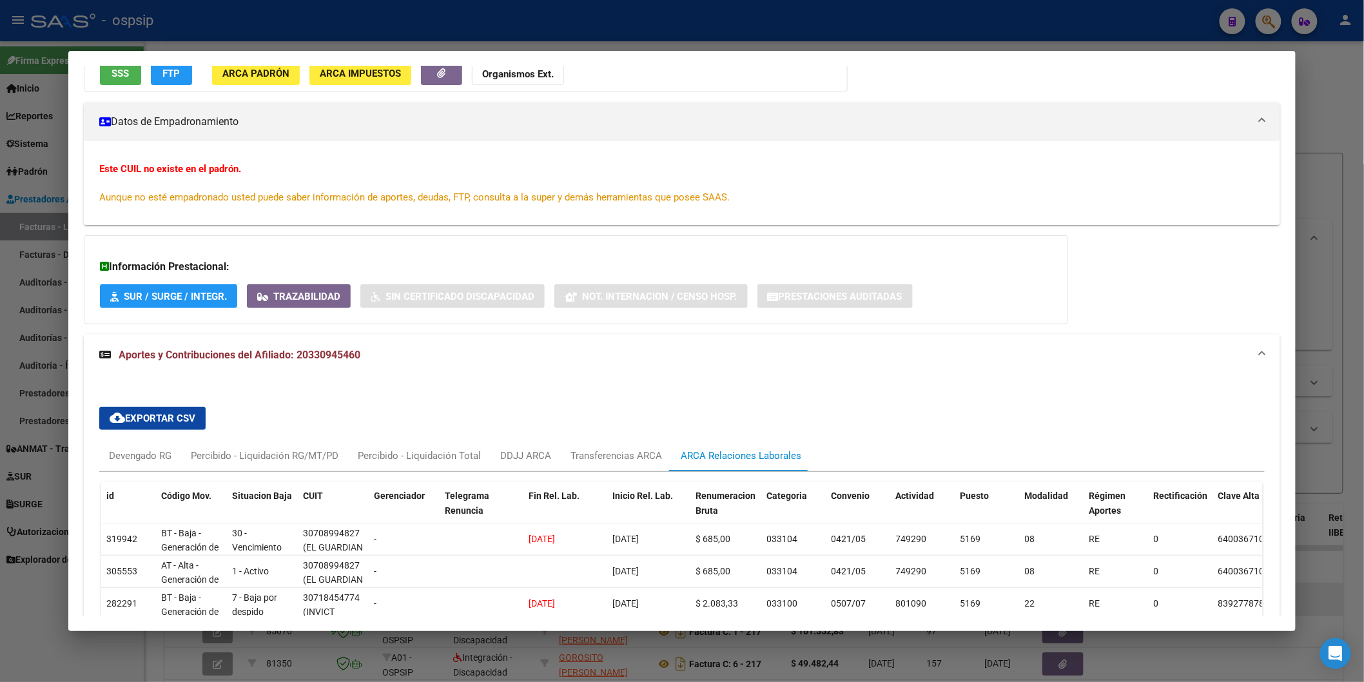
scroll to position [287, 0]
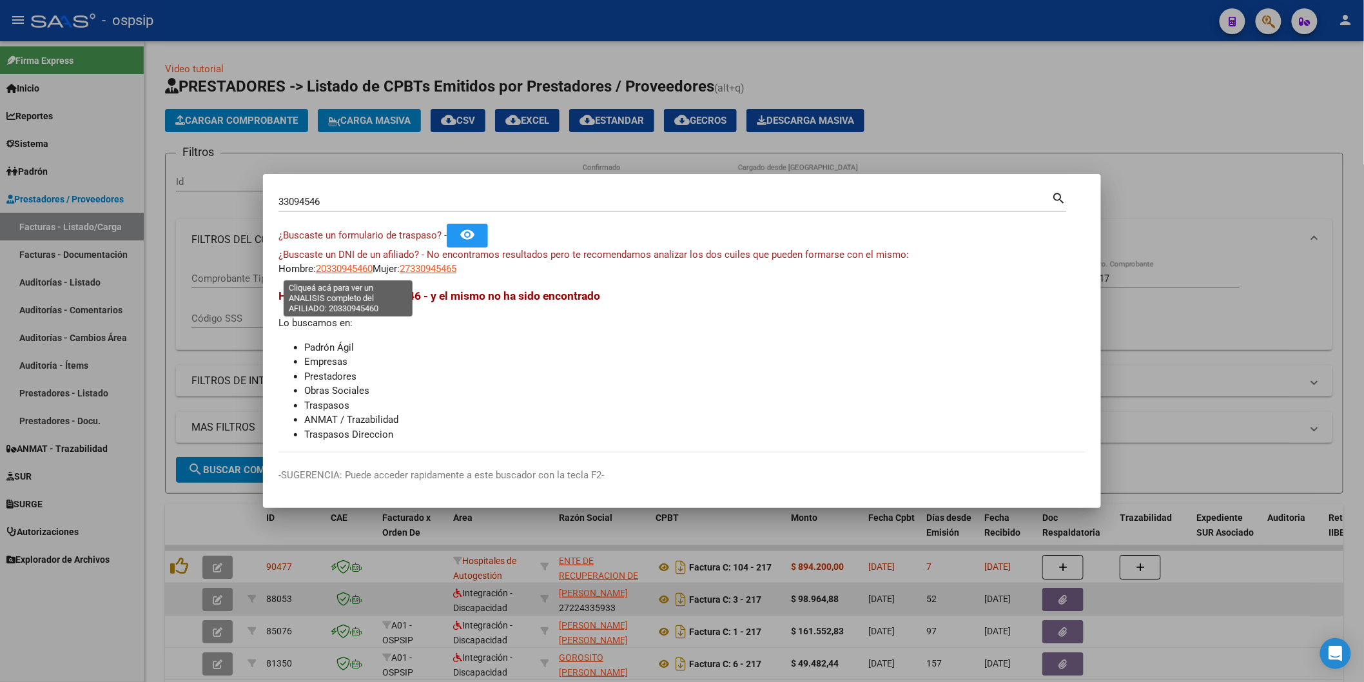
click at [370, 268] on span "20330945460" at bounding box center [344, 269] width 57 height 12
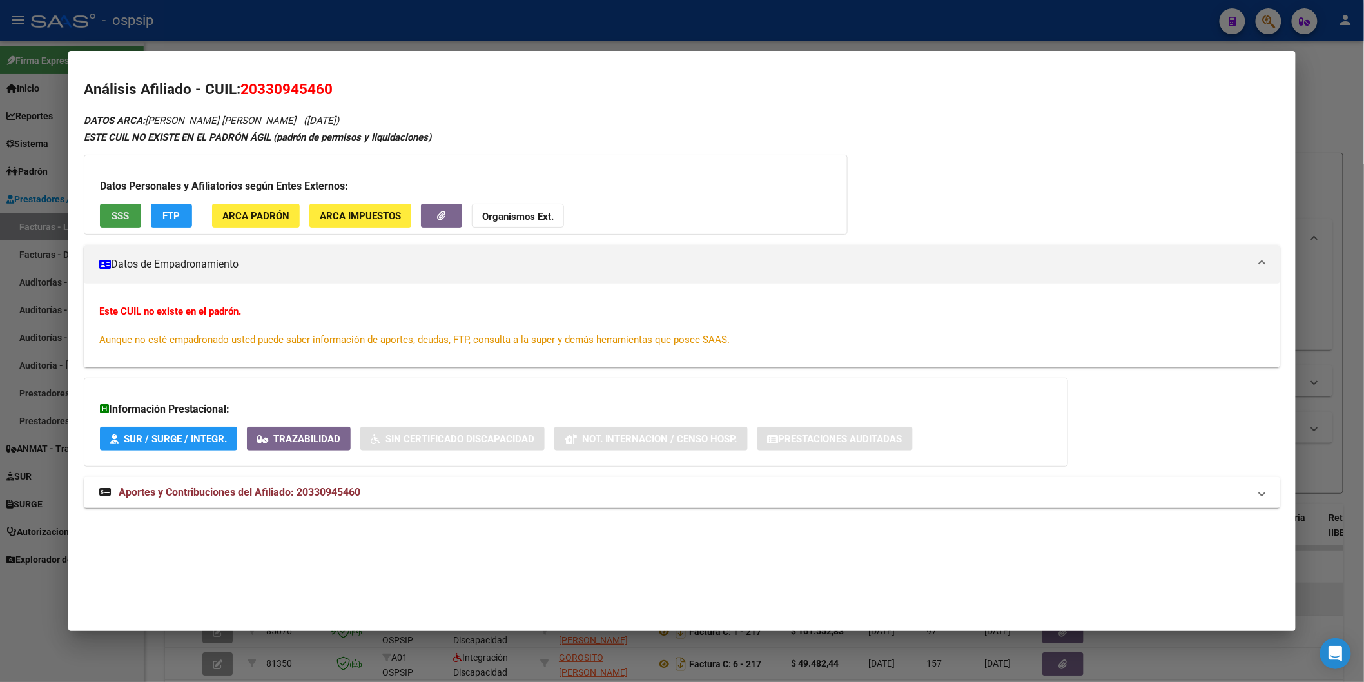
click at [121, 210] on span "SSS" at bounding box center [120, 216] width 17 height 12
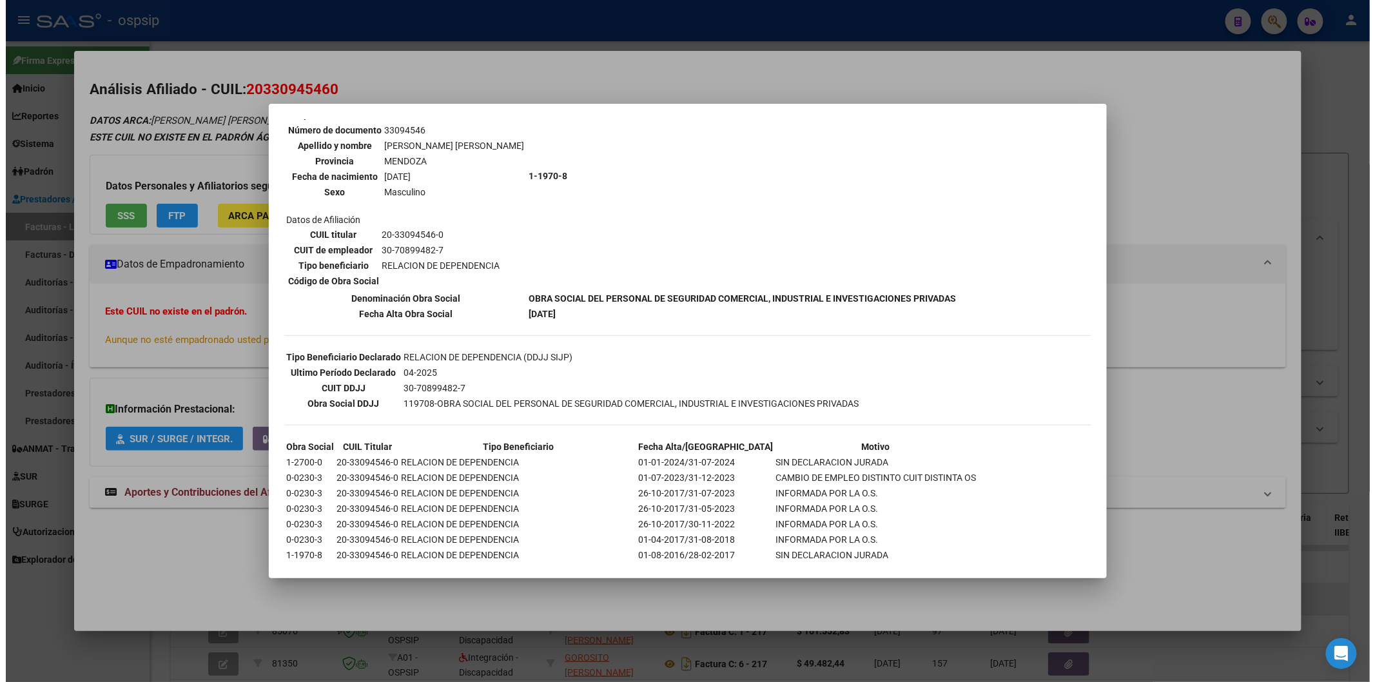
scroll to position [161, 0]
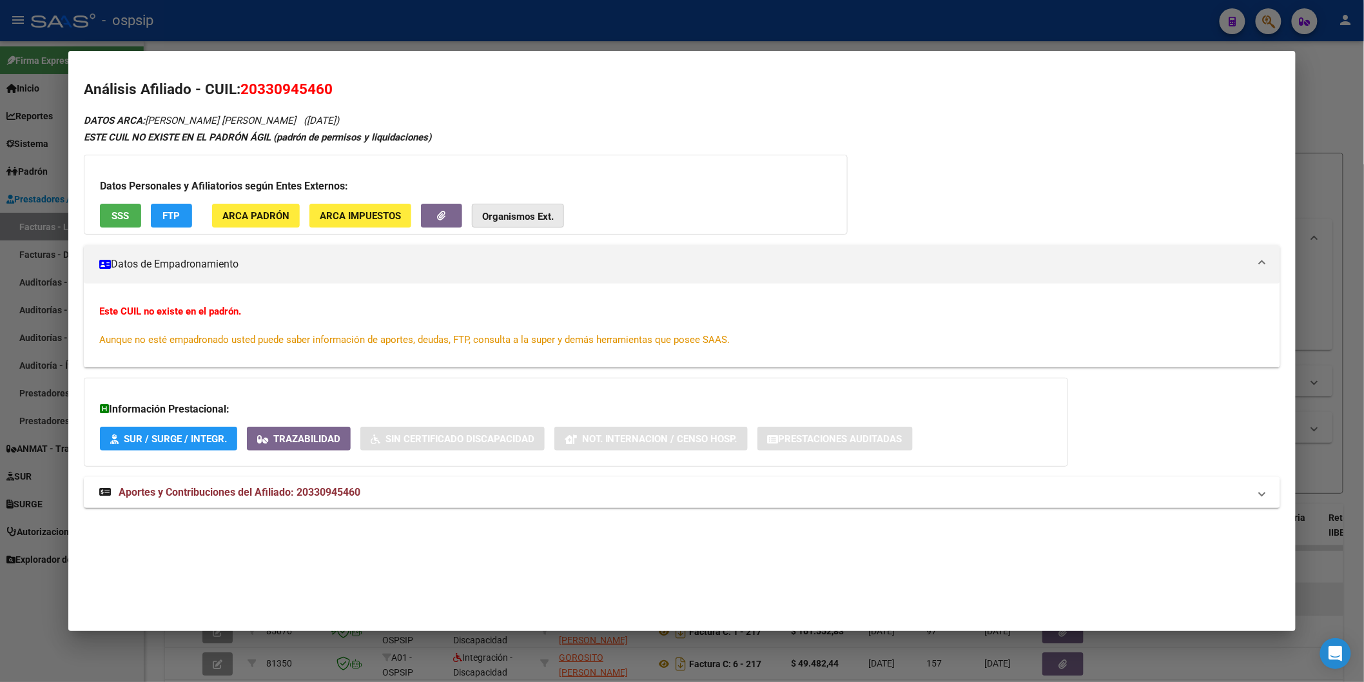
click at [540, 215] on strong "Organismos Ext." at bounding box center [518, 217] width 72 height 12
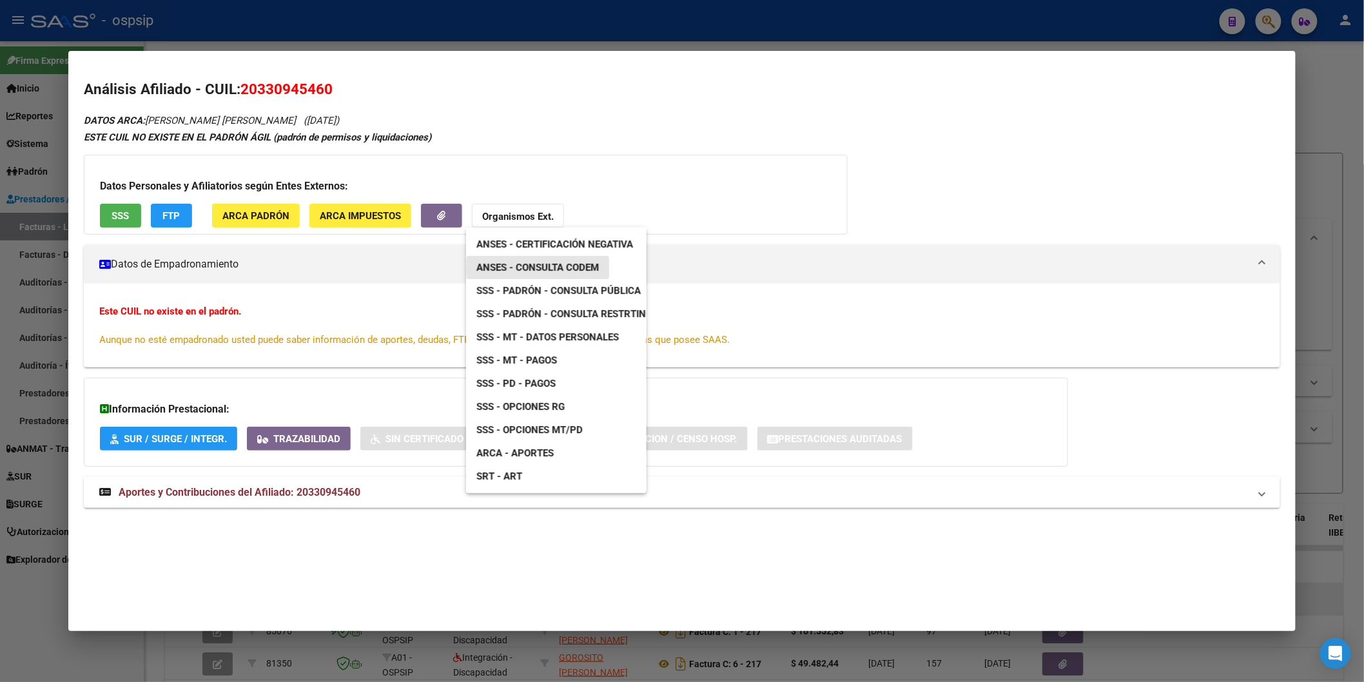
click at [583, 271] on span "ANSES - Consulta CODEM" at bounding box center [538, 268] width 123 height 12
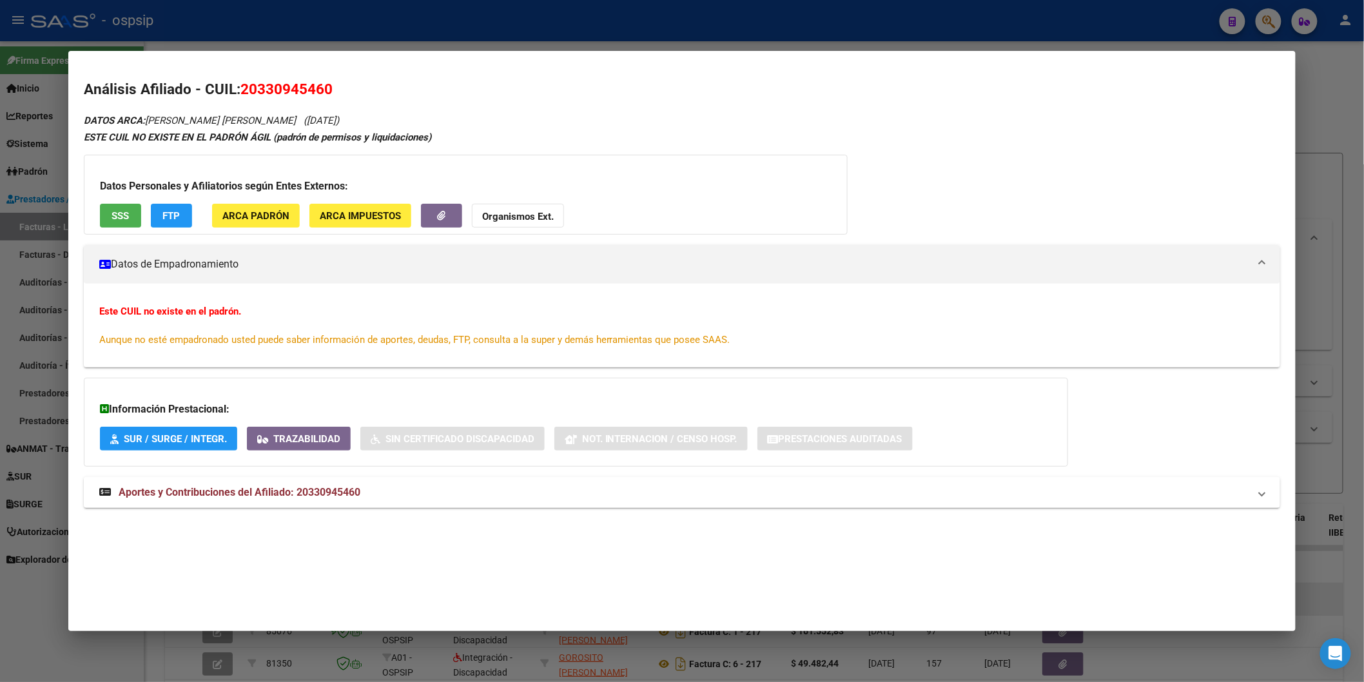
drag, startPoint x: 237, startPoint y: 87, endPoint x: 337, endPoint y: 88, distance: 100.6
click at [337, 88] on h2 "Análisis Afiliado - CUIL: 20330945460" at bounding box center [682, 90] width 1197 height 22
copy span "20330945460"
click at [490, 220] on strong "Organismos Ext." at bounding box center [518, 217] width 72 height 12
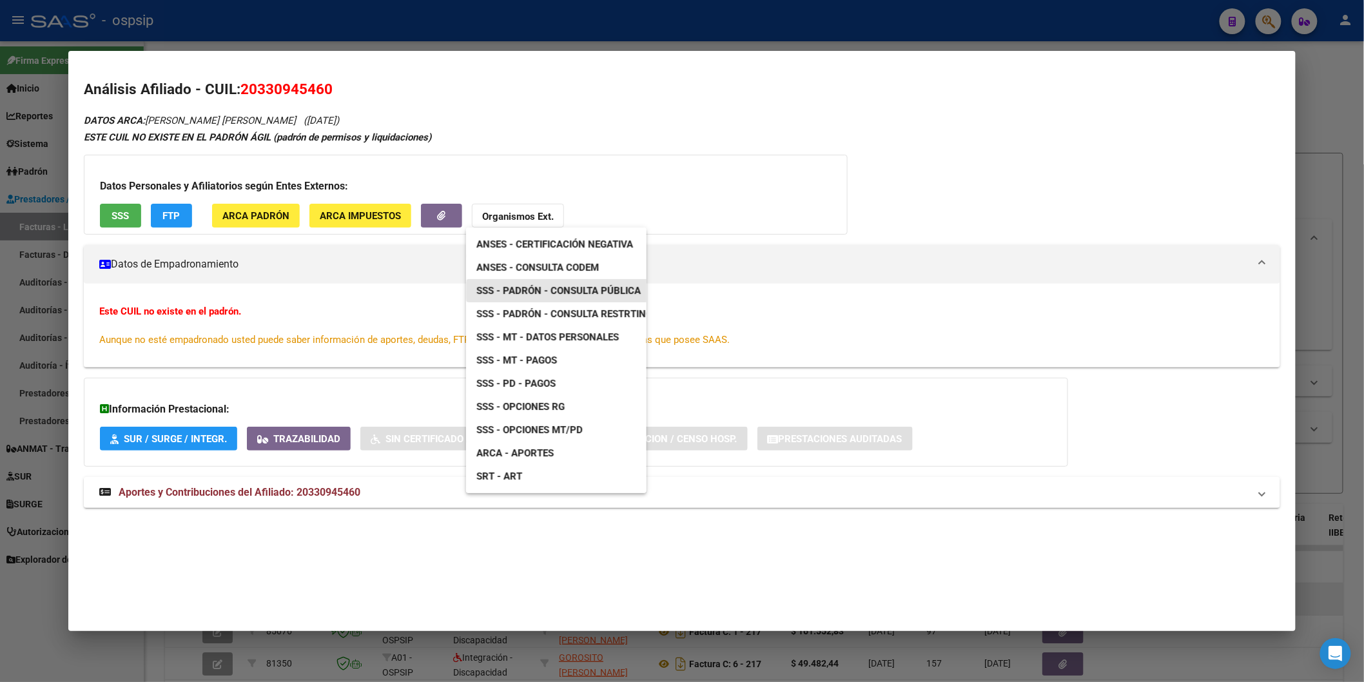
click at [583, 294] on span "SSS - Padrón - Consulta Pública" at bounding box center [559, 291] width 164 height 12
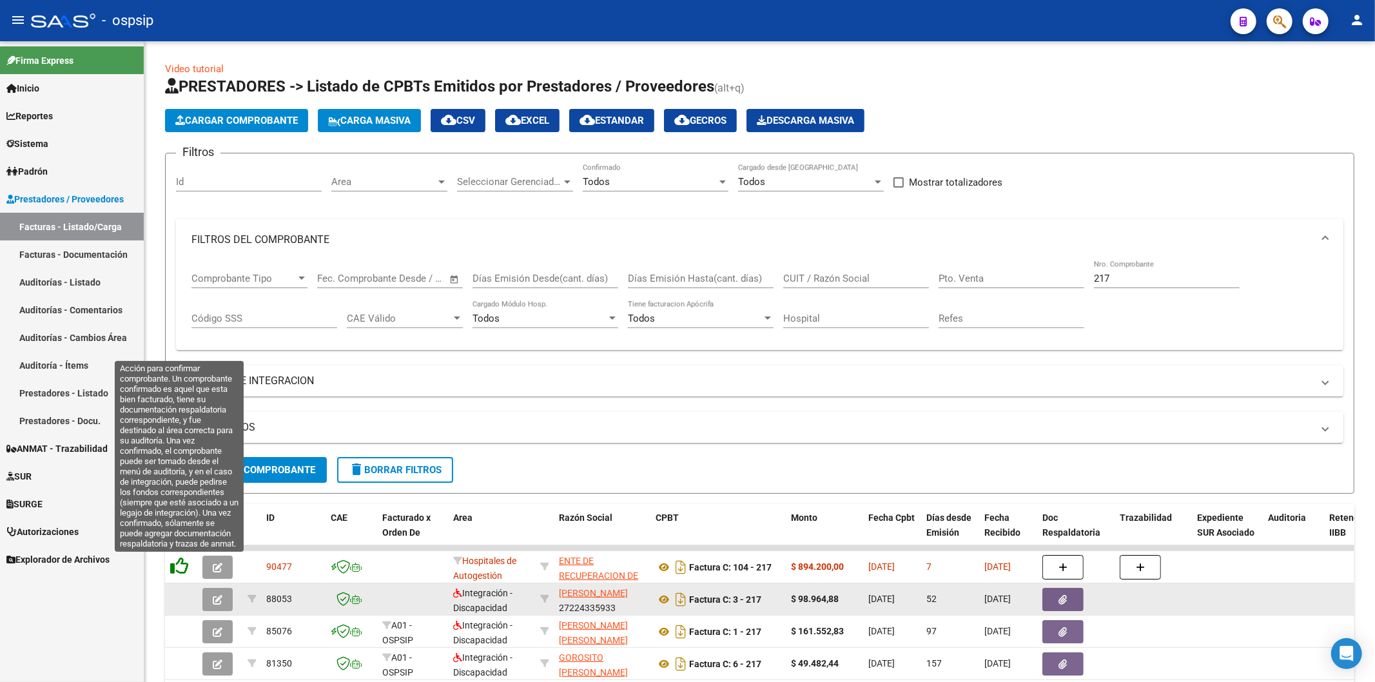
click at [170, 569] on icon at bounding box center [179, 566] width 18 height 18
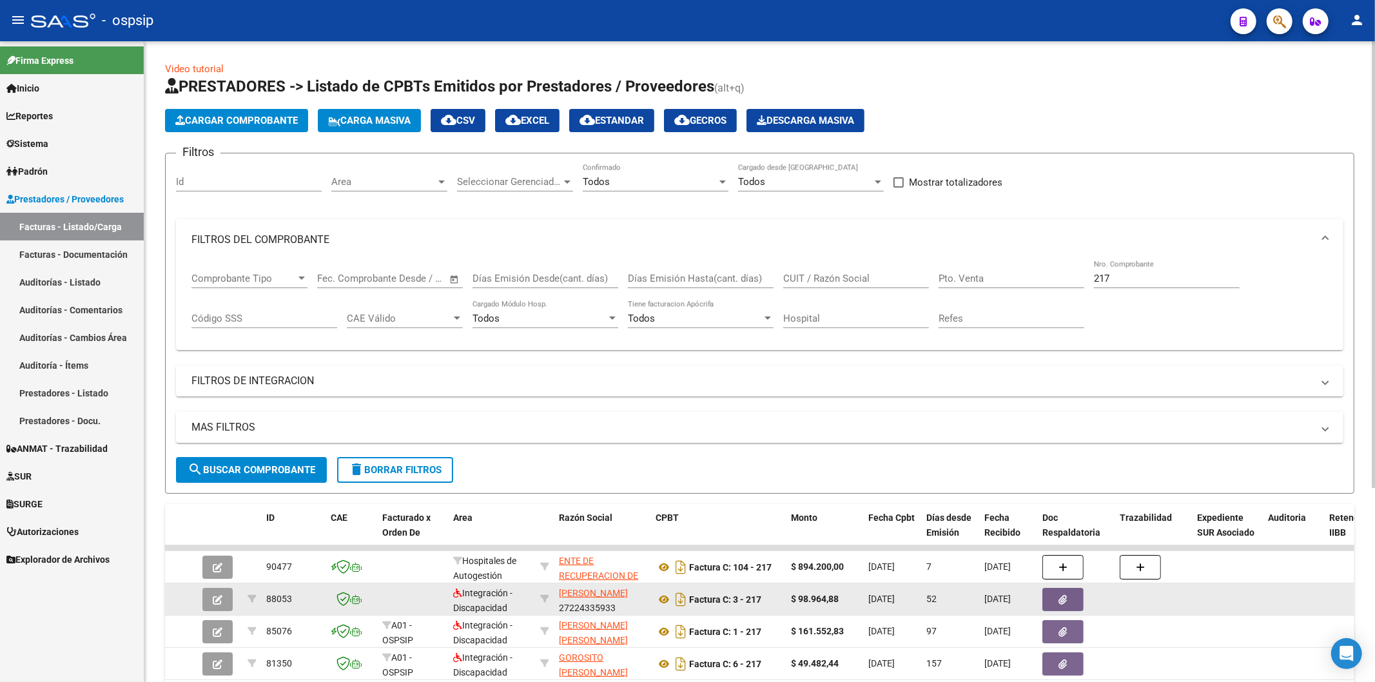
click at [1134, 275] on input "217" at bounding box center [1167, 279] width 146 height 12
type input "2"
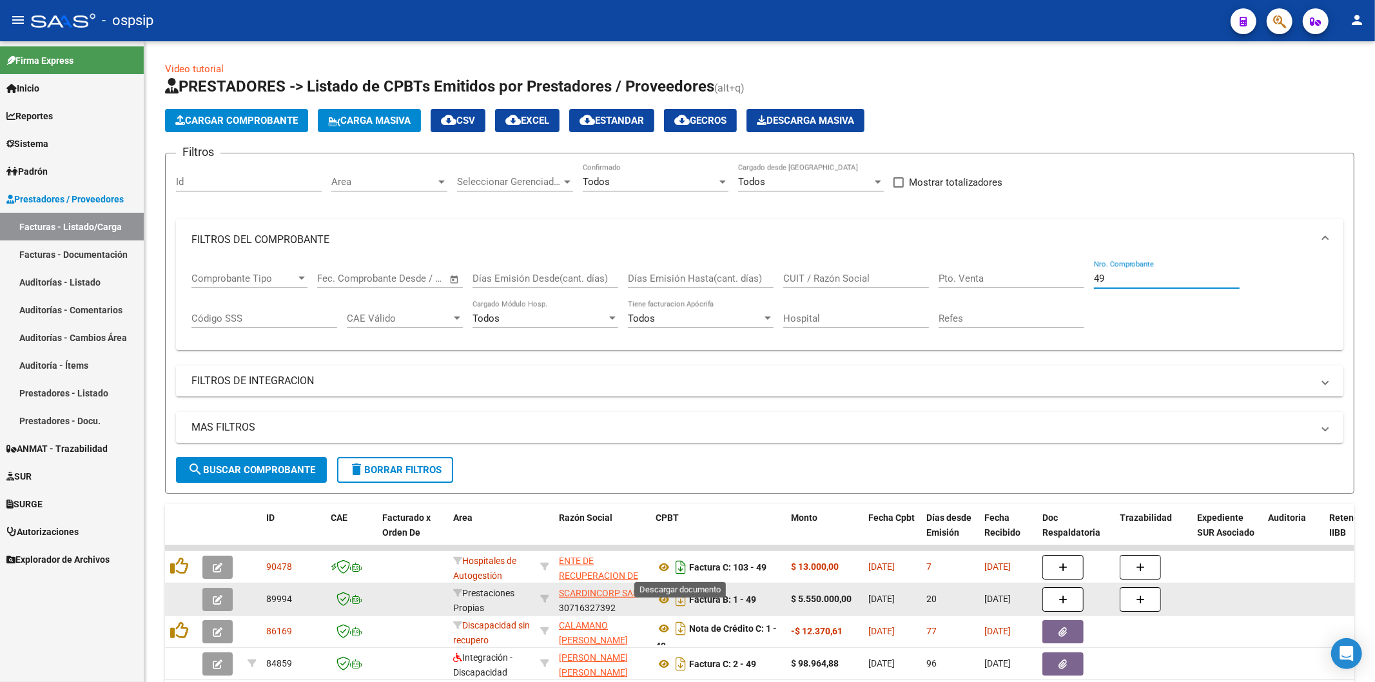
click at [677, 569] on icon "Descargar documento" at bounding box center [681, 567] width 17 height 21
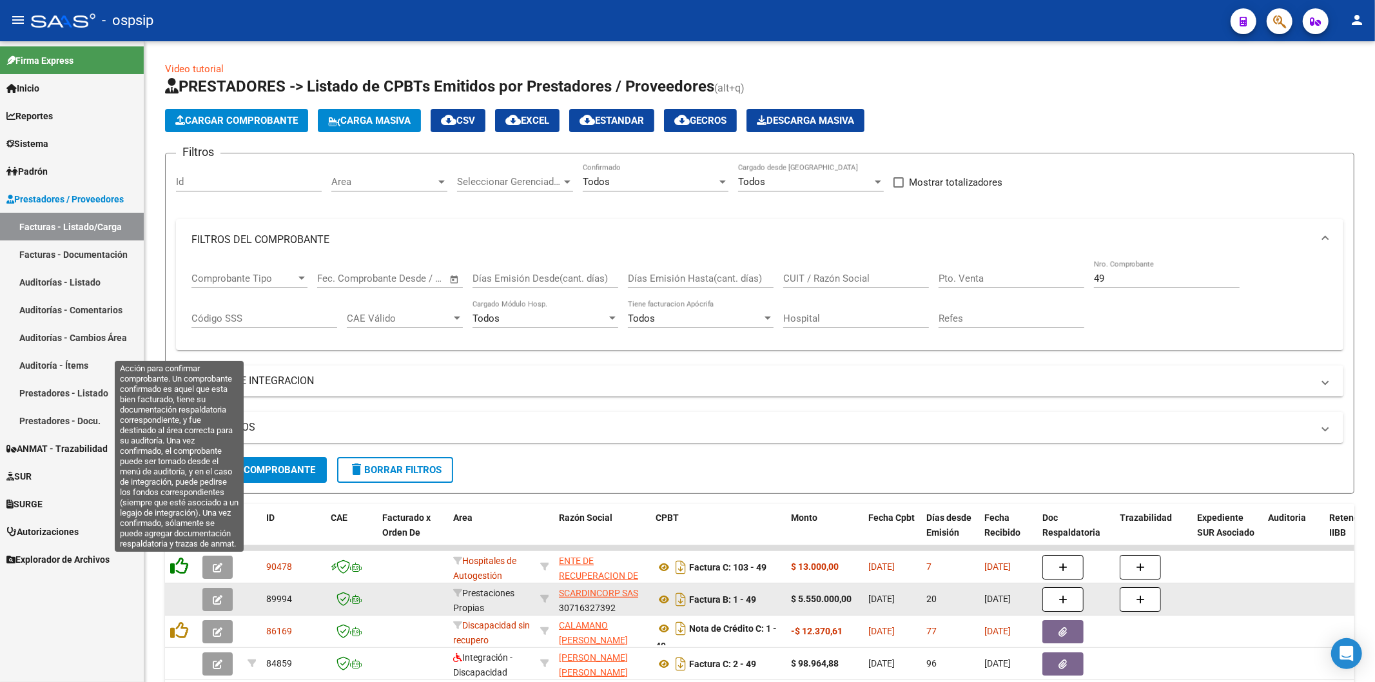
click at [176, 566] on icon at bounding box center [179, 566] width 18 height 18
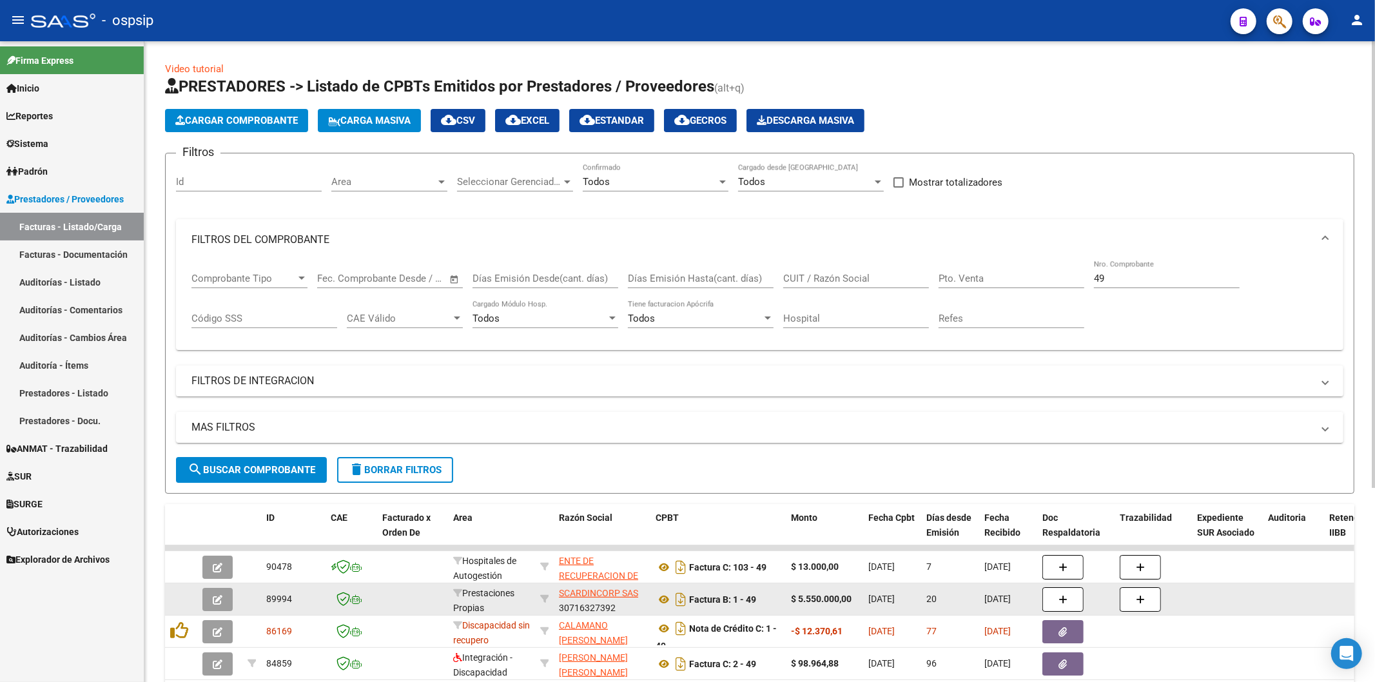
click at [1140, 275] on input "49" at bounding box center [1167, 279] width 146 height 12
type input "4"
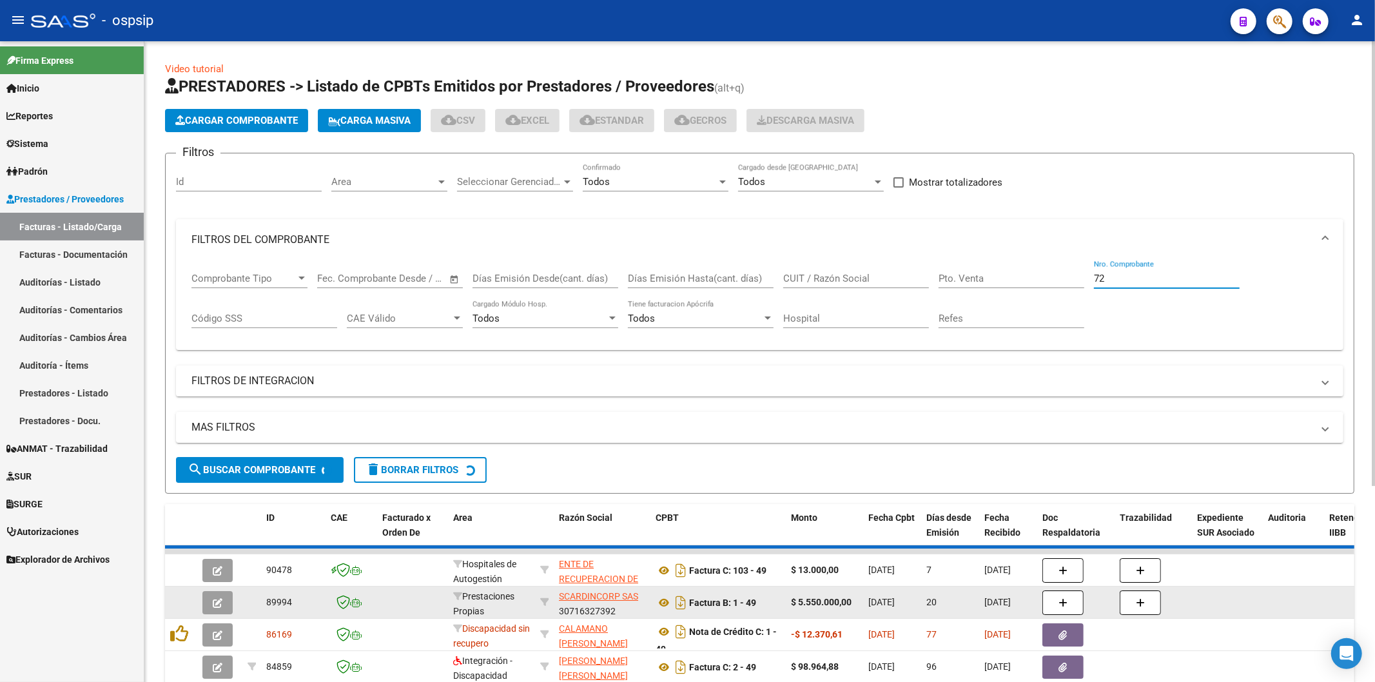
type input "72"
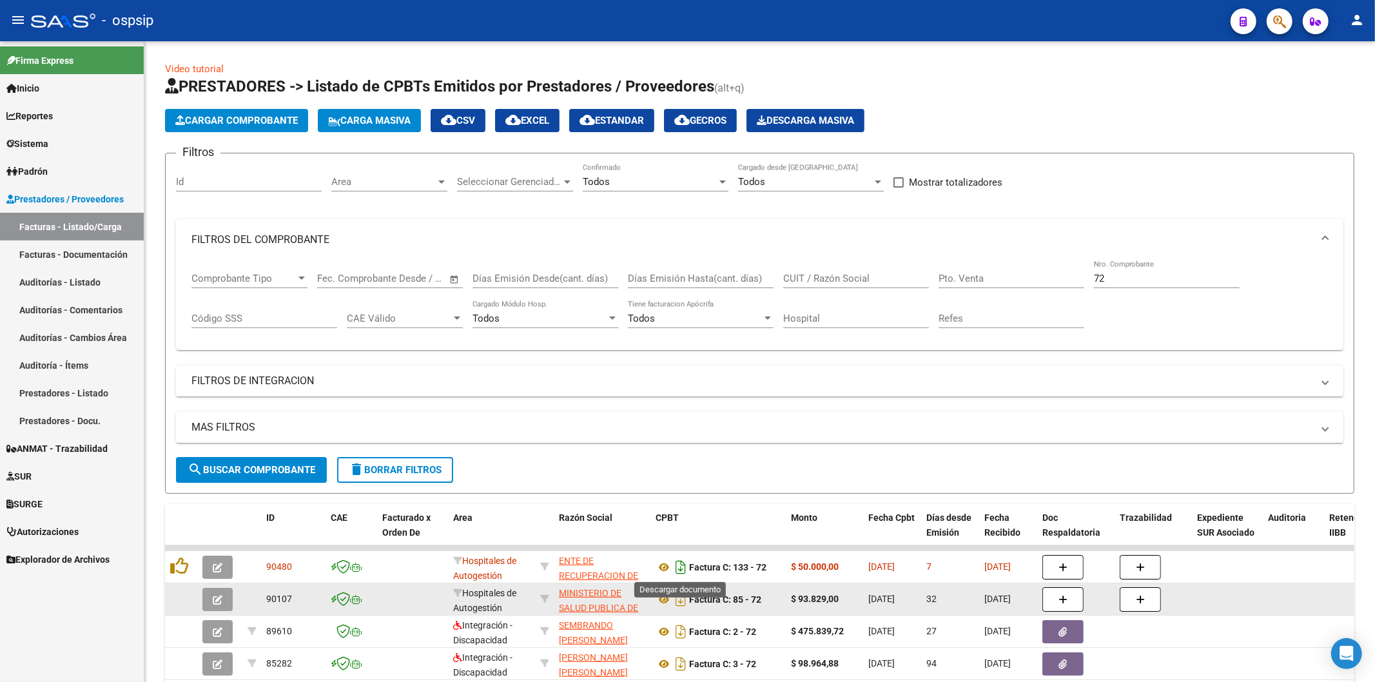
click at [680, 571] on icon "Descargar documento" at bounding box center [681, 567] width 17 height 21
click at [678, 566] on icon "Descargar documento" at bounding box center [681, 567] width 17 height 21
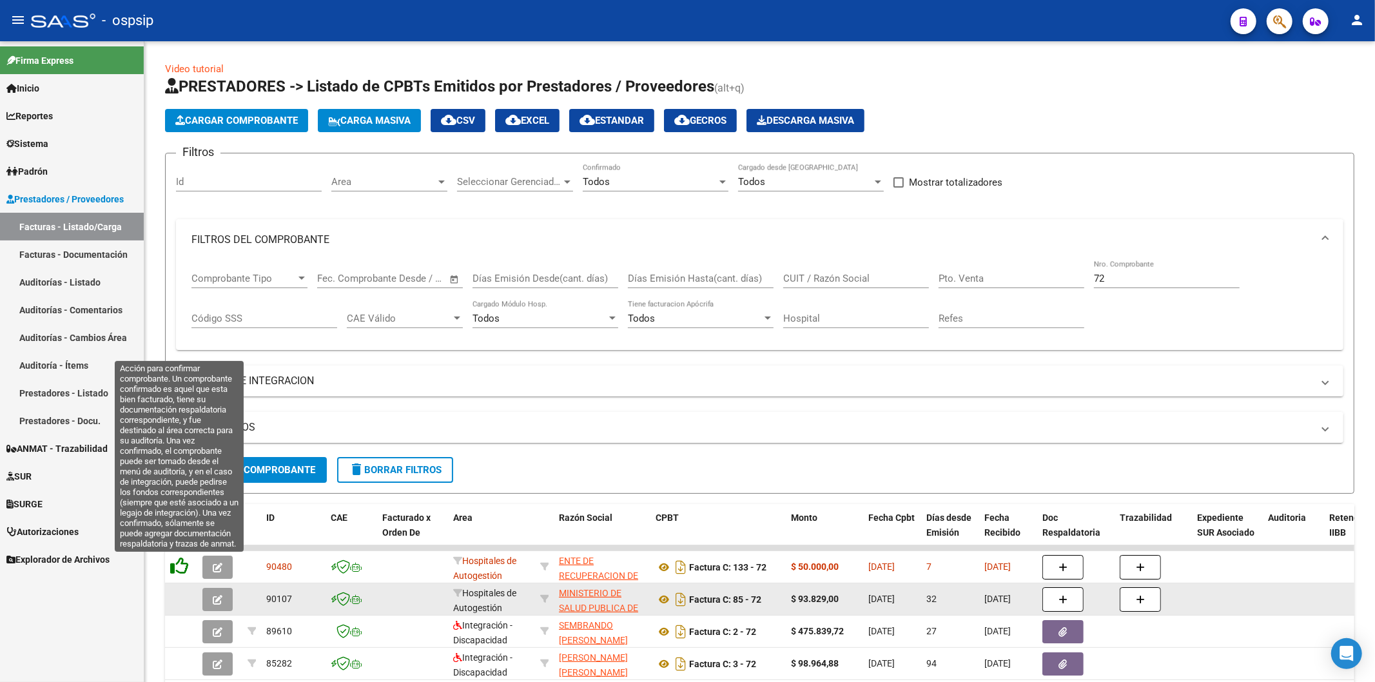
click at [170, 564] on icon at bounding box center [179, 566] width 18 height 18
